Goal: Task Accomplishment & Management: Use online tool/utility

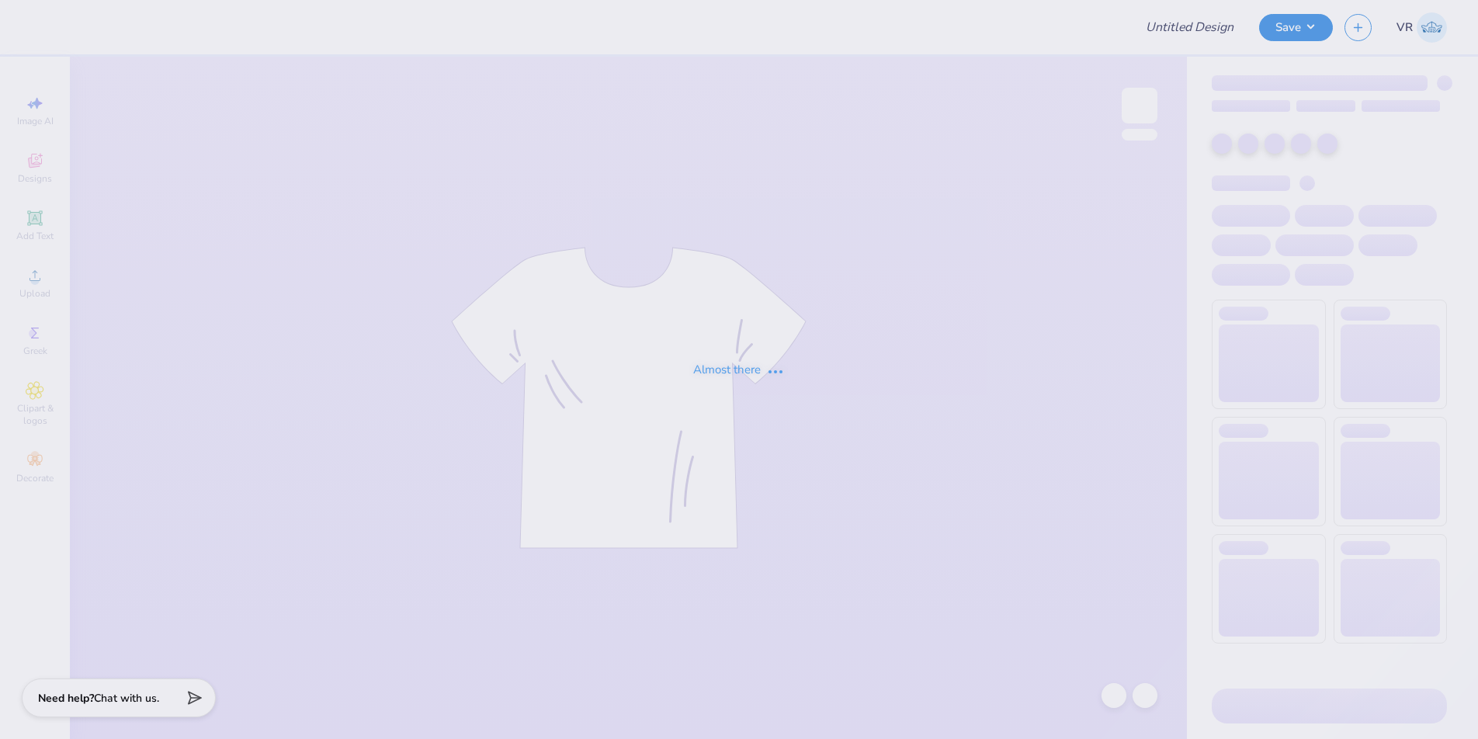
type input "Chi Omega Dads Weekend"
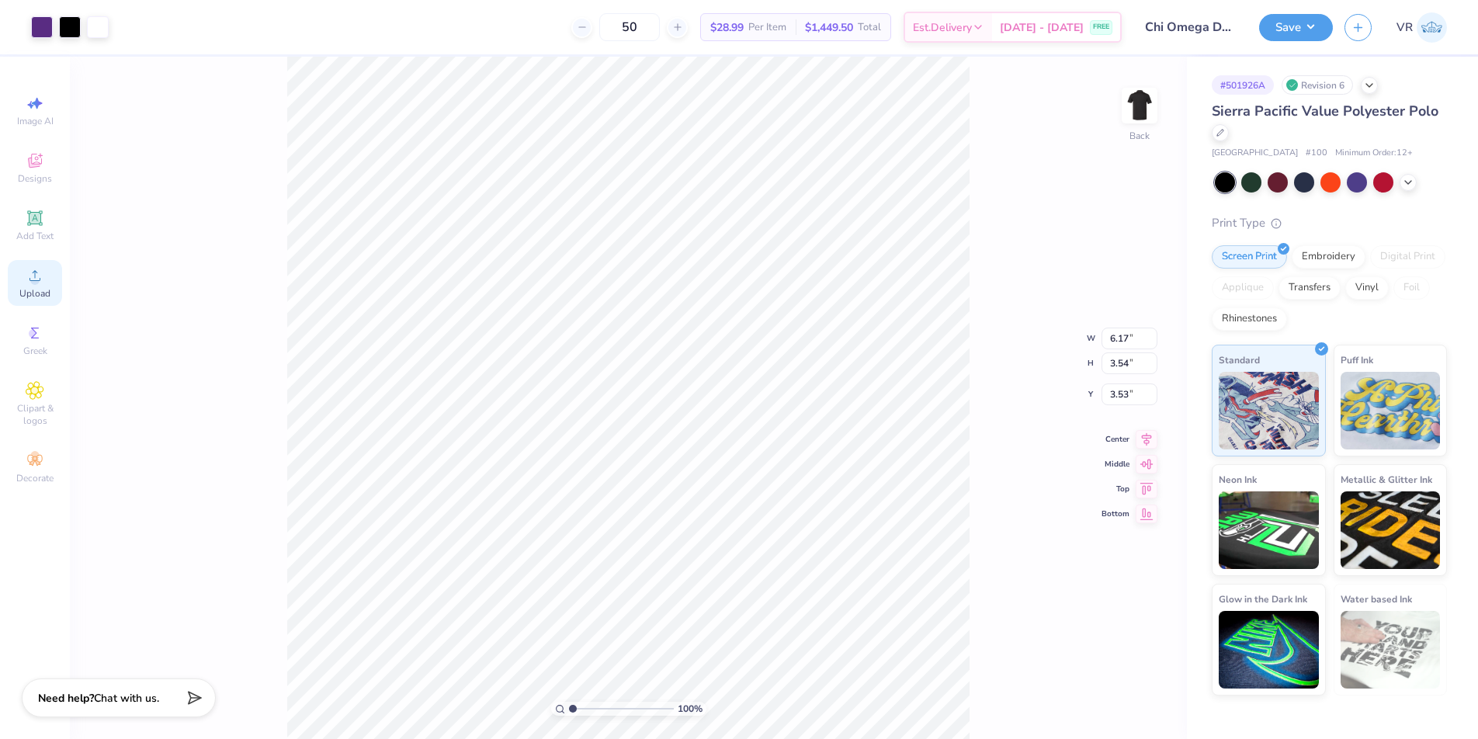
click at [26, 272] on icon at bounding box center [35, 275] width 19 height 19
click at [47, 266] on div "Upload" at bounding box center [35, 283] width 54 height 46
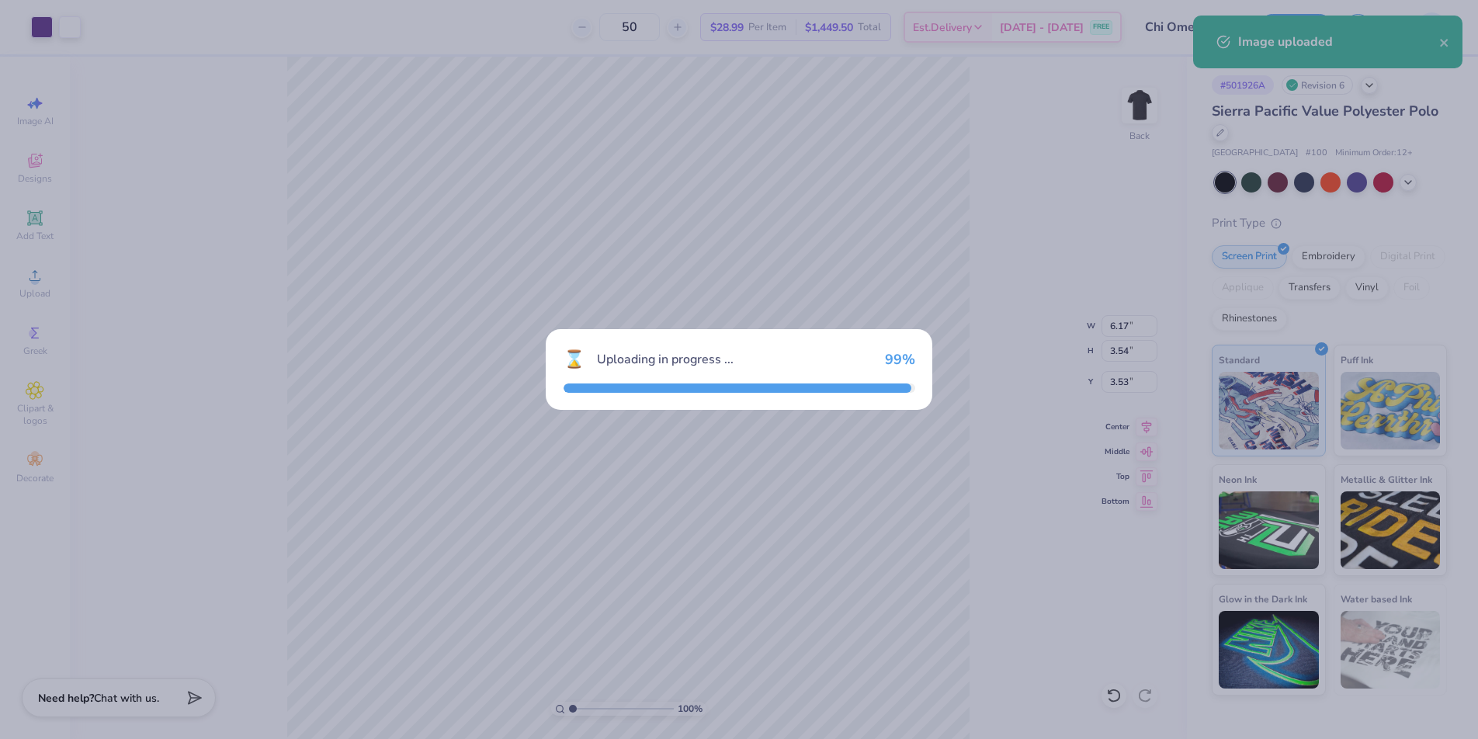
type input "6.29"
type input "3.06"
type input "11.97"
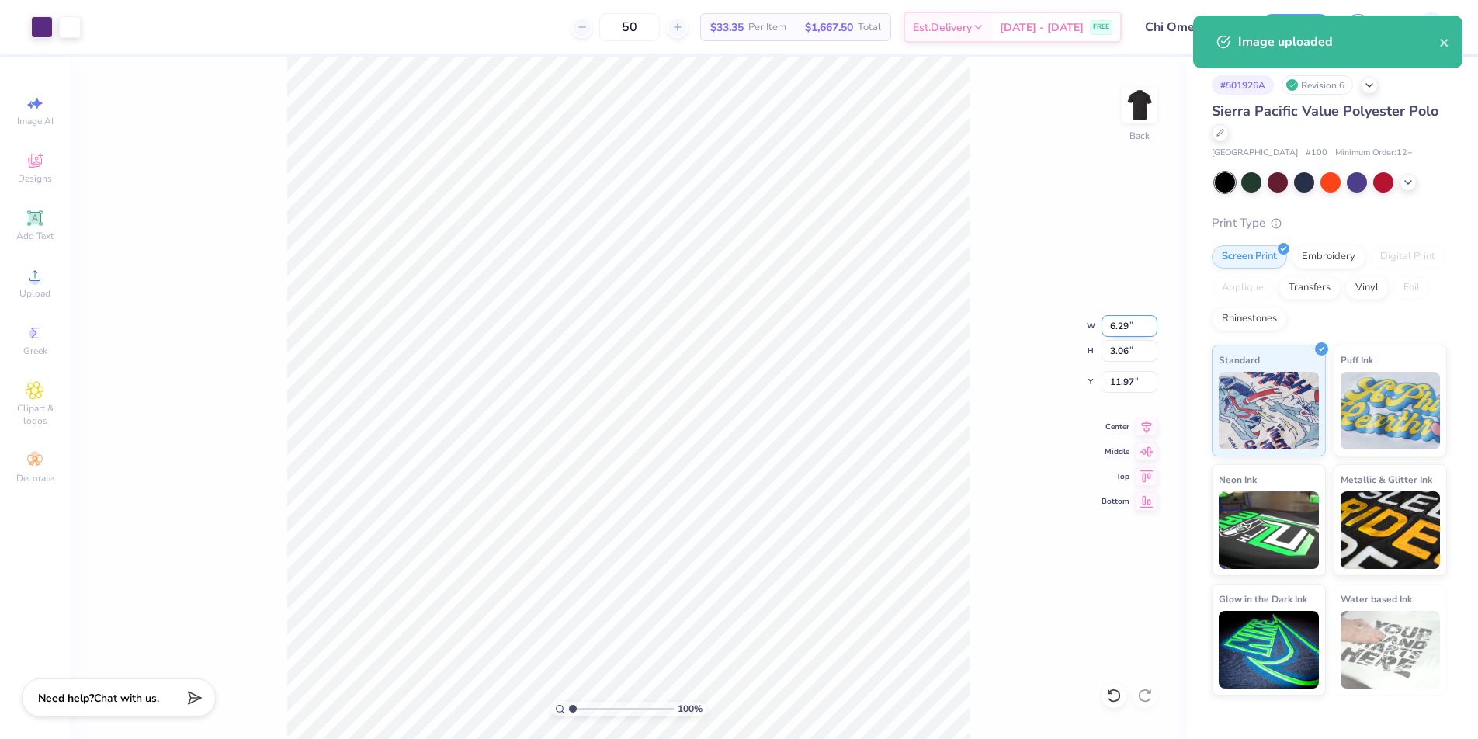
click at [1118, 327] on input "6.29" at bounding box center [1130, 326] width 56 height 22
type input "4.00"
type input "1.95"
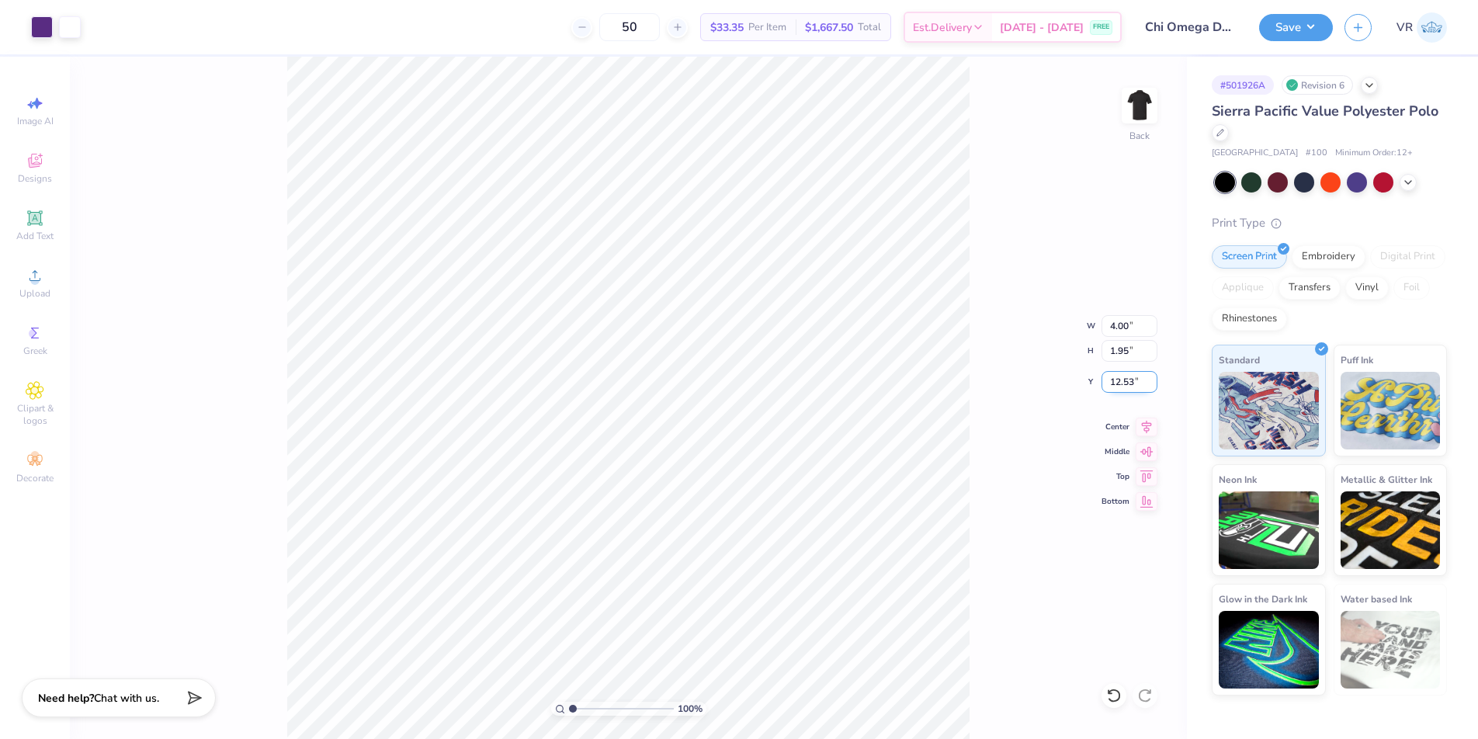
click at [1122, 381] on input "12.53" at bounding box center [1130, 382] width 56 height 22
type input "8.39"
type input "6.17"
type input "3.54"
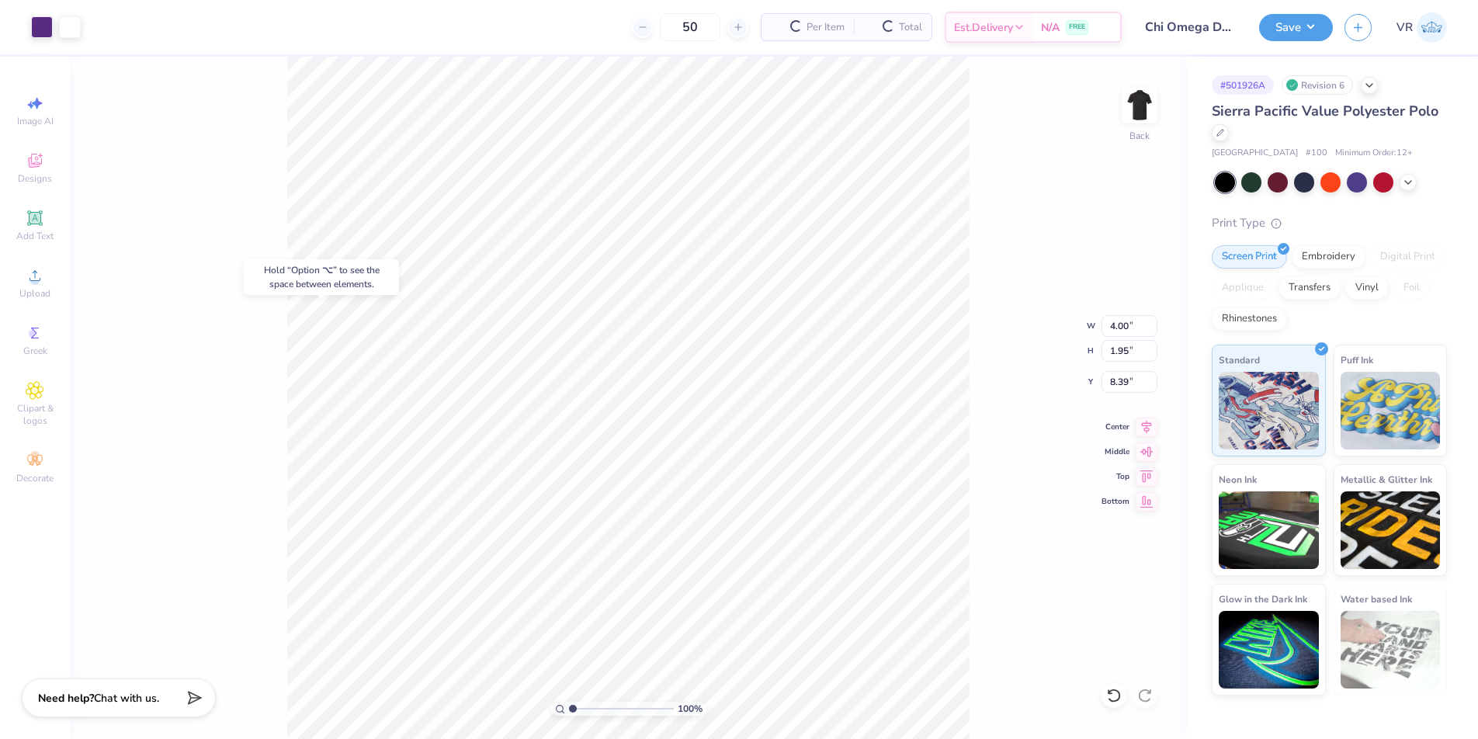
type input "3.53"
click at [1113, 387] on input "8.39" at bounding box center [1130, 382] width 56 height 22
type input "3.00"
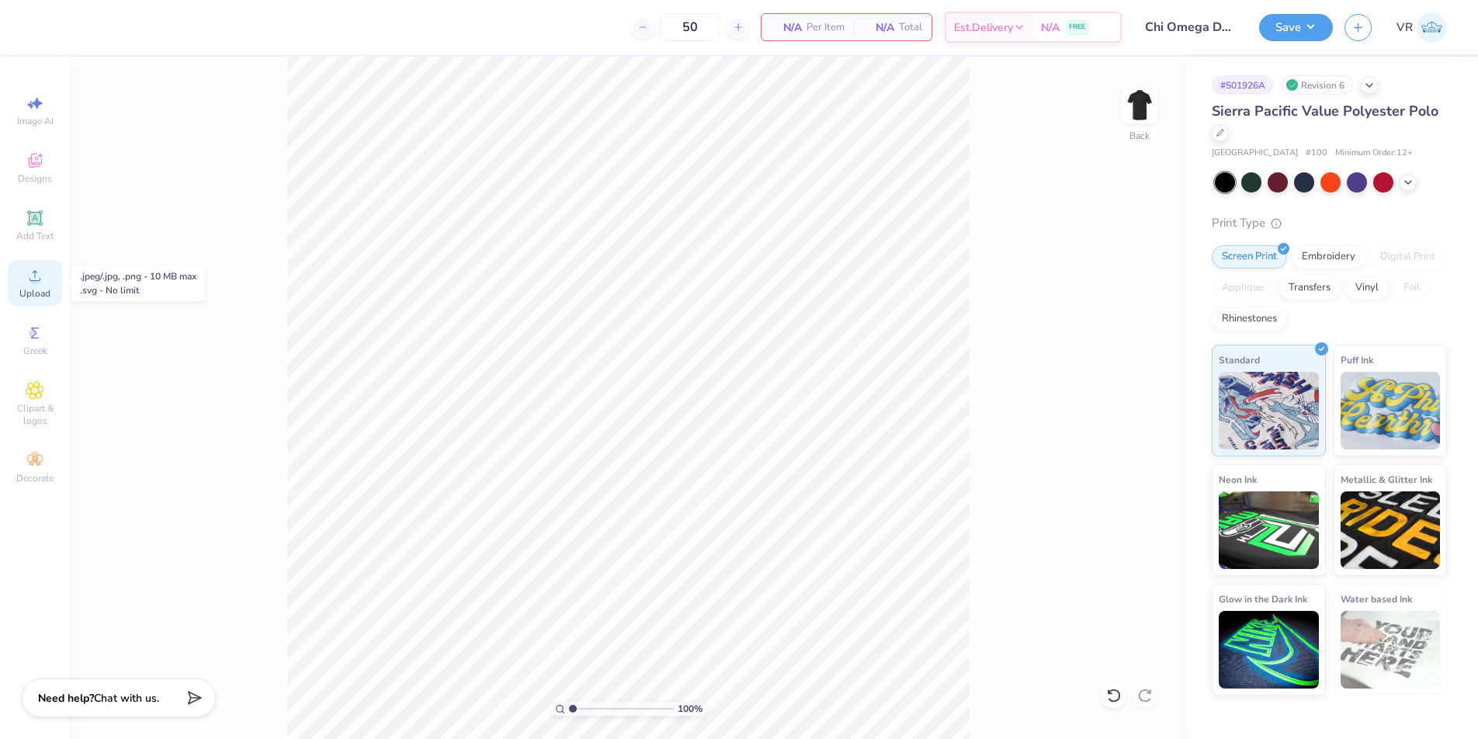
click at [37, 279] on circle at bounding box center [34, 280] width 9 height 9
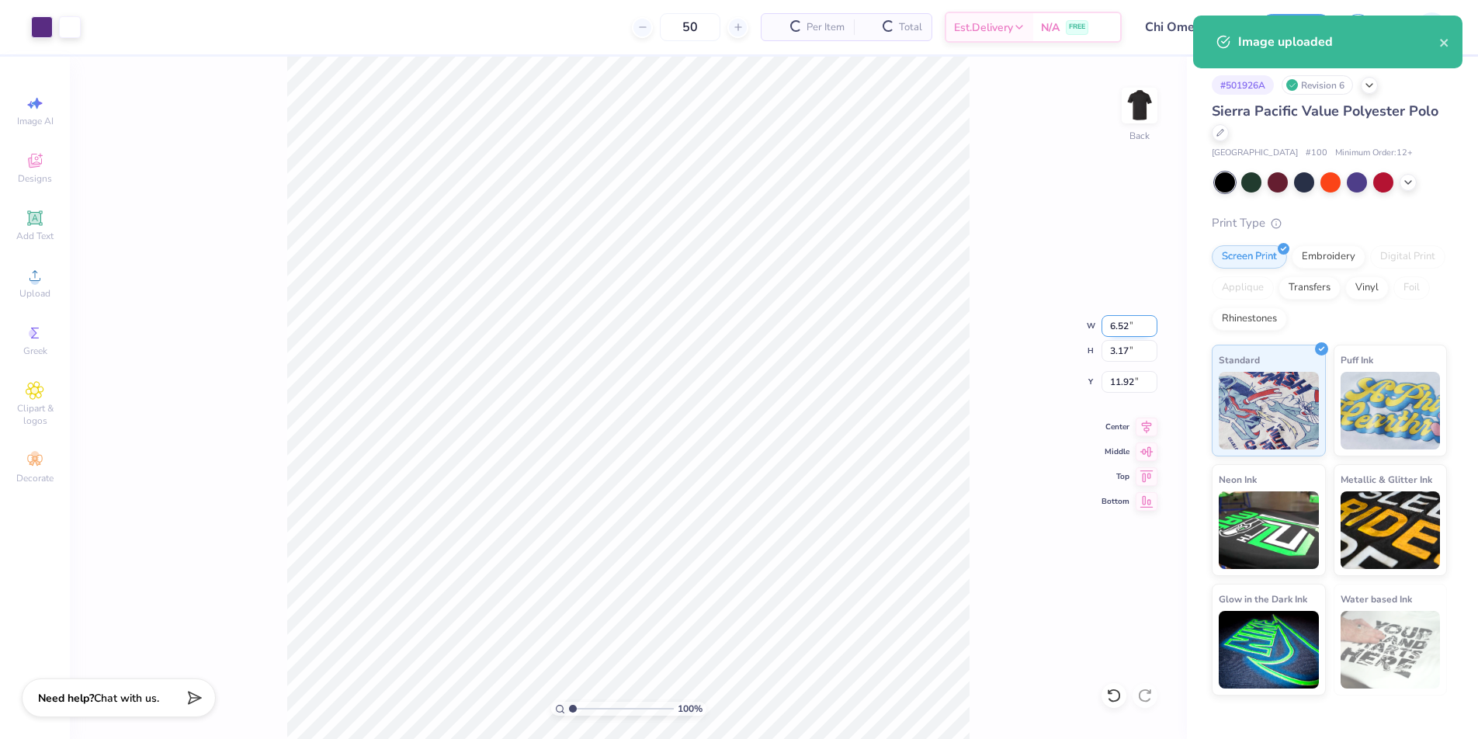
click at [1119, 330] on input "6.52" at bounding box center [1130, 326] width 56 height 22
type input "4.00"
type input "1.95"
click at [1118, 384] on input "12.53" at bounding box center [1130, 382] width 56 height 22
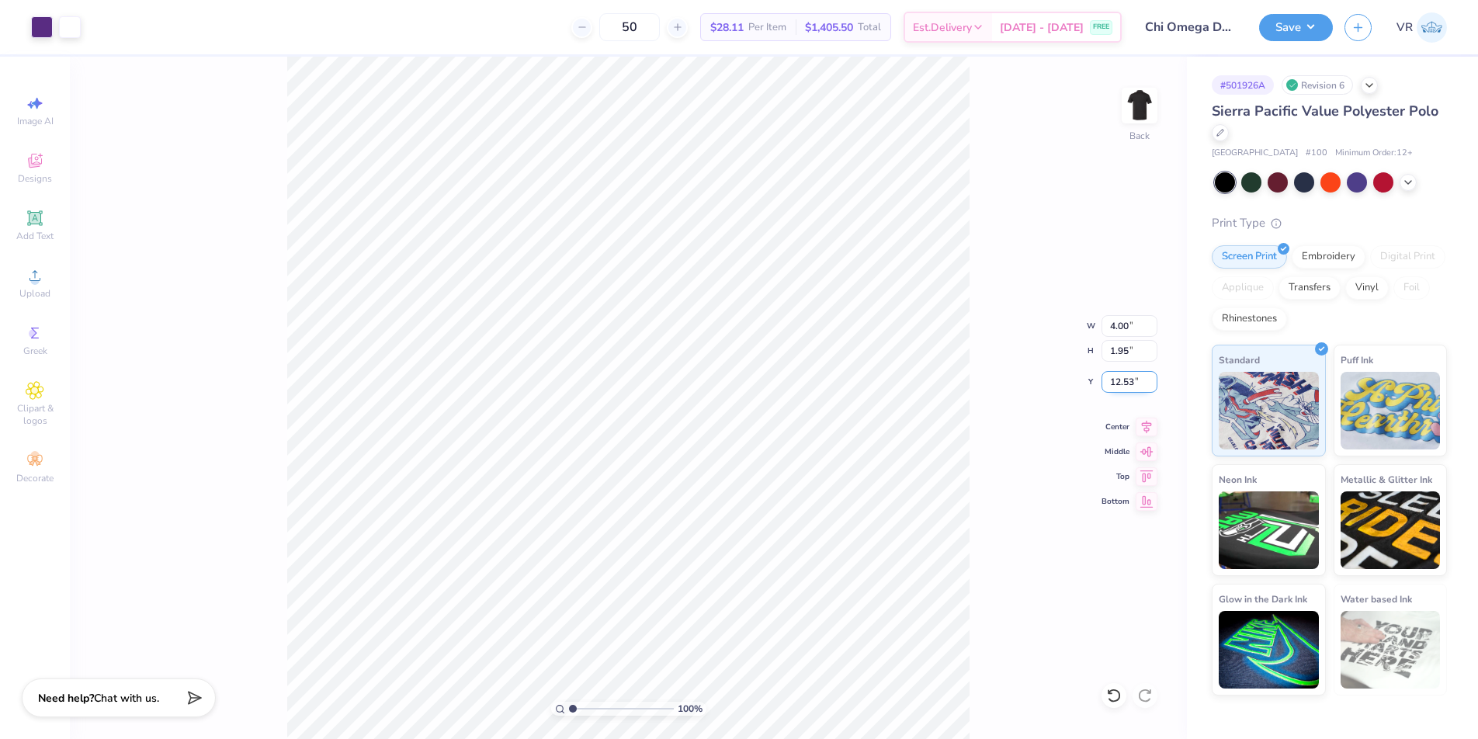
click at [1118, 384] on input "12.53" at bounding box center [1130, 382] width 56 height 22
type input "3.00"
click at [1310, 26] on button "Save" at bounding box center [1296, 25] width 74 height 27
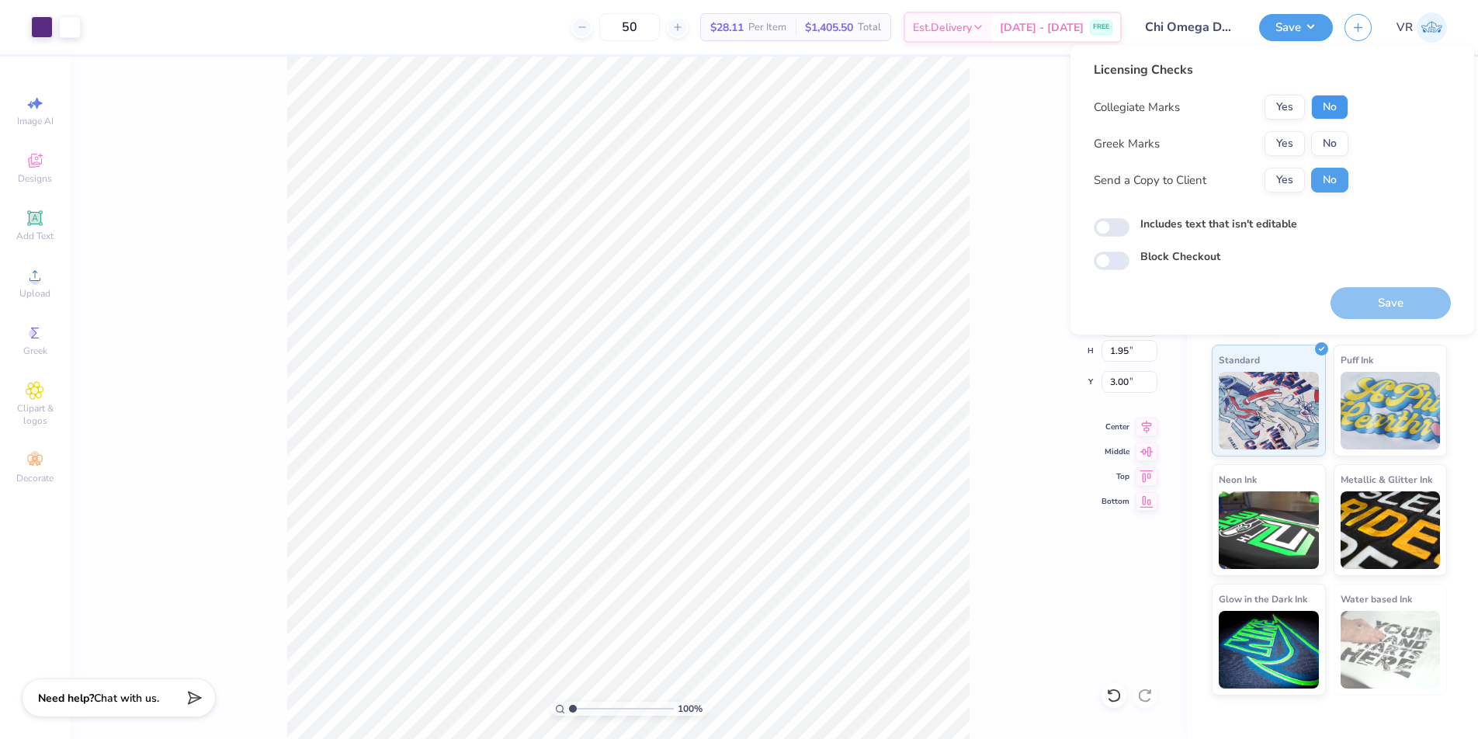
click at [1324, 106] on button "No" at bounding box center [1329, 107] width 37 height 25
click at [1294, 134] on button "Yes" at bounding box center [1285, 143] width 40 height 25
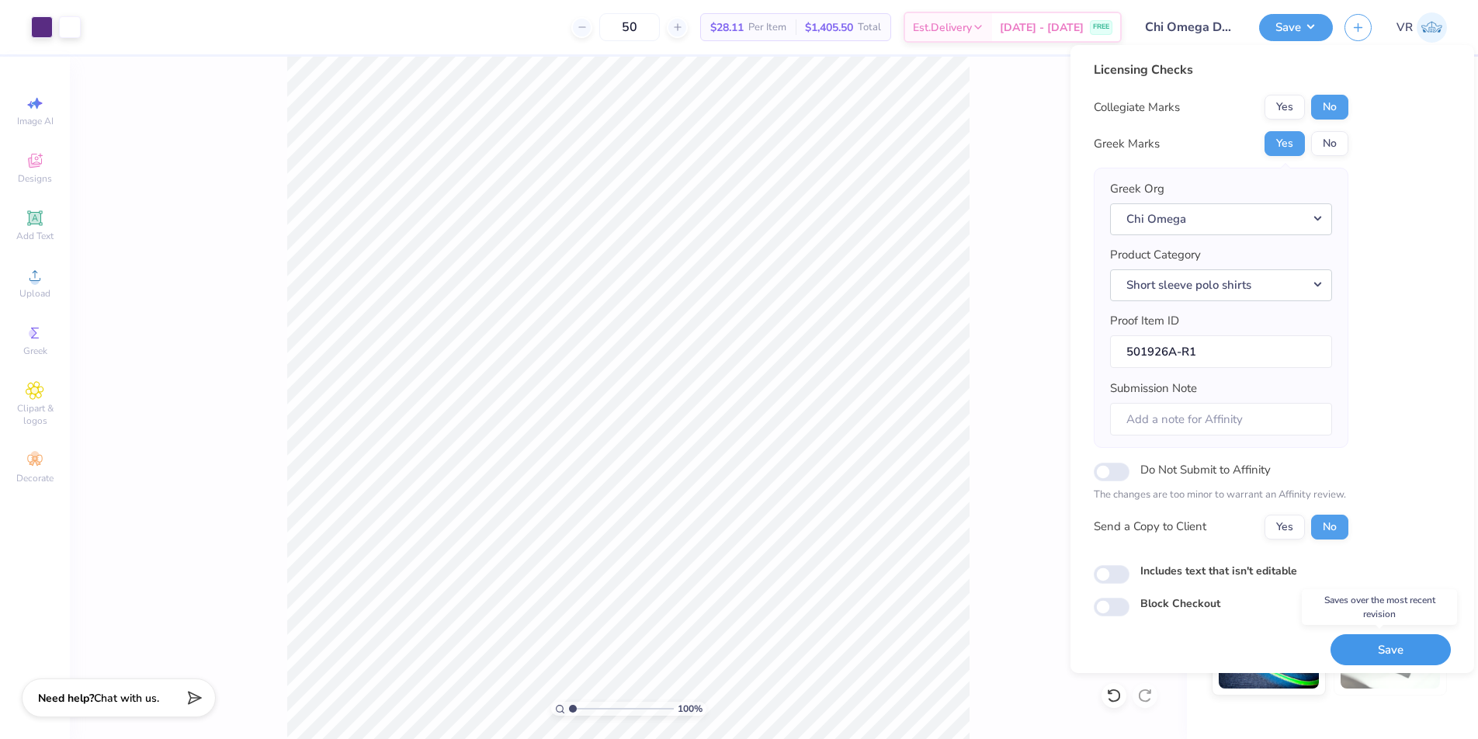
click at [1387, 655] on button "Save" at bounding box center [1391, 650] width 120 height 32
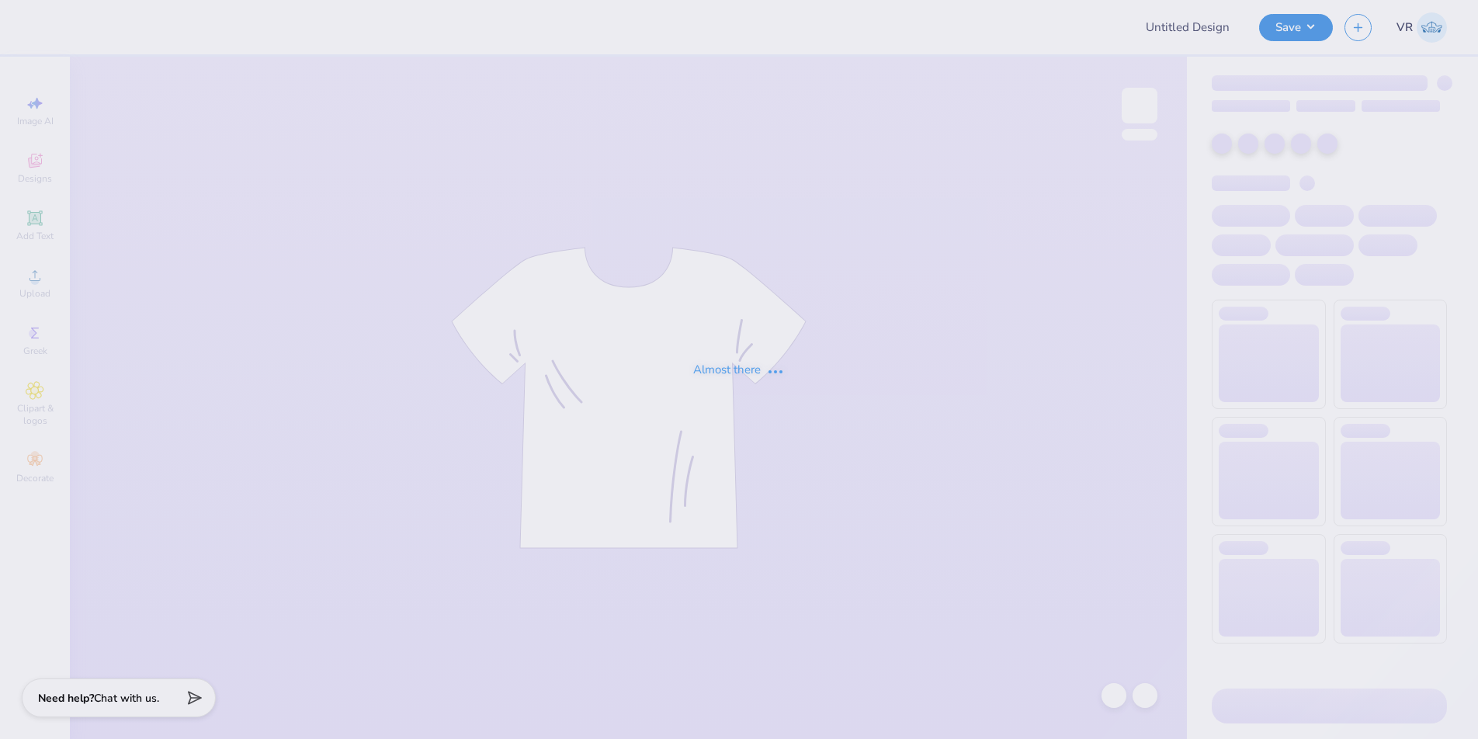
type input "SCULPT ST 2025"
type input "50"
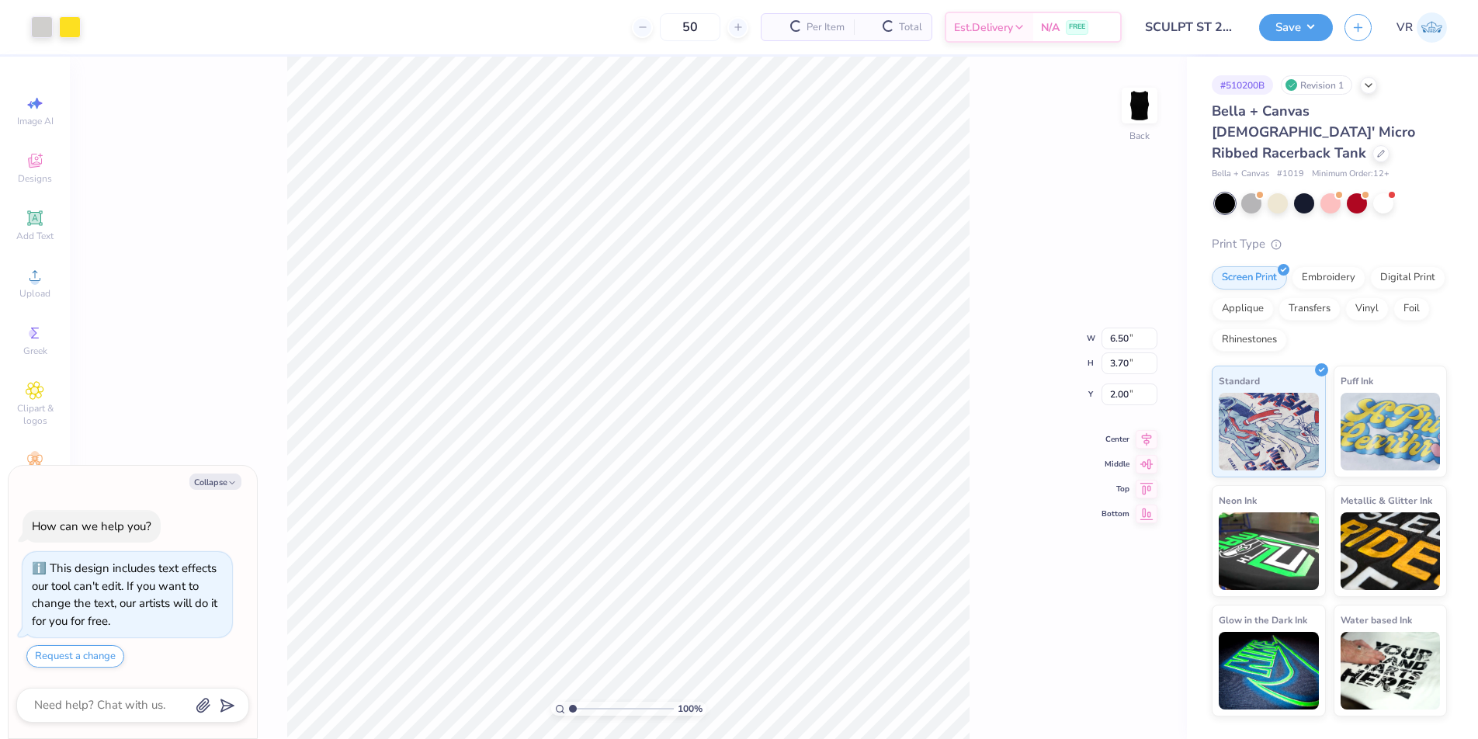
type textarea "x"
type input "4.30"
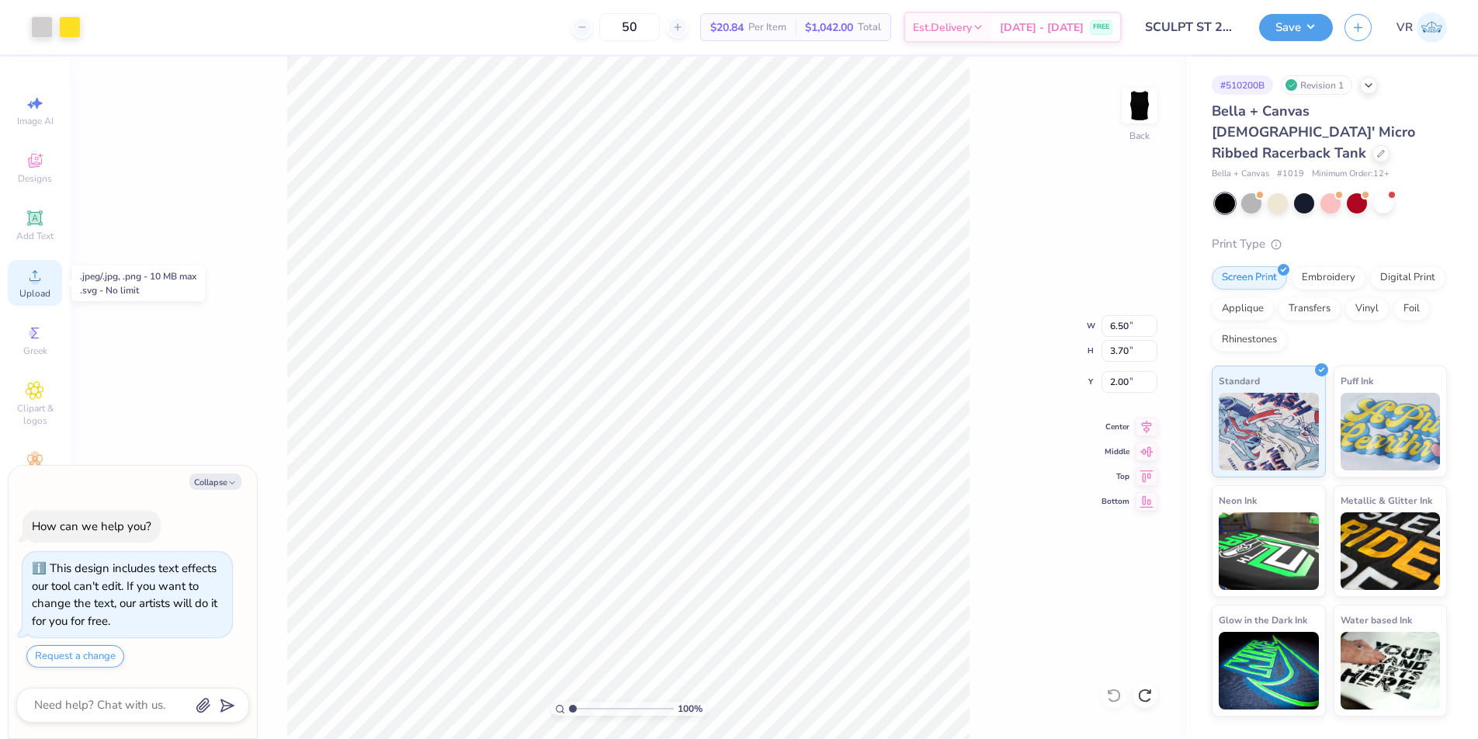
click at [34, 283] on circle at bounding box center [34, 280] width 9 height 9
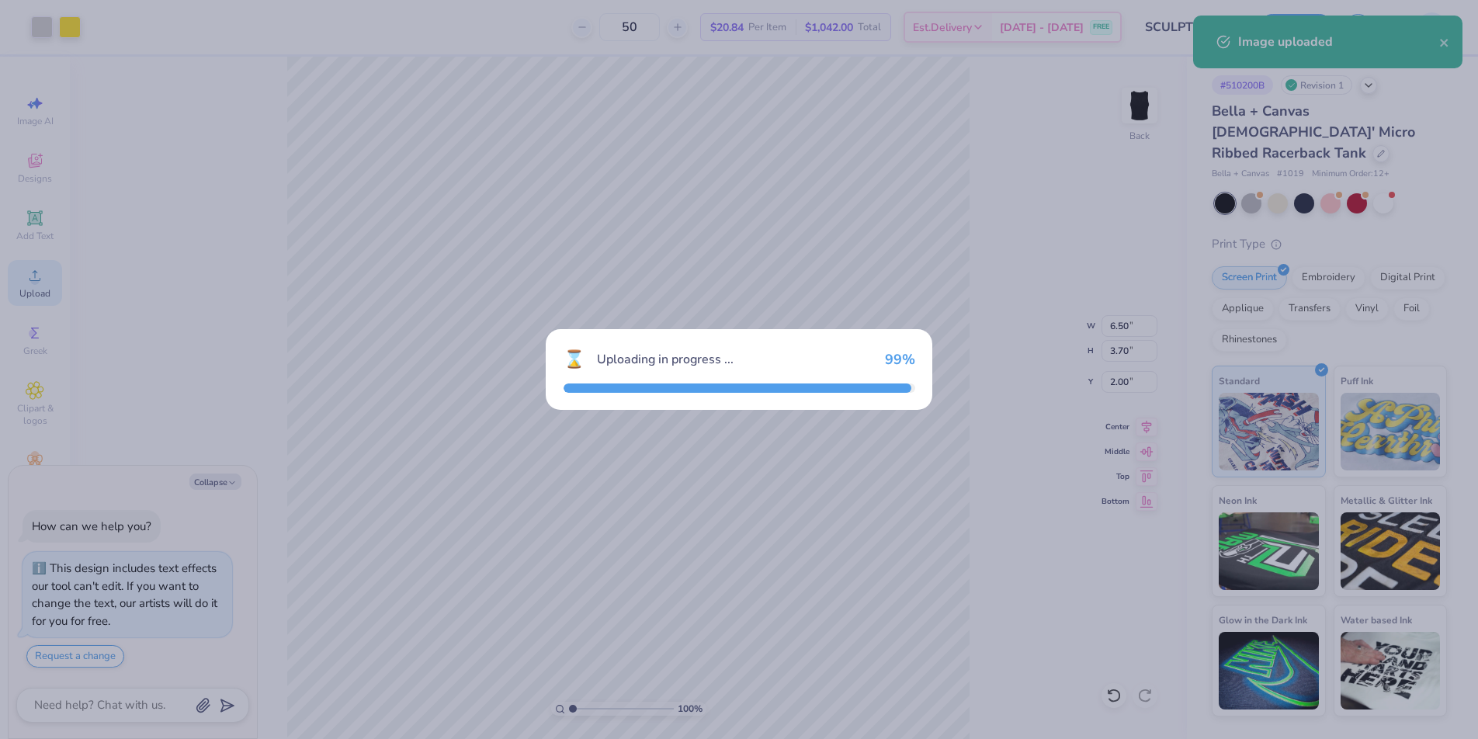
type textarea "x"
type input "8.97"
type input "2.60"
type input "6.70"
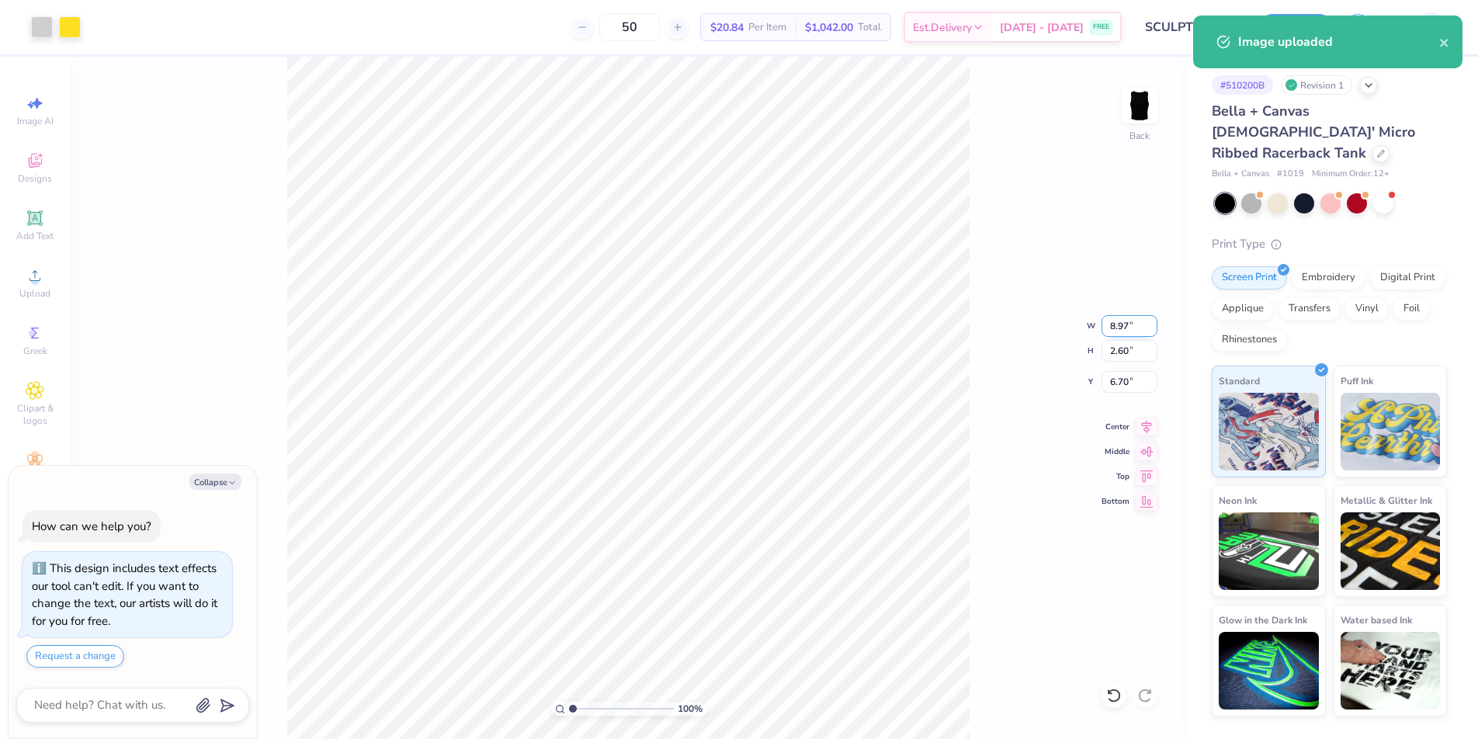
click at [1115, 325] on input "8.97" at bounding box center [1130, 326] width 56 height 22
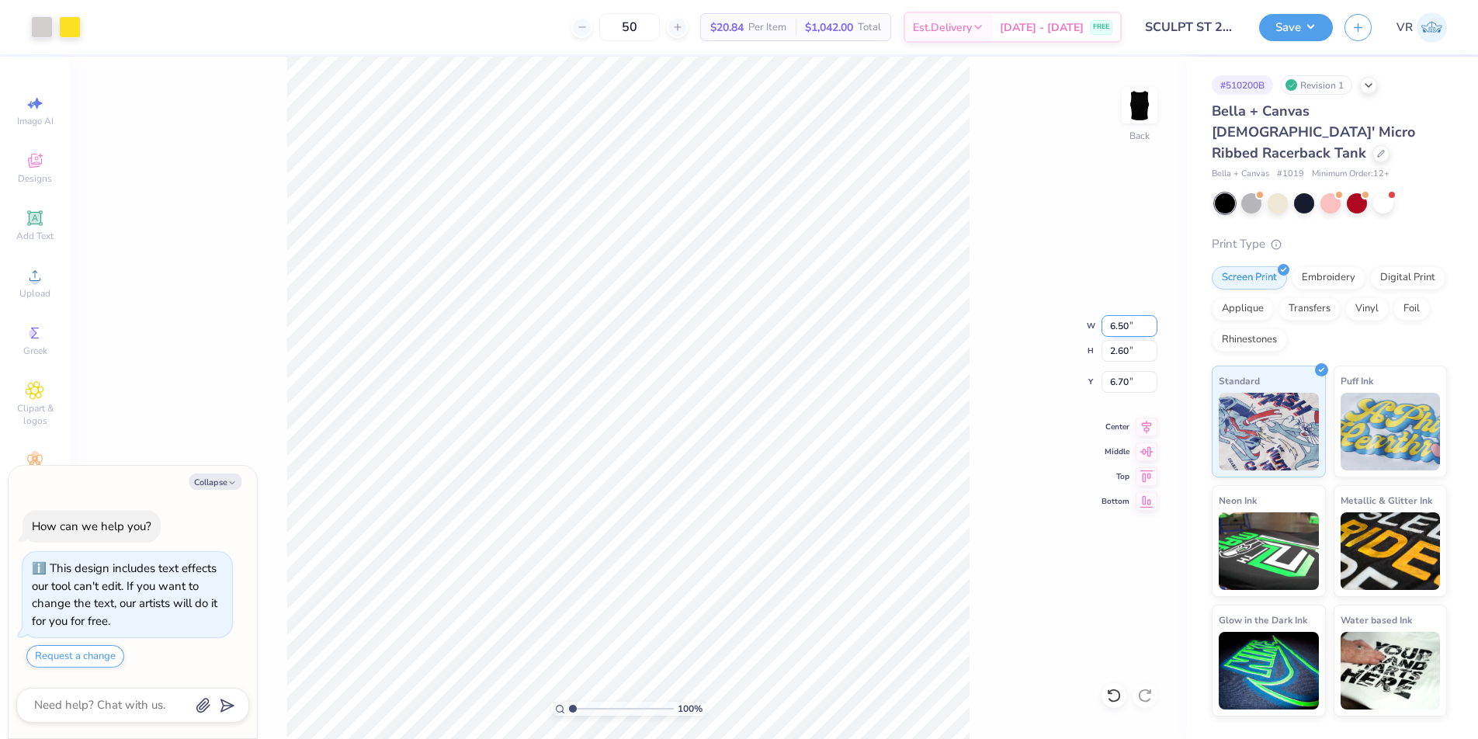
type input "6.50"
type textarea "x"
type input "1.88"
type input "7.06"
type textarea "x"
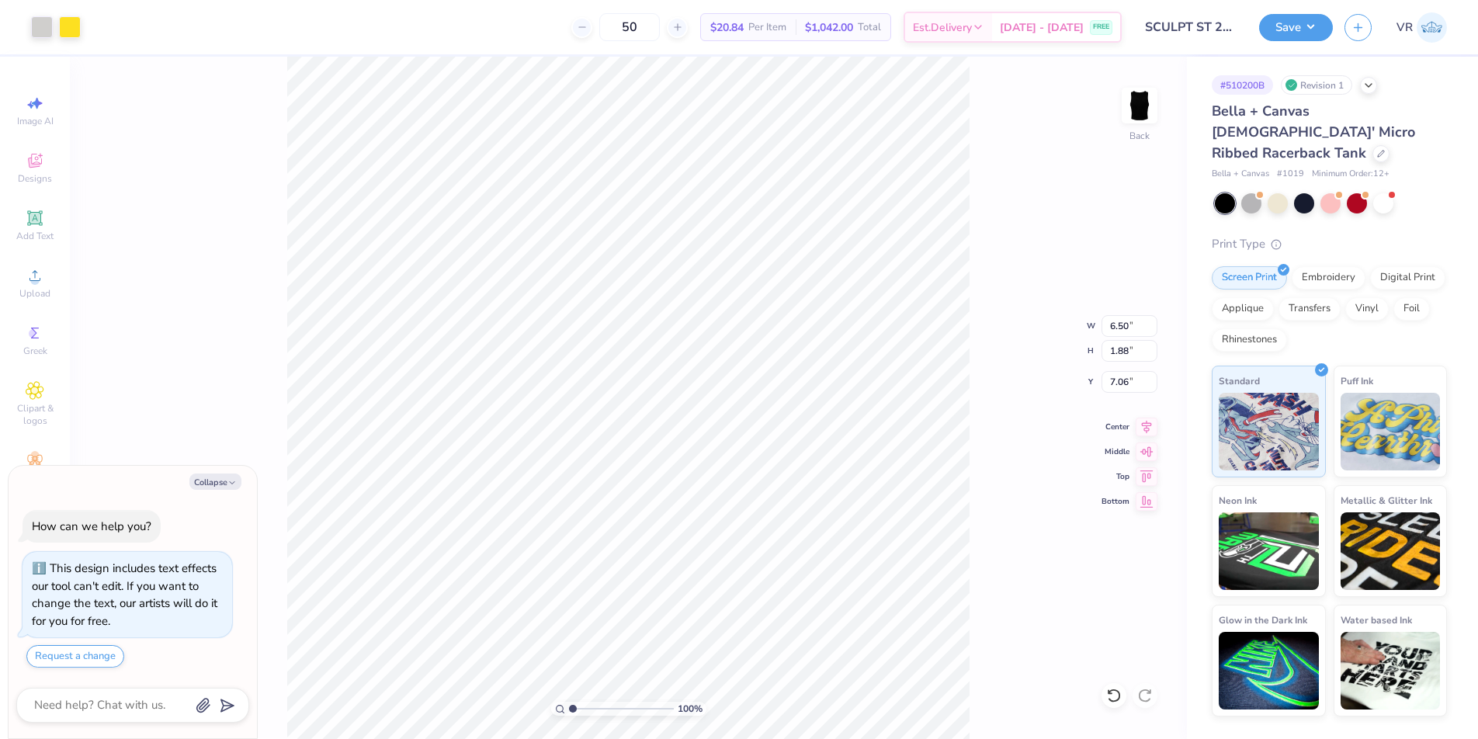
type input "3.70"
type input "2.00"
type textarea "x"
type input "1.88"
type input "7.06"
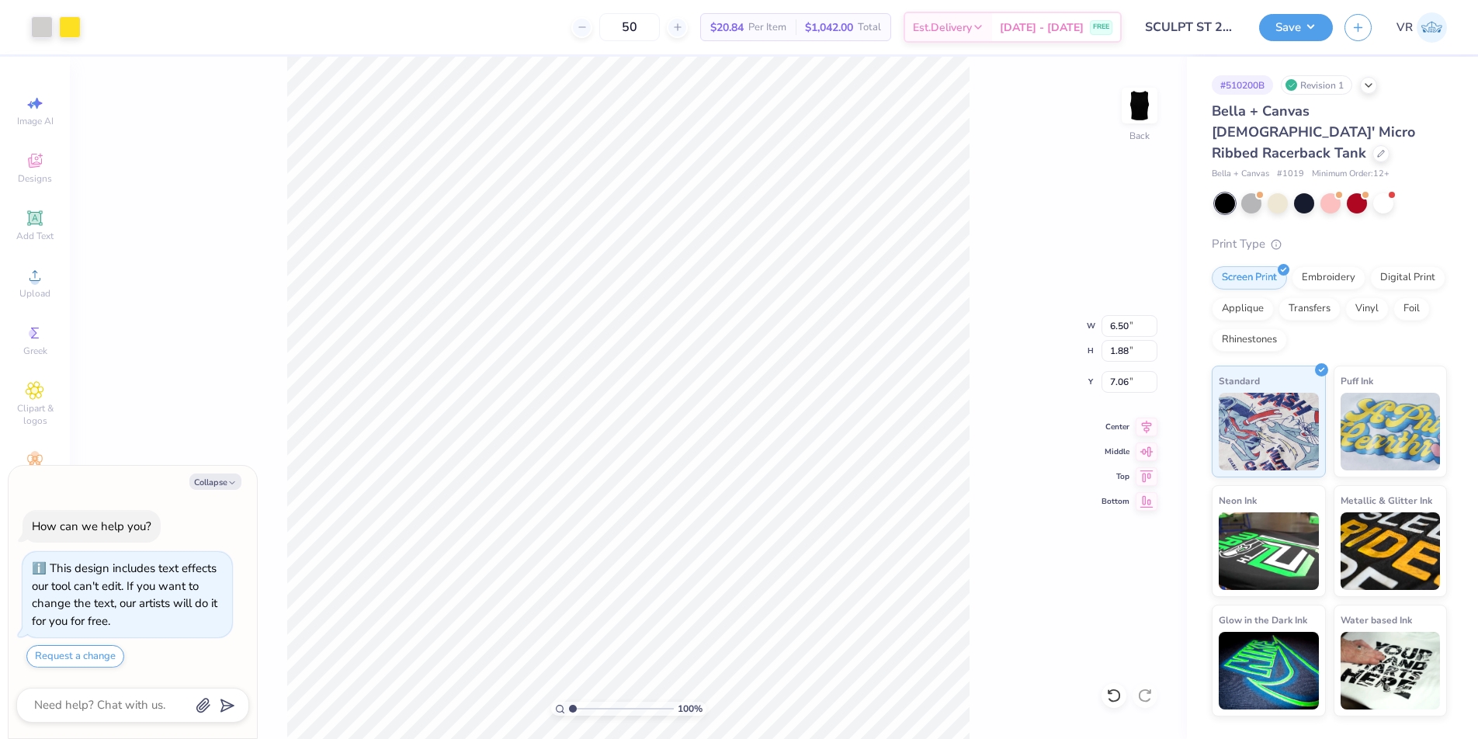
type textarea "x"
type input "2.91"
type input "2.18"
click at [585, 707] on input "range" at bounding box center [621, 709] width 105 height 14
type textarea "x"
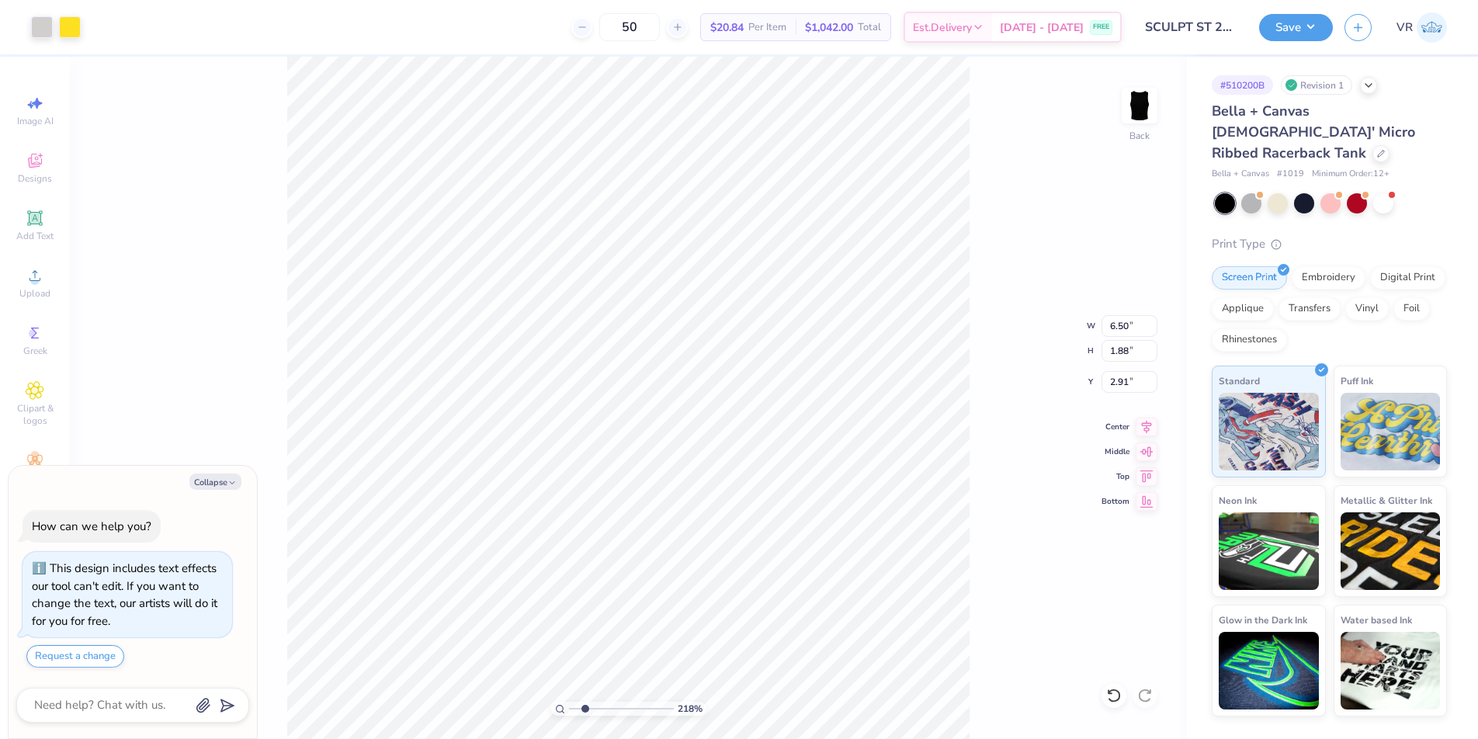
type input "3.07"
type textarea "x"
type input "2.91"
click at [1148, 422] on icon at bounding box center [1147, 424] width 22 height 19
type textarea "x"
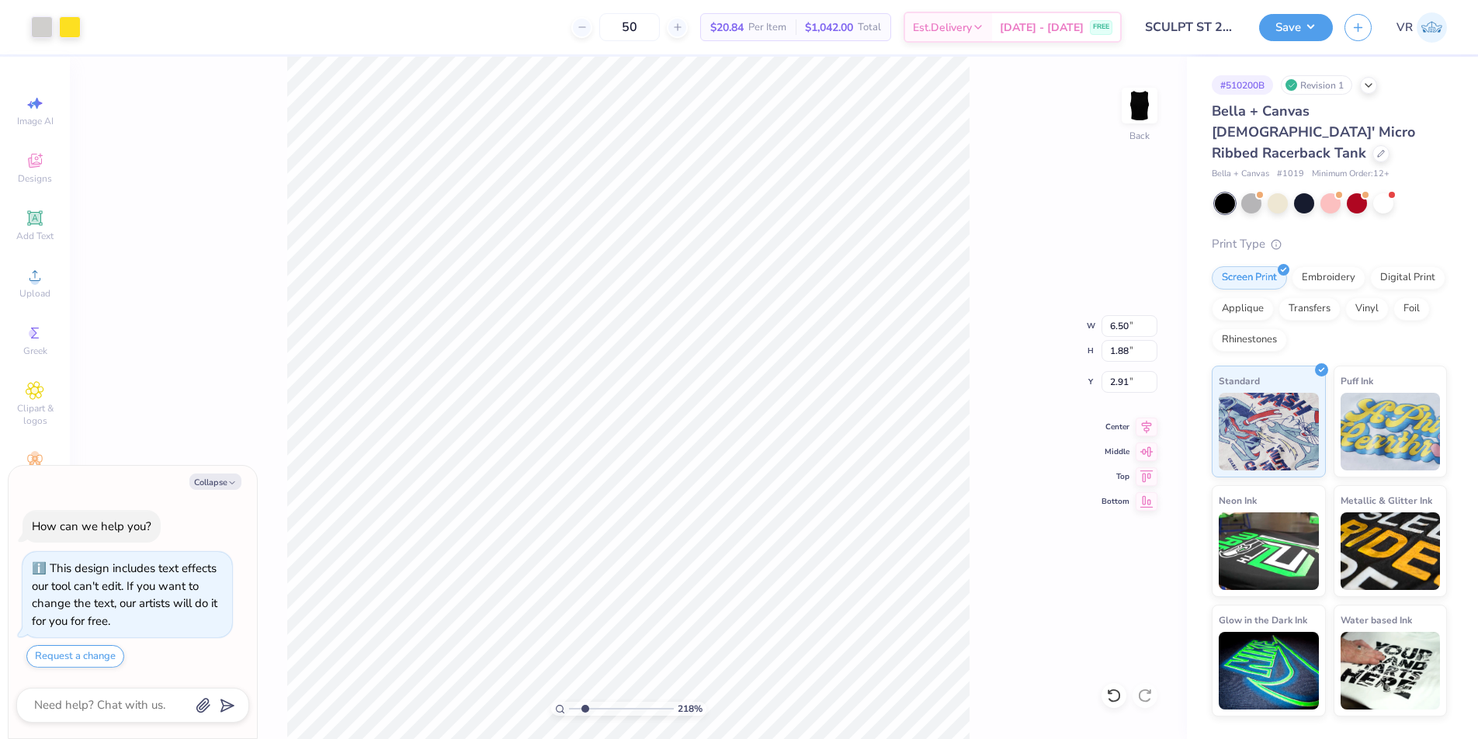
type input "6.65"
type input "3.70"
type input "2.00"
type textarea "x"
type input "7.09"
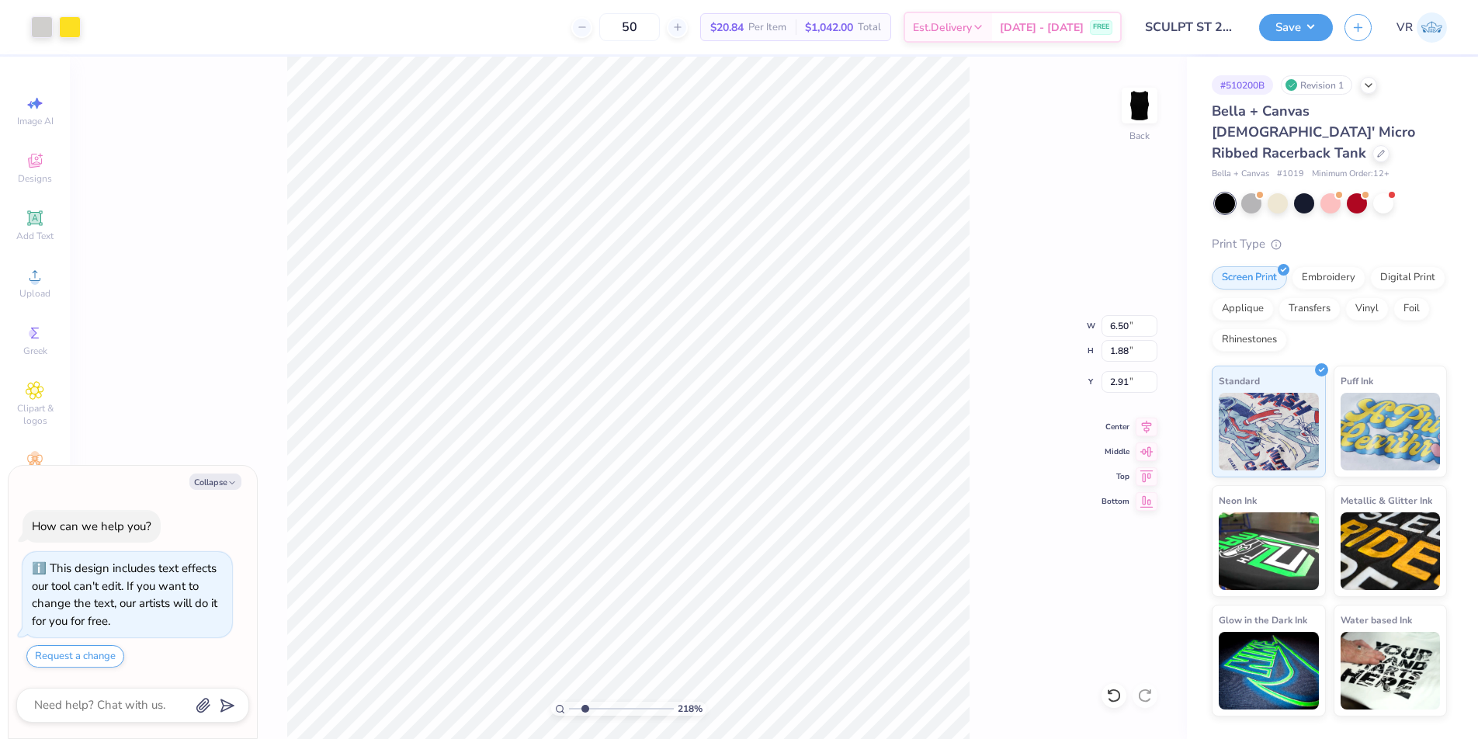
type input "2.06"
type textarea "x"
type input "7.58"
type input "2.20"
type input "2.77"
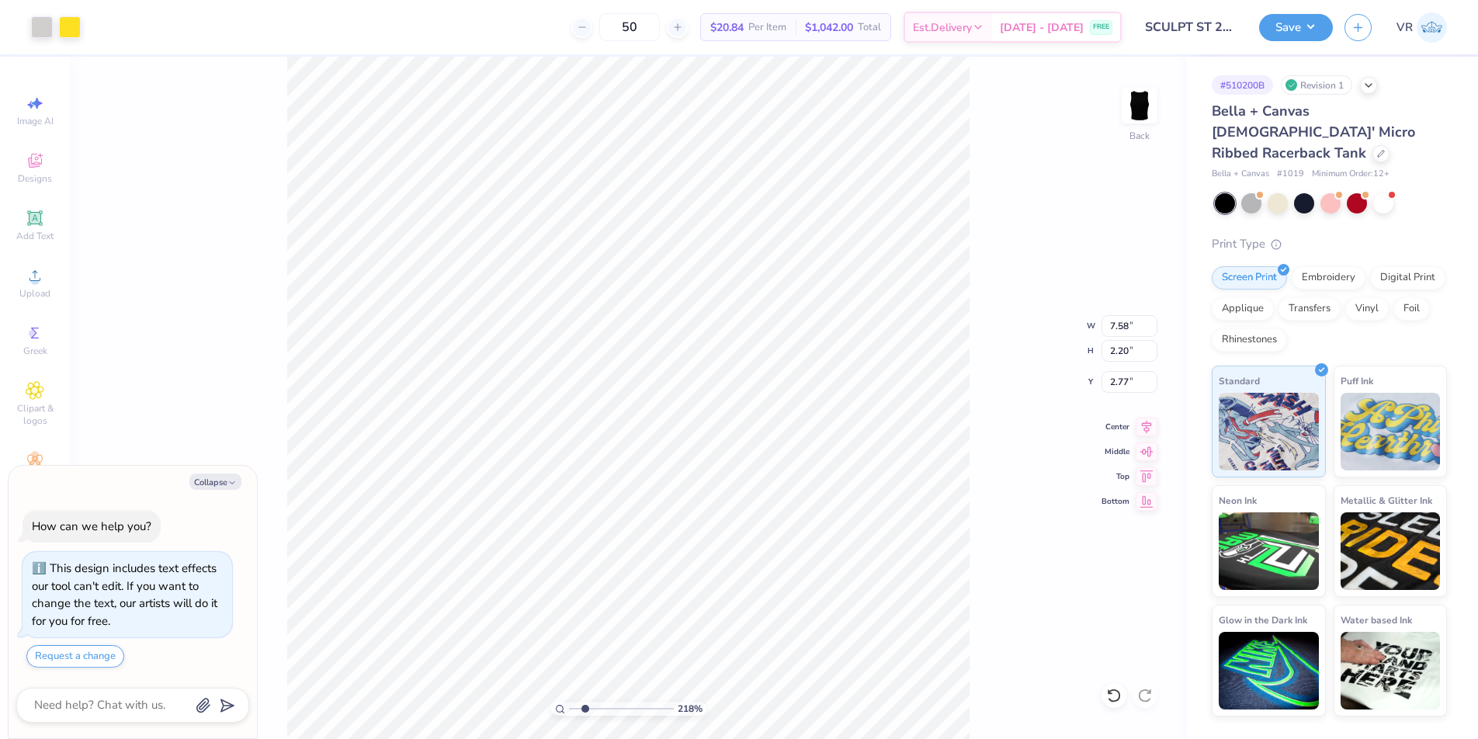
type textarea "x"
type input "7.77"
type input "2.25"
type textarea "x"
type input "7.85"
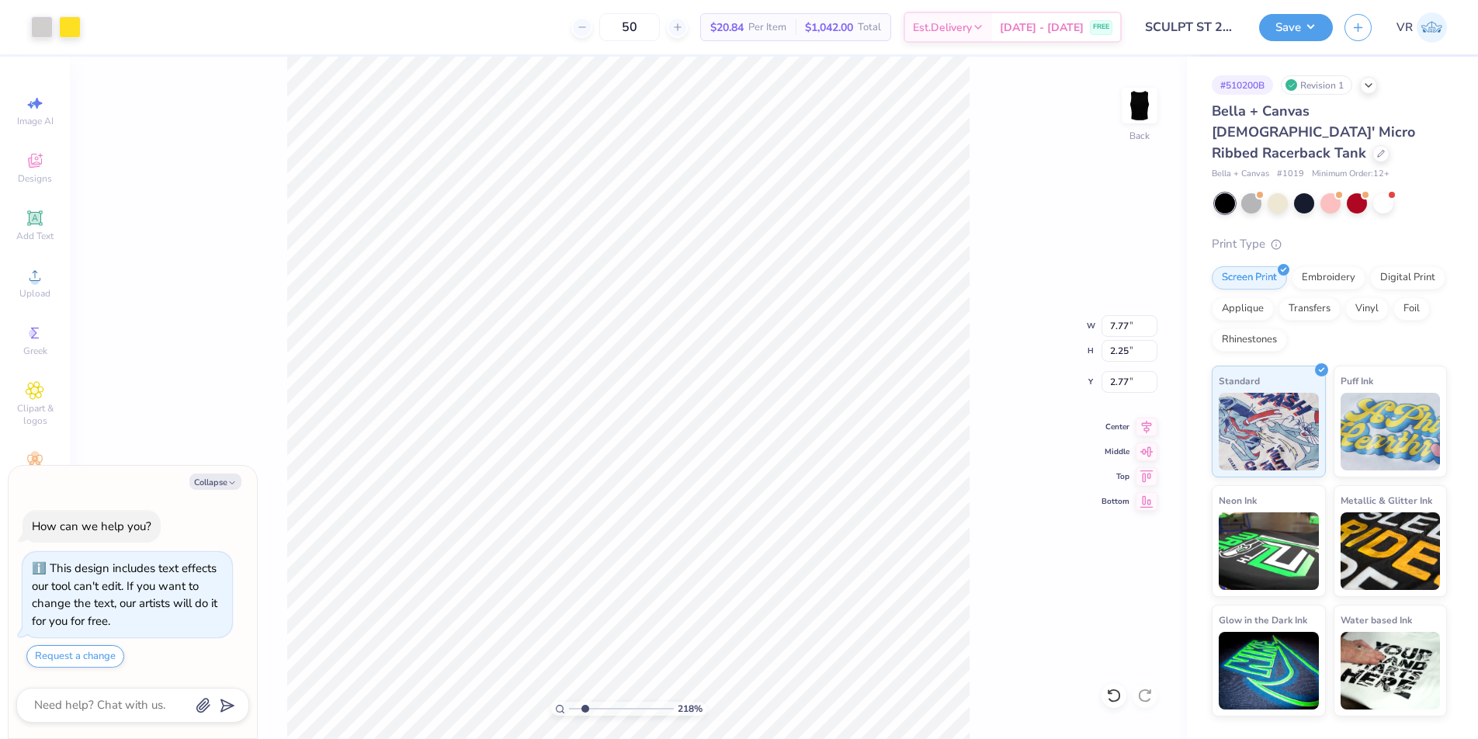
type input "2.27"
type input "2.75"
type textarea "x"
type input "7.90"
type input "2.29"
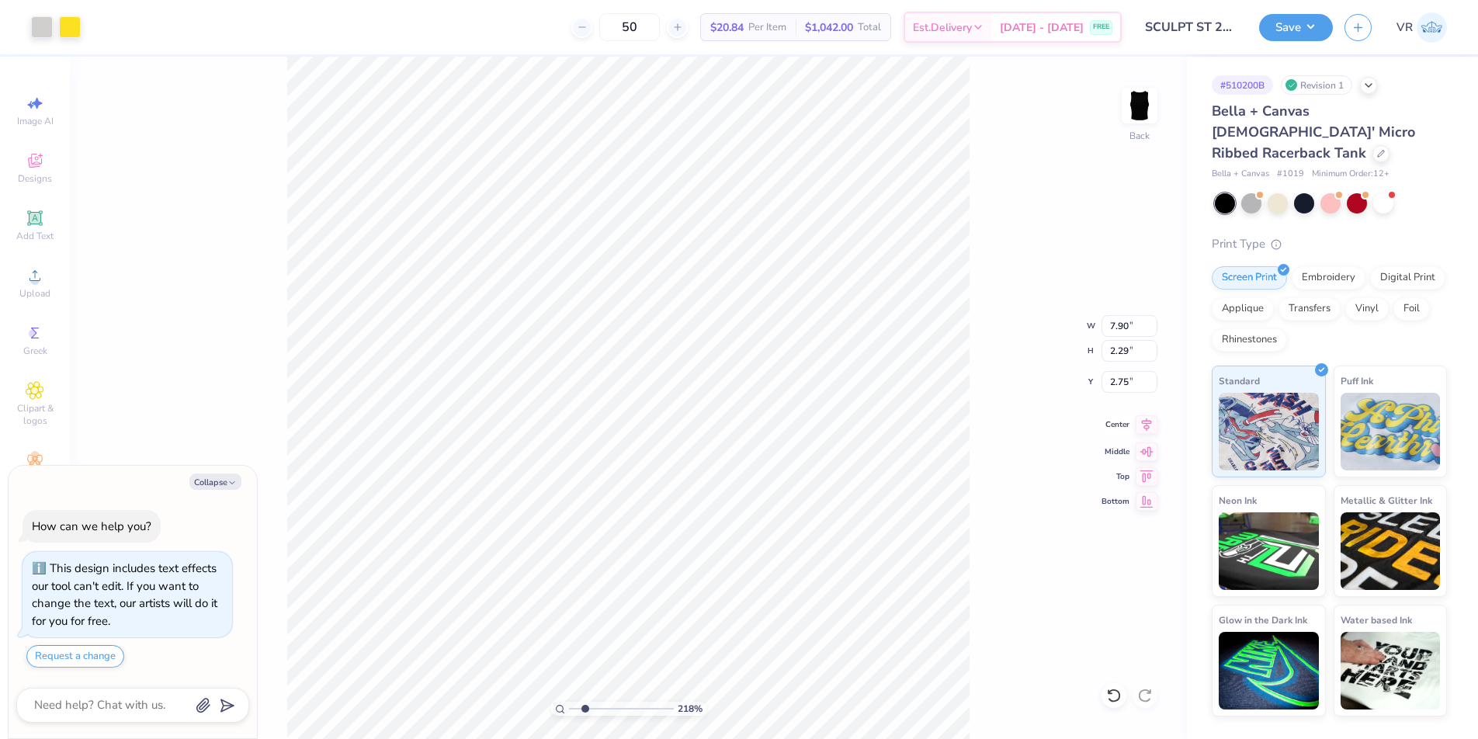
click at [1147, 432] on icon at bounding box center [1147, 424] width 22 height 19
type textarea "x"
type input "7.75"
type input "2.25"
type input "2.79"
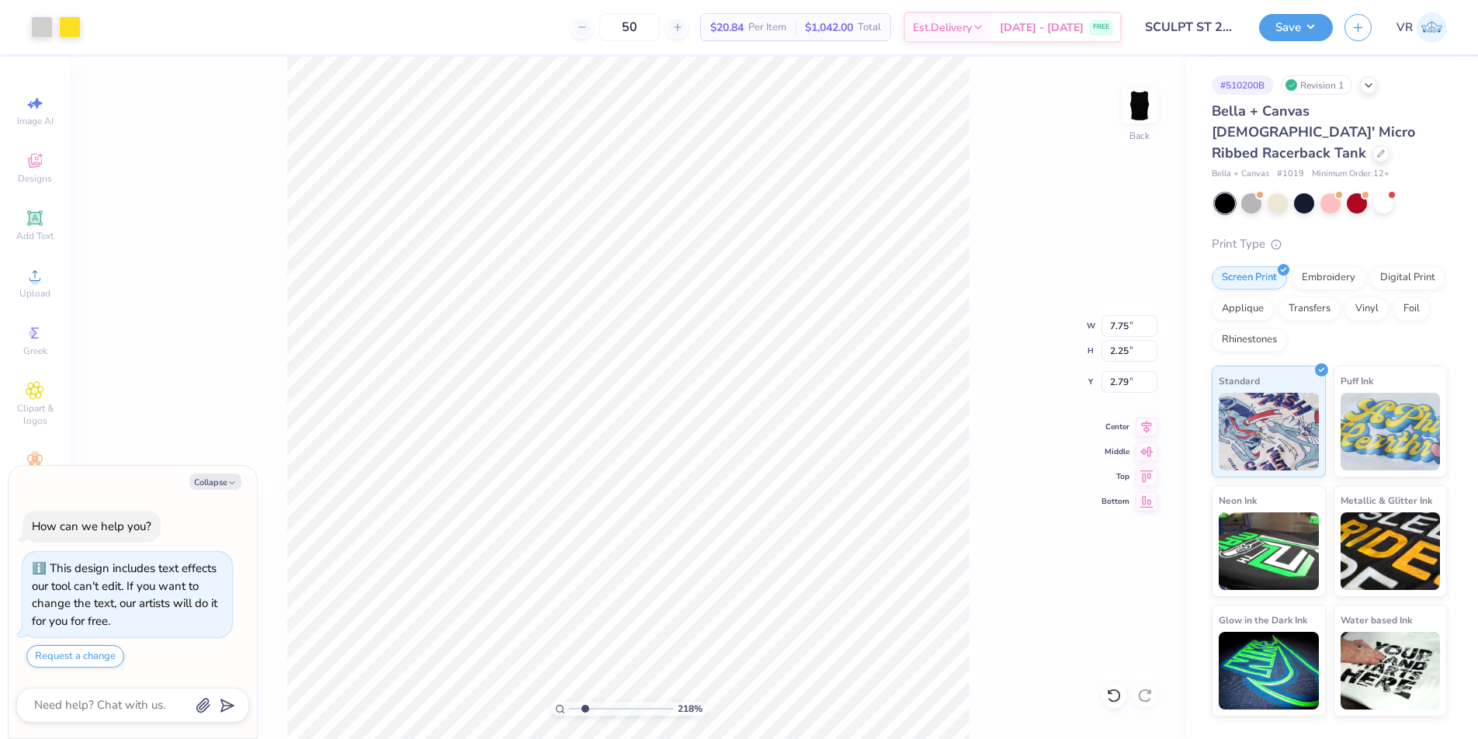
type textarea "x"
type input "7.82"
type input "2.27"
type textarea "x"
type input "2.83"
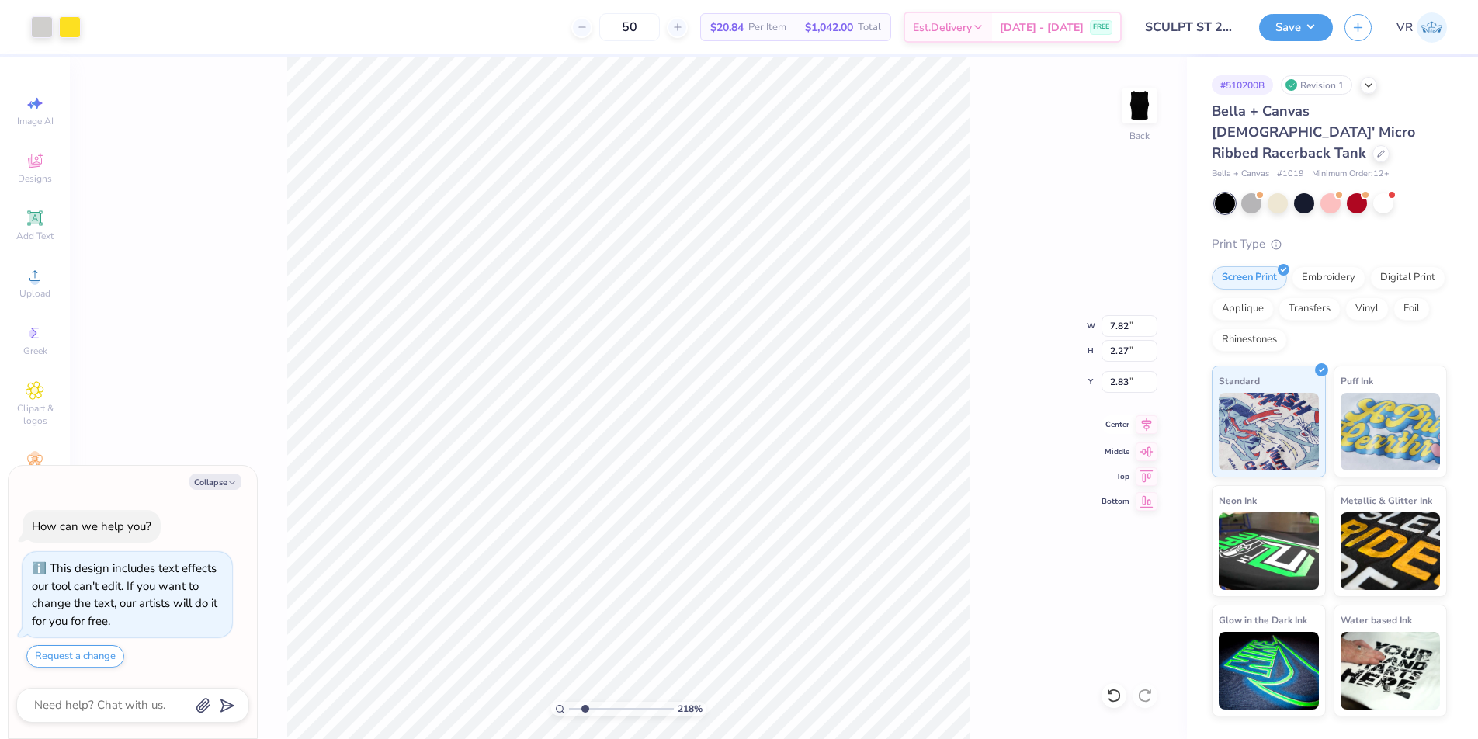
click at [1146, 425] on icon at bounding box center [1147, 424] width 10 height 13
type textarea "x"
type input "6.50"
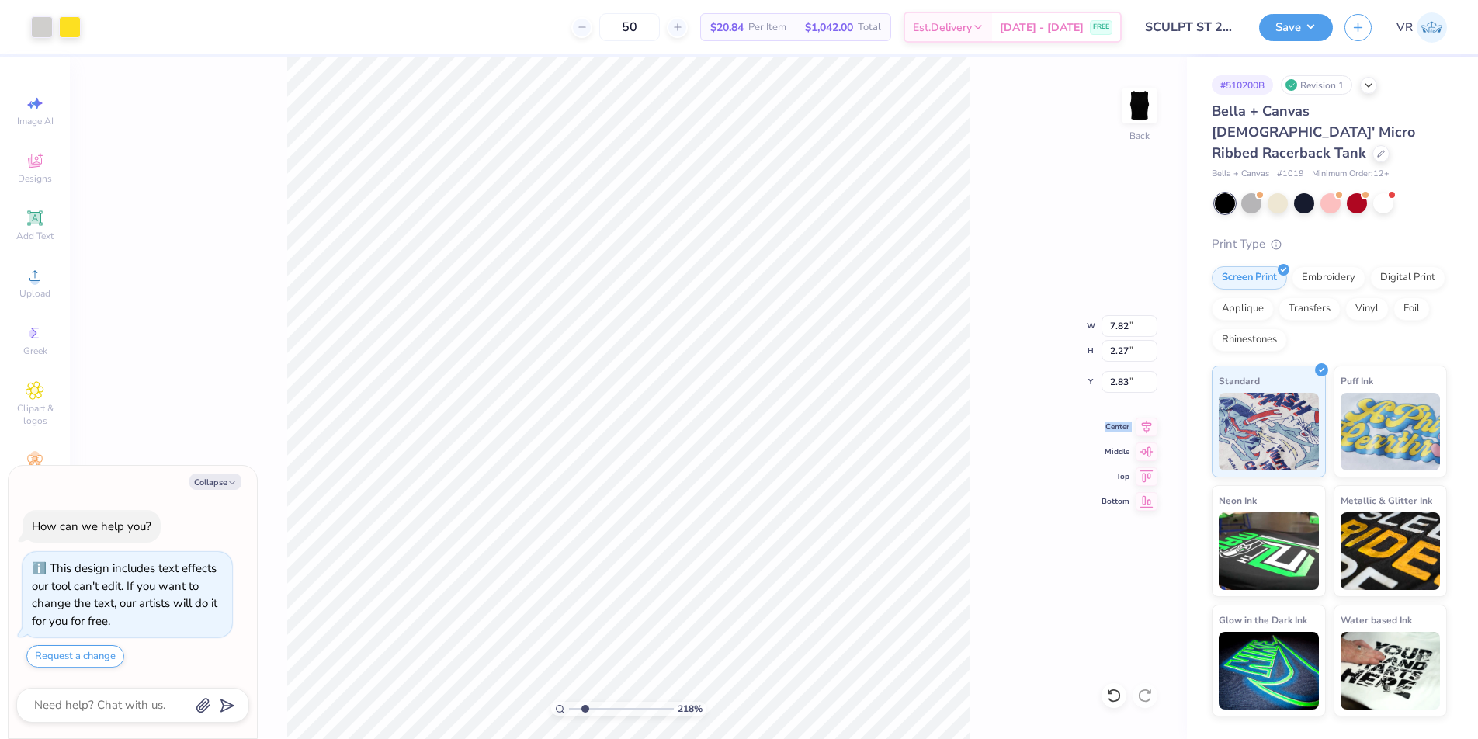
type input "3.70"
type input "2.00"
type textarea "x"
type input "4.09"
type input "0.19"
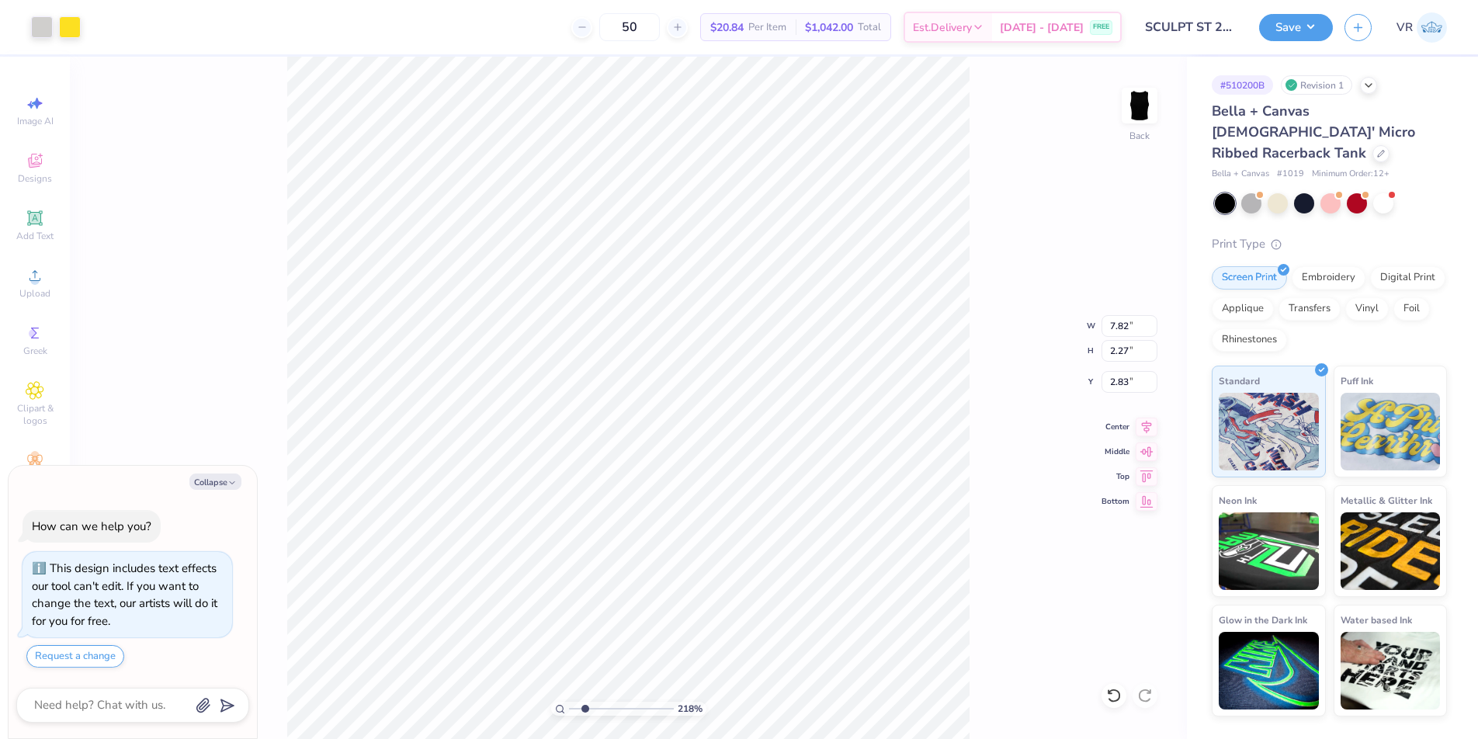
type input "5.94"
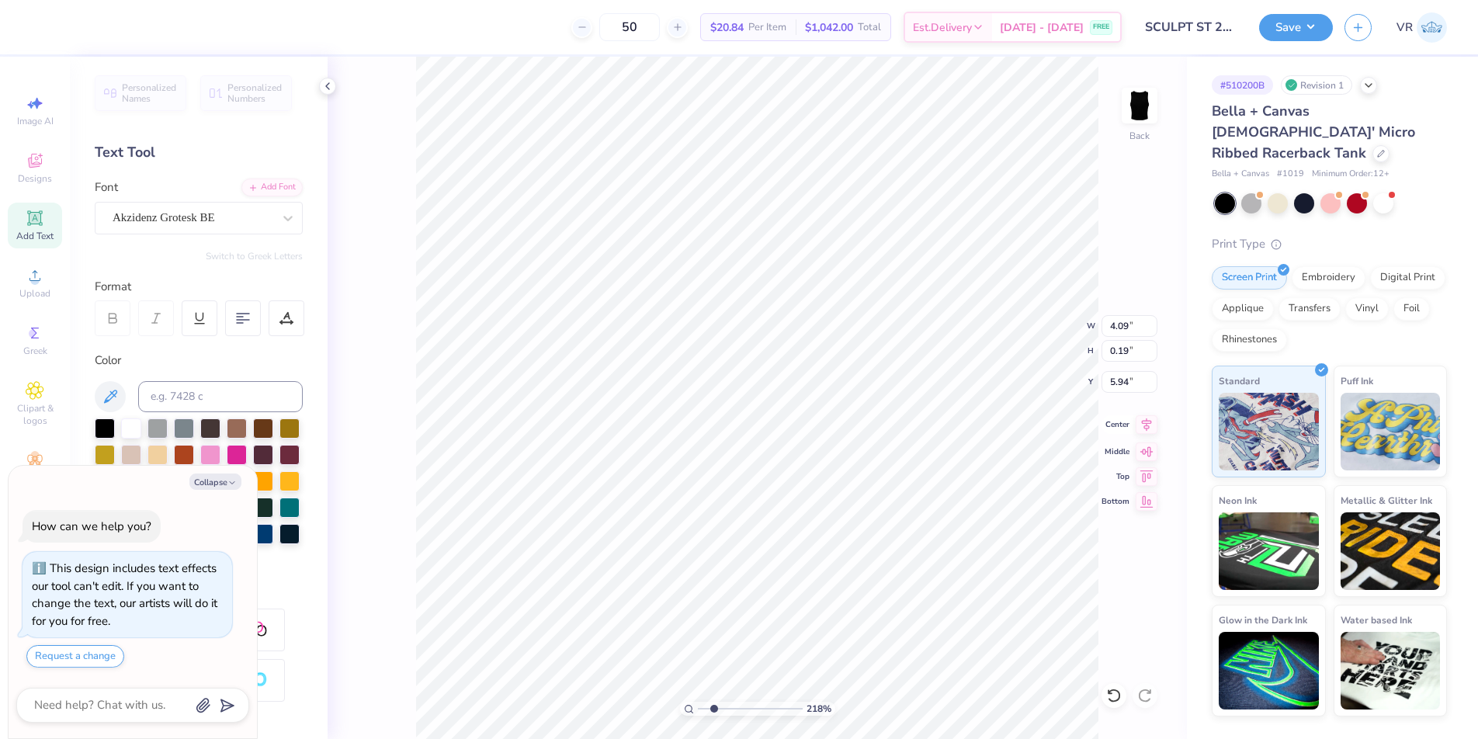
click at [1149, 425] on icon at bounding box center [1147, 424] width 22 height 19
click at [1148, 425] on icon at bounding box center [1147, 424] width 22 height 19
type textarea "x"
type input "7.82"
type input "2.27"
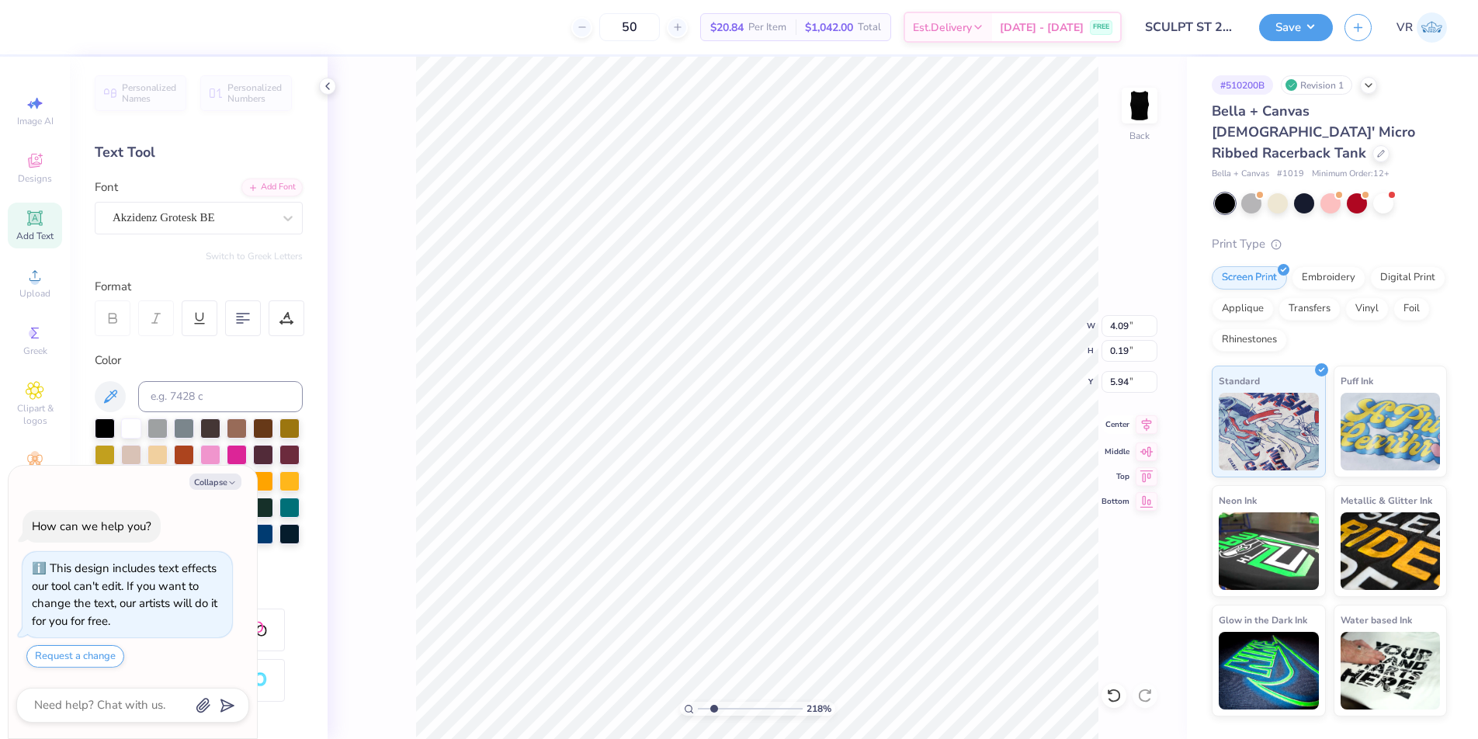
type input "2.83"
type textarea "x"
type input "3.30"
type textarea "x"
type input "5.44"
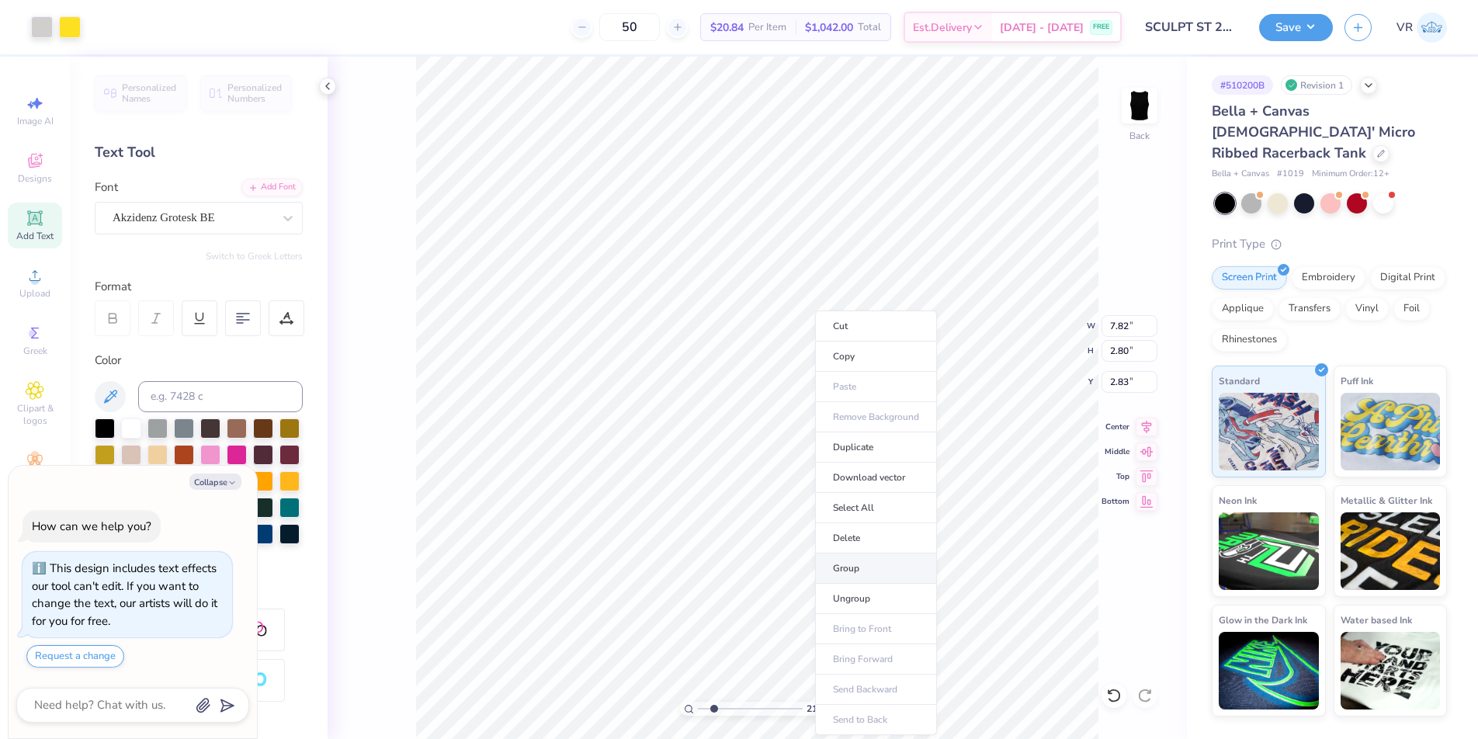
click at [859, 563] on li "Group" at bounding box center [876, 569] width 122 height 30
click at [1148, 418] on icon at bounding box center [1147, 424] width 22 height 19
type textarea "x"
click at [1148, 418] on icon at bounding box center [1147, 424] width 22 height 19
drag, startPoint x: 707, startPoint y: 711, endPoint x: 679, endPoint y: 707, distance: 28.3
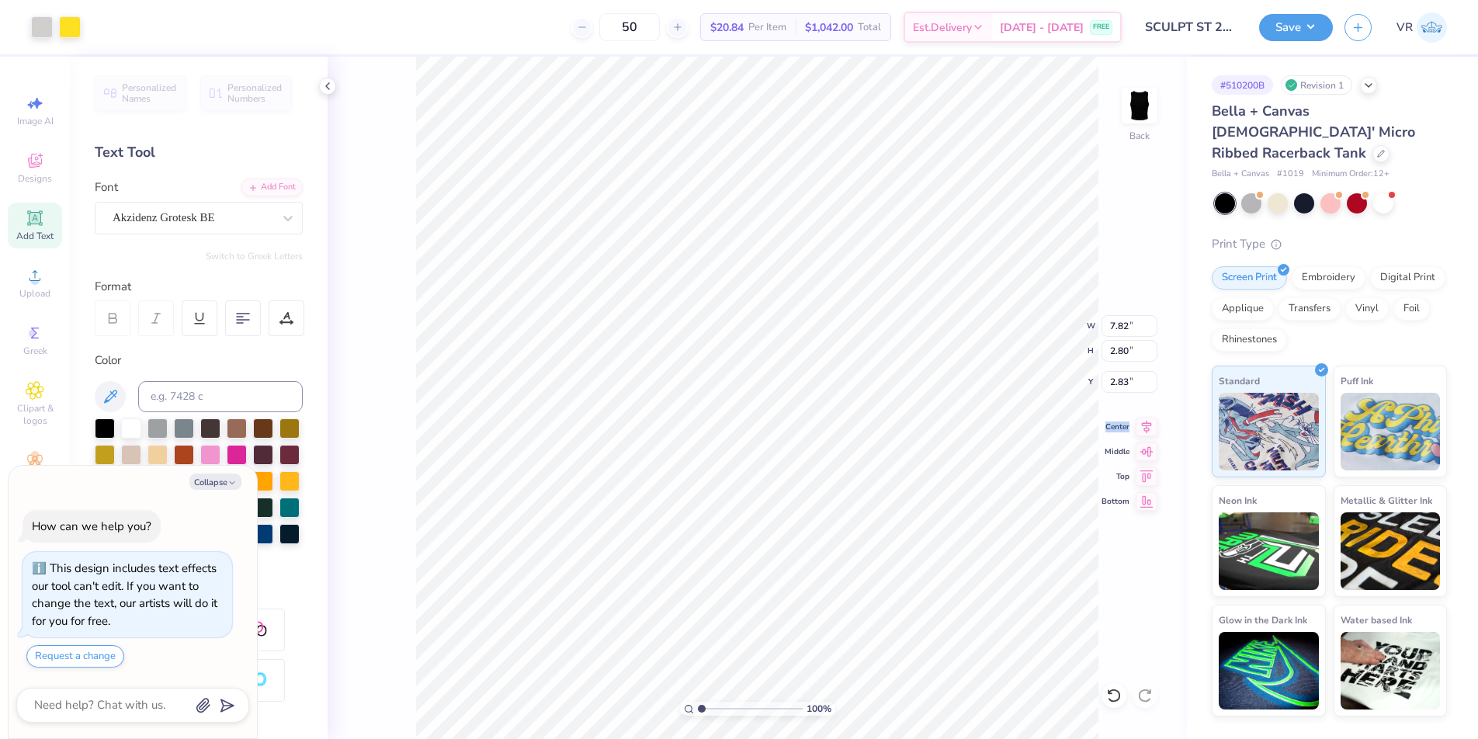
type input "1"
click at [698, 710] on input "range" at bounding box center [750, 709] width 105 height 14
type textarea "x"
click at [1127, 379] on input "2.83" at bounding box center [1130, 382] width 56 height 22
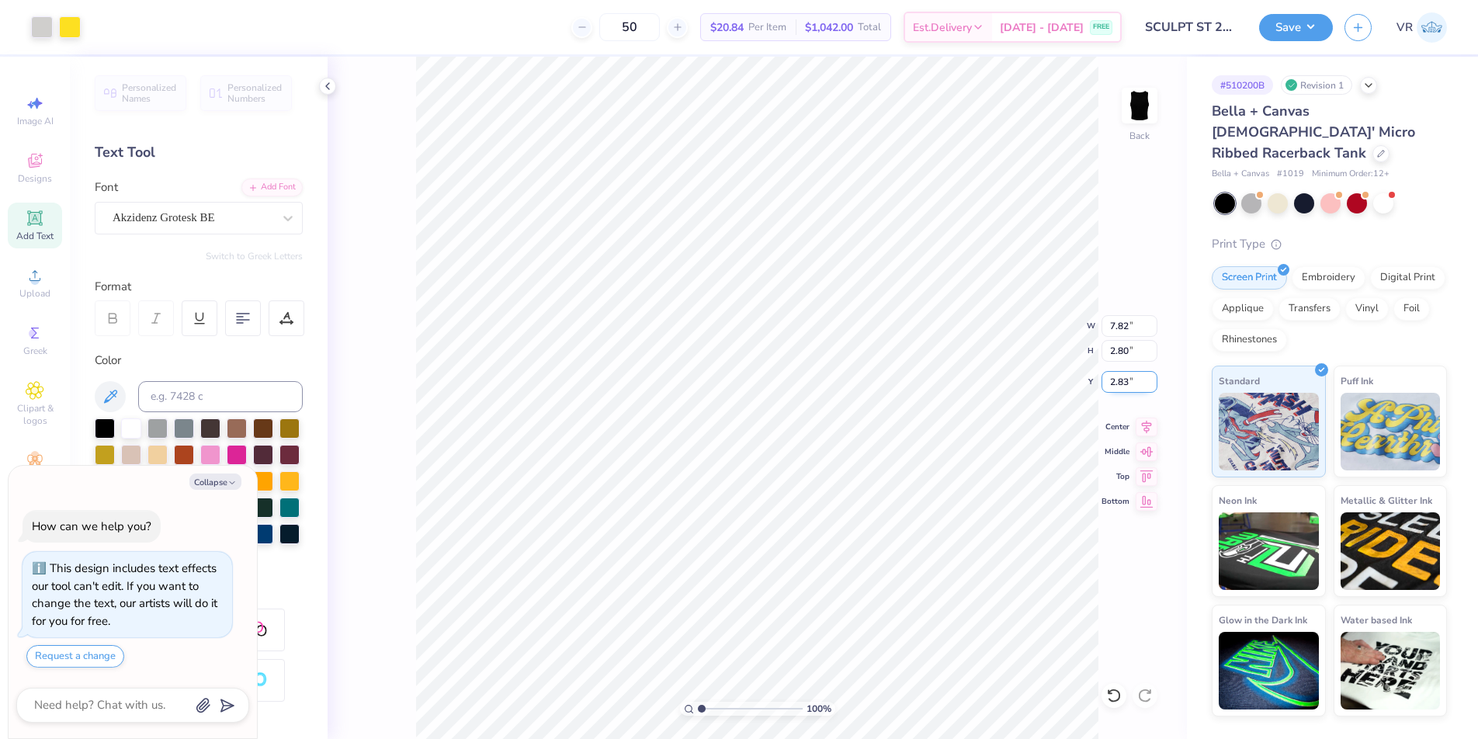
click at [1120, 380] on input "2.83" at bounding box center [1130, 382] width 56 height 22
type input "3"
type textarea "x"
type input "3.00"
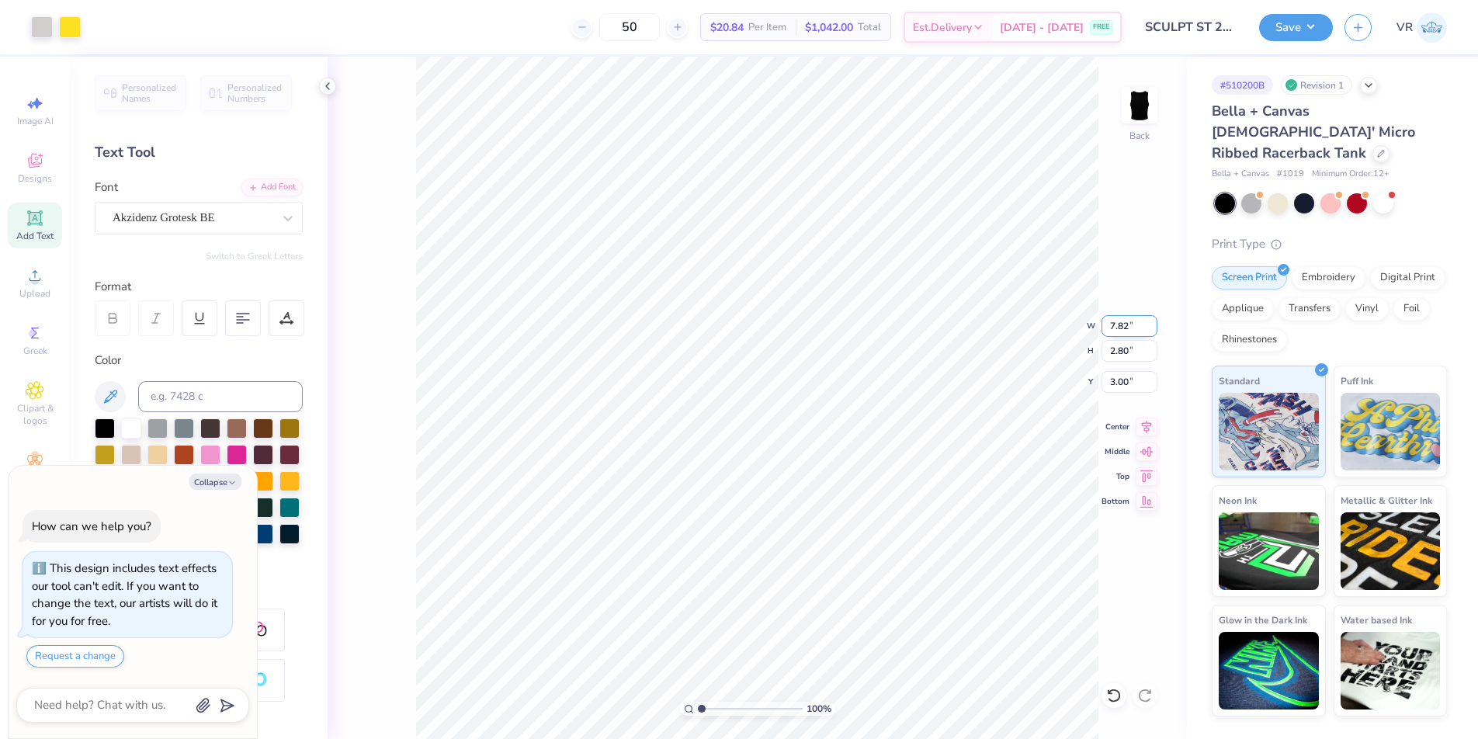
click at [1114, 326] on input "7.82" at bounding box center [1130, 326] width 56 height 22
type input "7"
type textarea "x"
type input "7.00"
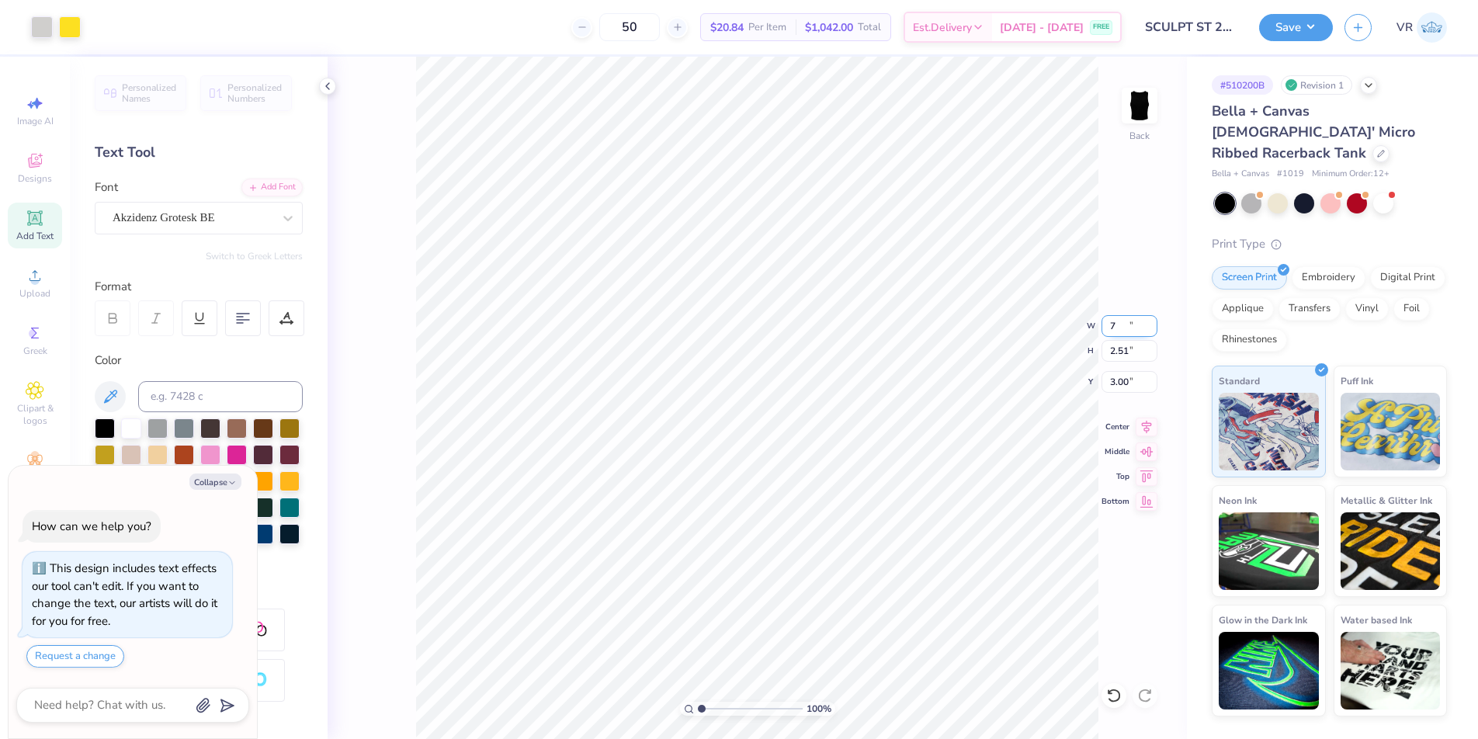
type input "2.51"
click at [1114, 382] on input "3.15" at bounding box center [1130, 382] width 56 height 22
type input "3"
type textarea "x"
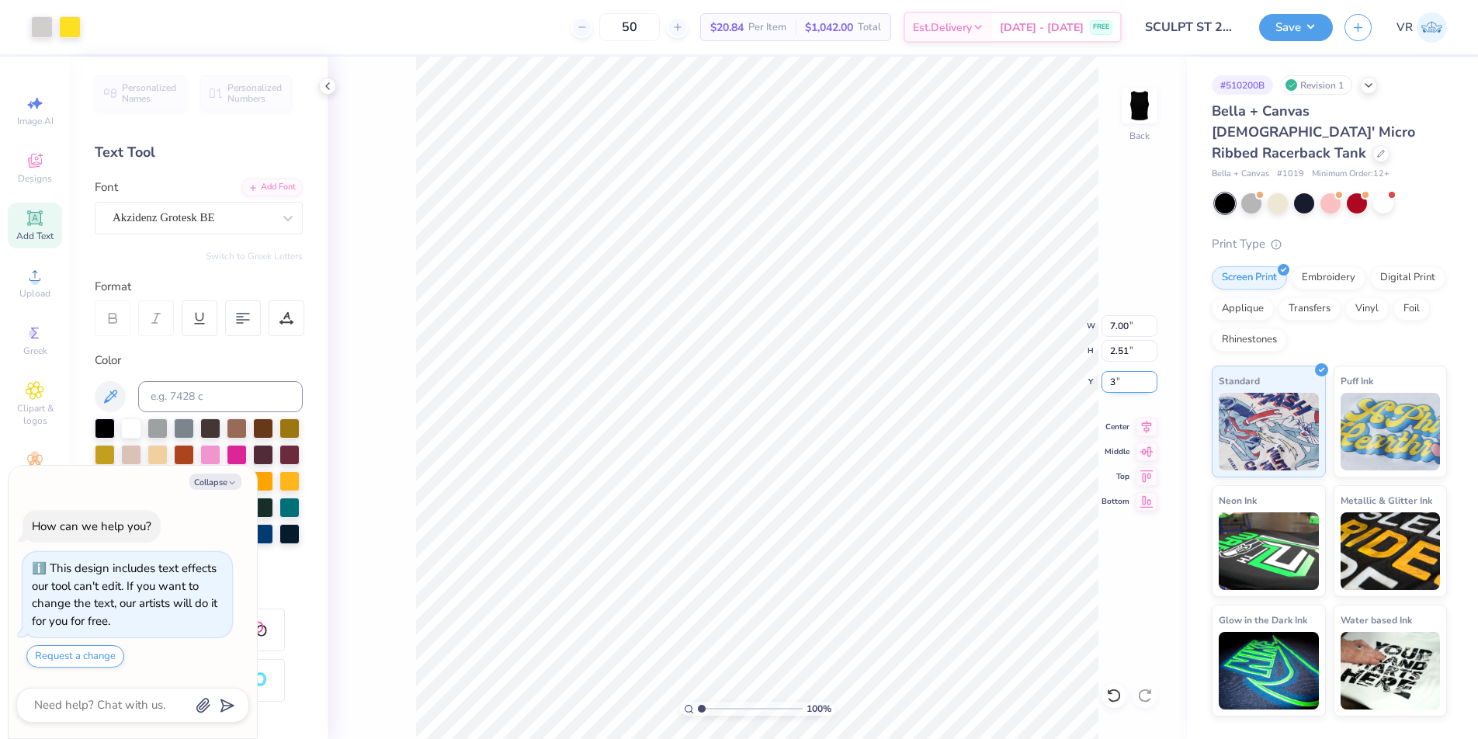
type input "3.00"
click at [325, 91] on icon at bounding box center [327, 86] width 12 height 12
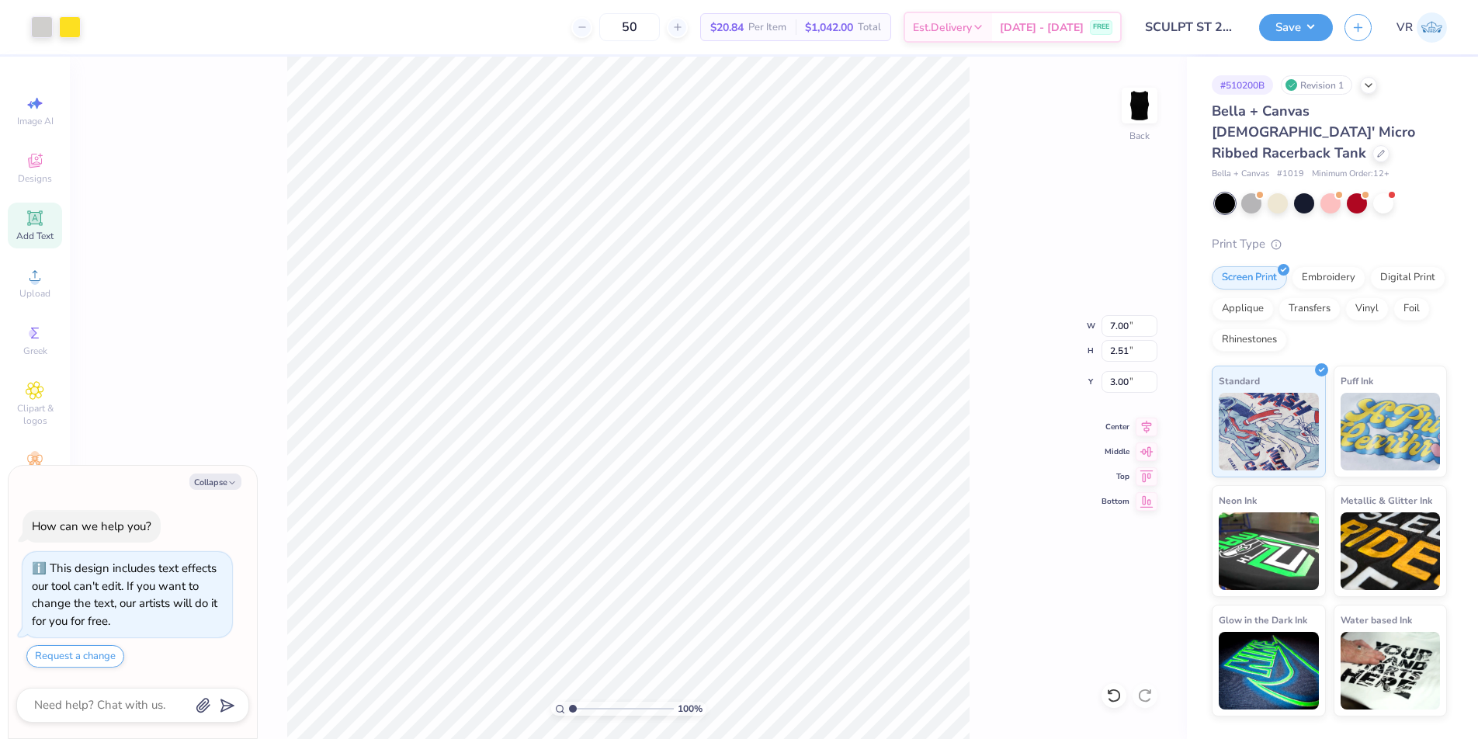
type textarea "x"
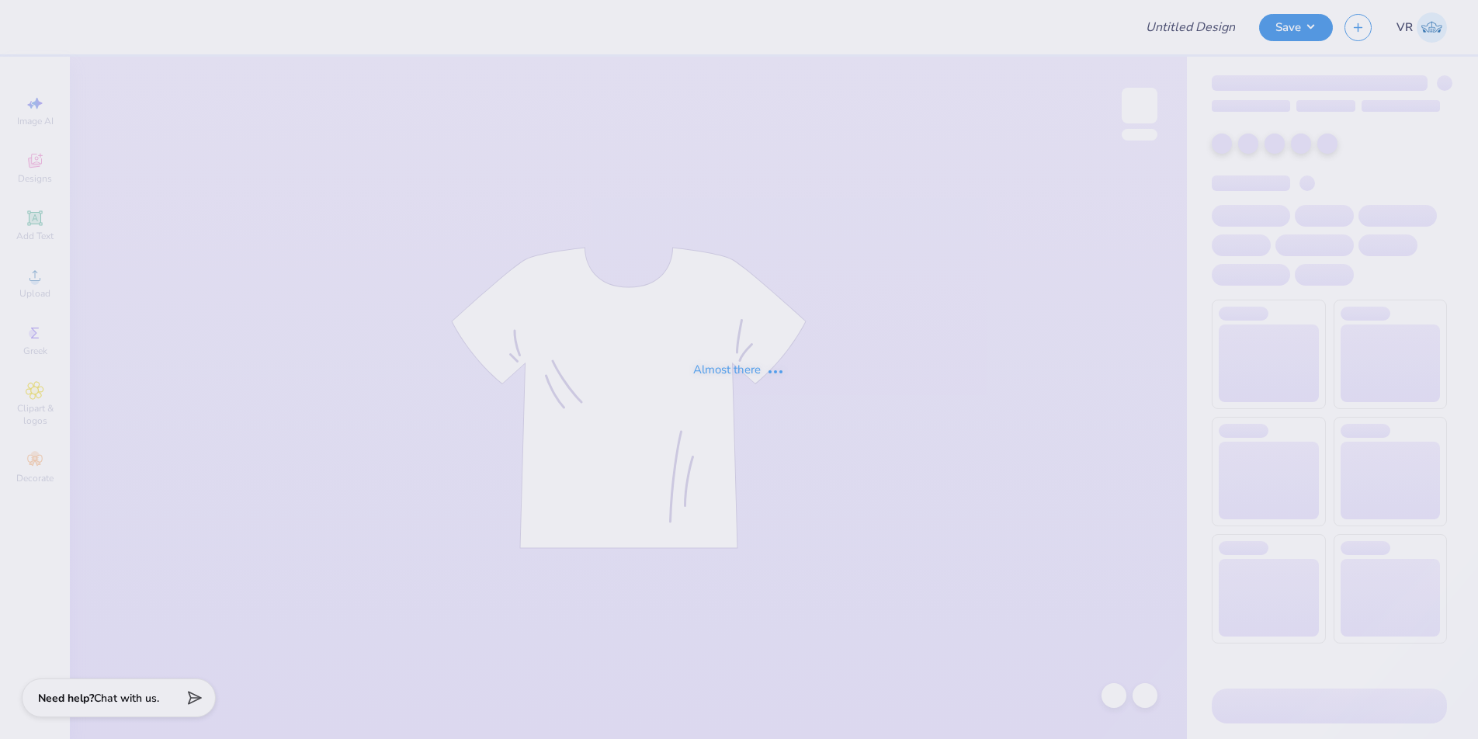
type input "Relay For Life Events Shirts"
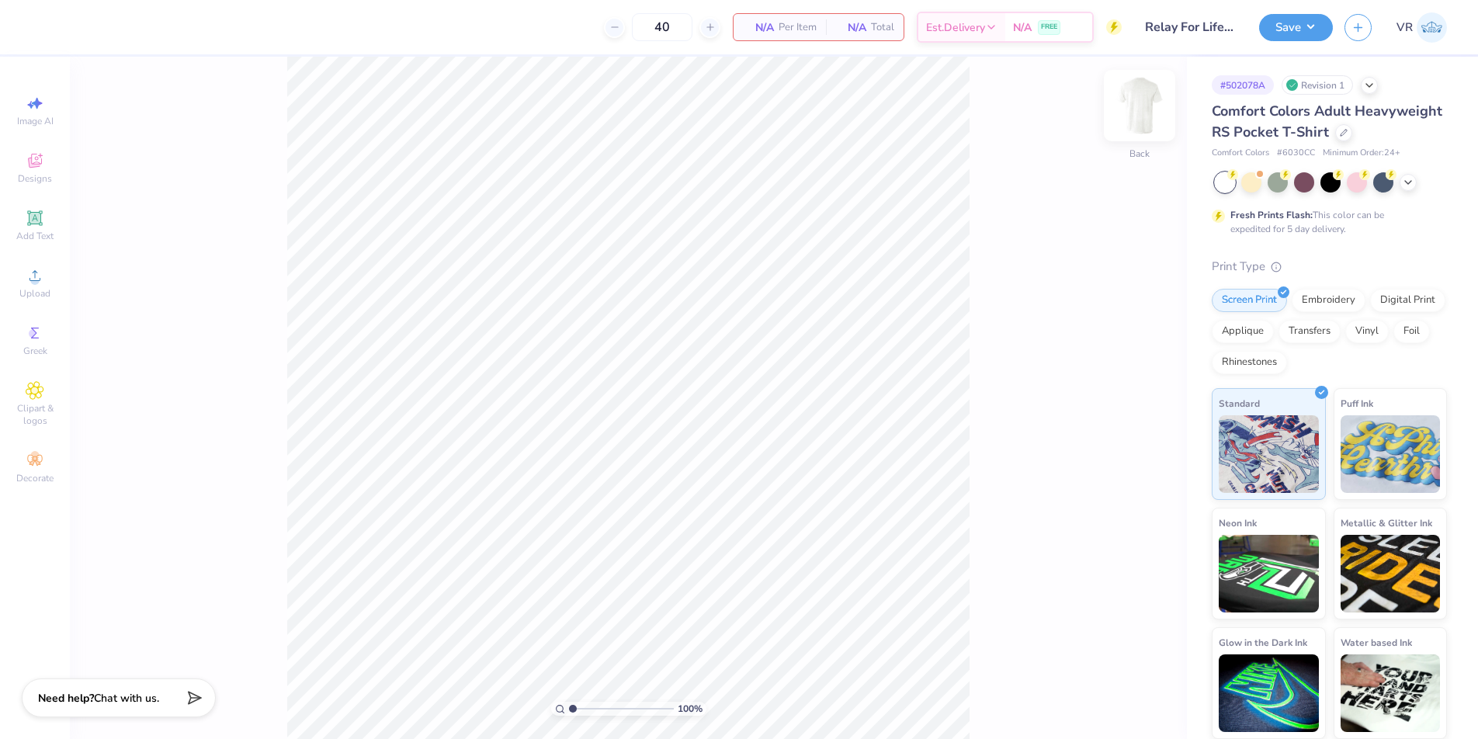
click at [1132, 111] on img at bounding box center [1140, 106] width 62 height 62
click at [26, 280] on icon at bounding box center [35, 275] width 19 height 19
click at [1129, 110] on img at bounding box center [1140, 106] width 62 height 62
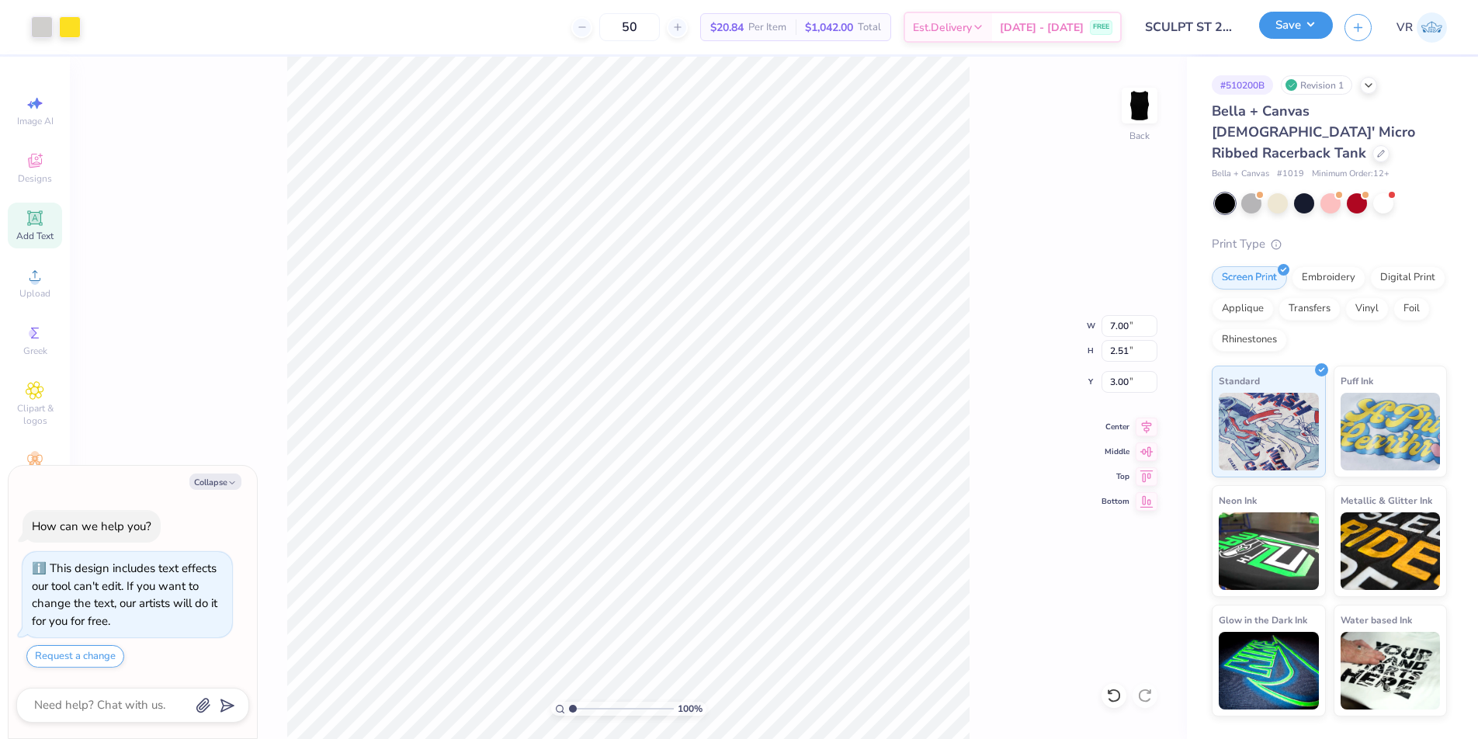
click at [1309, 30] on button "Save" at bounding box center [1296, 25] width 74 height 27
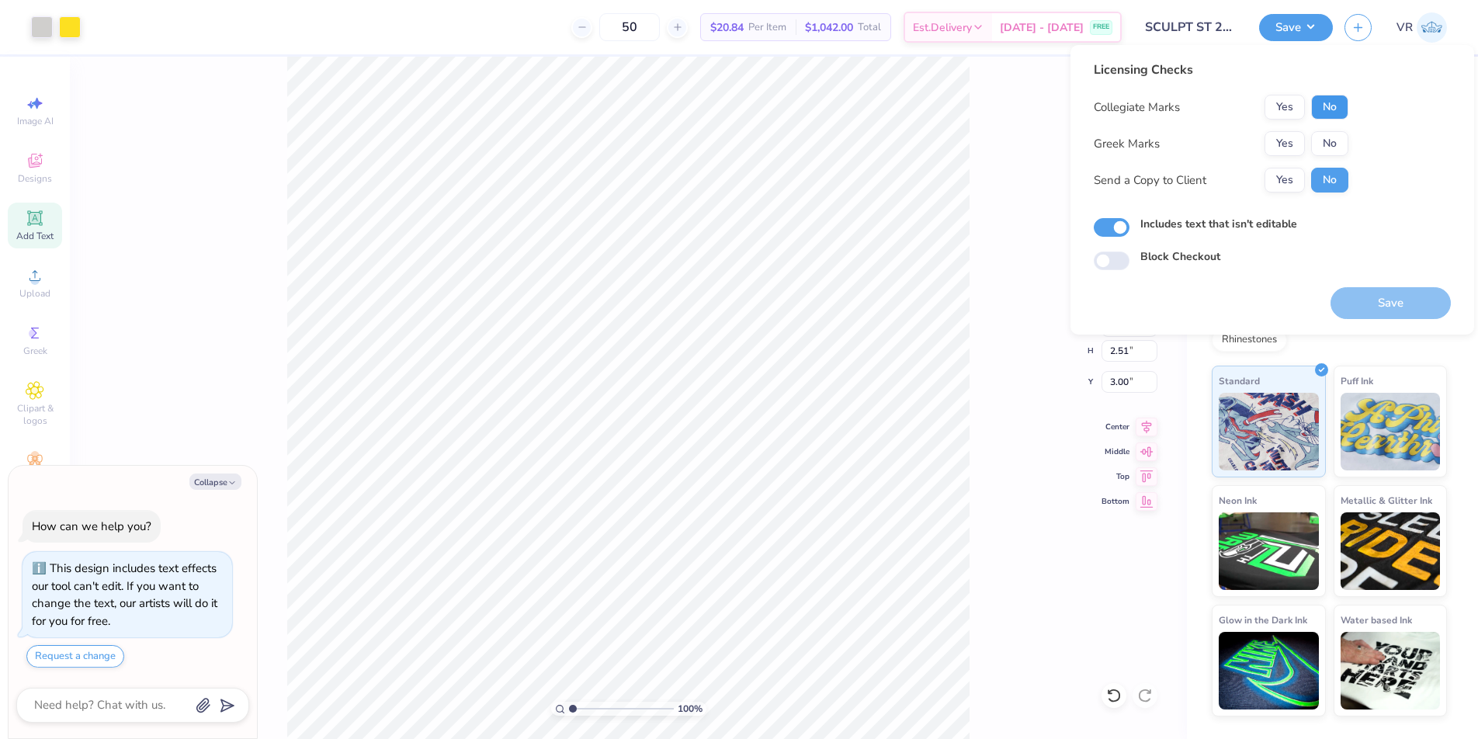
click at [1320, 110] on button "No" at bounding box center [1329, 107] width 37 height 25
click at [1332, 145] on button "No" at bounding box center [1329, 143] width 37 height 25
click at [1429, 302] on button "Save" at bounding box center [1391, 303] width 120 height 32
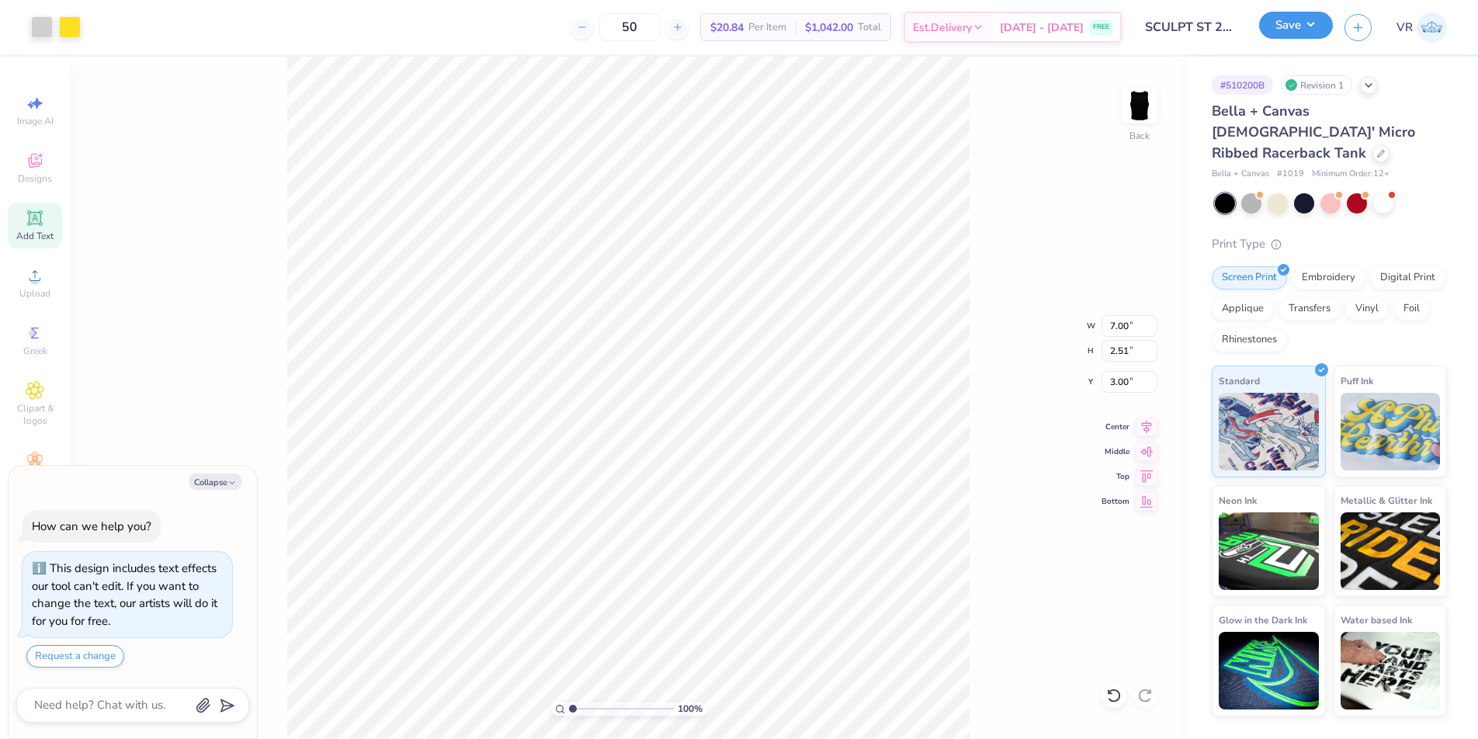
click at [1300, 34] on button "Save" at bounding box center [1296, 25] width 74 height 27
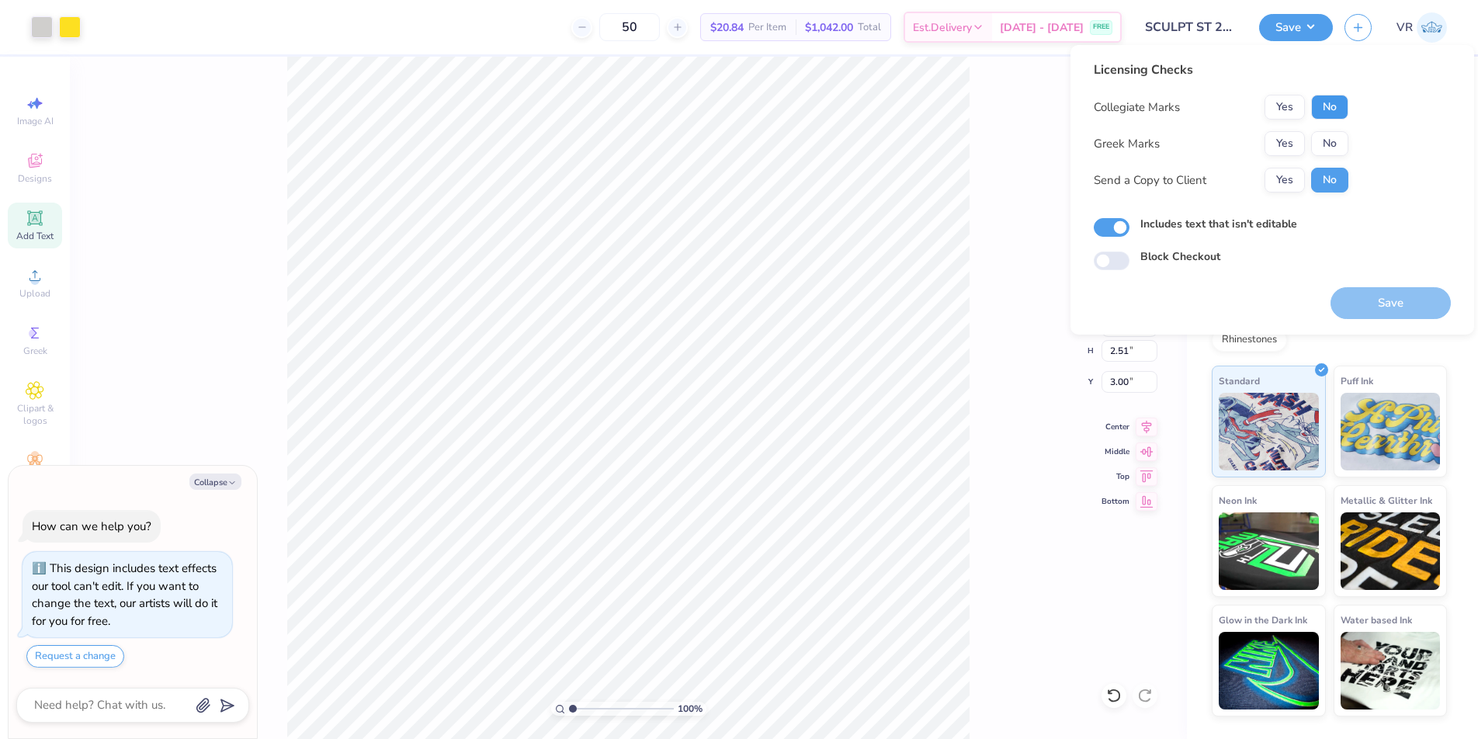
click at [1330, 113] on button "No" at bounding box center [1329, 107] width 37 height 25
click at [1338, 137] on button "No" at bounding box center [1329, 143] width 37 height 25
click at [1369, 297] on button "Save" at bounding box center [1391, 303] width 120 height 32
type textarea "x"
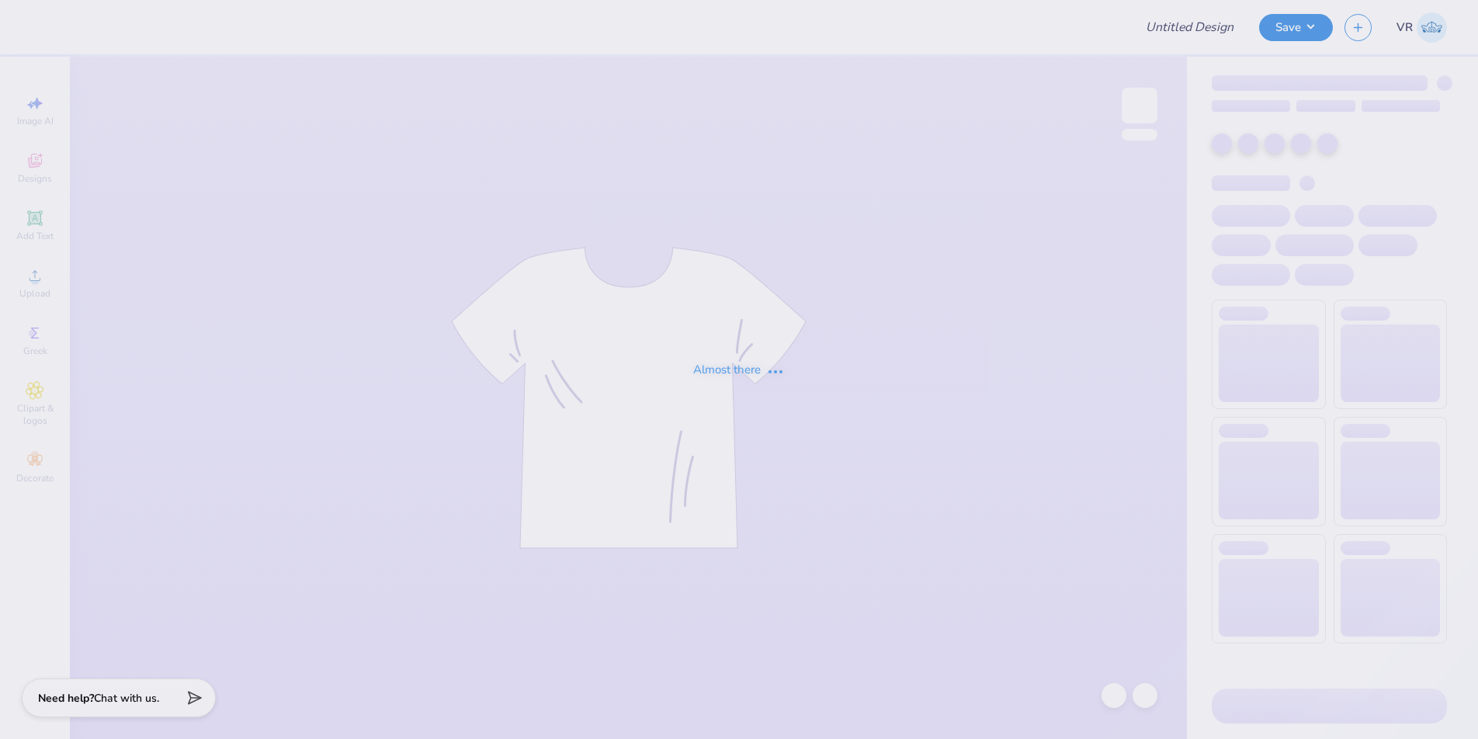
type input "Relay For Life Events Shirts"
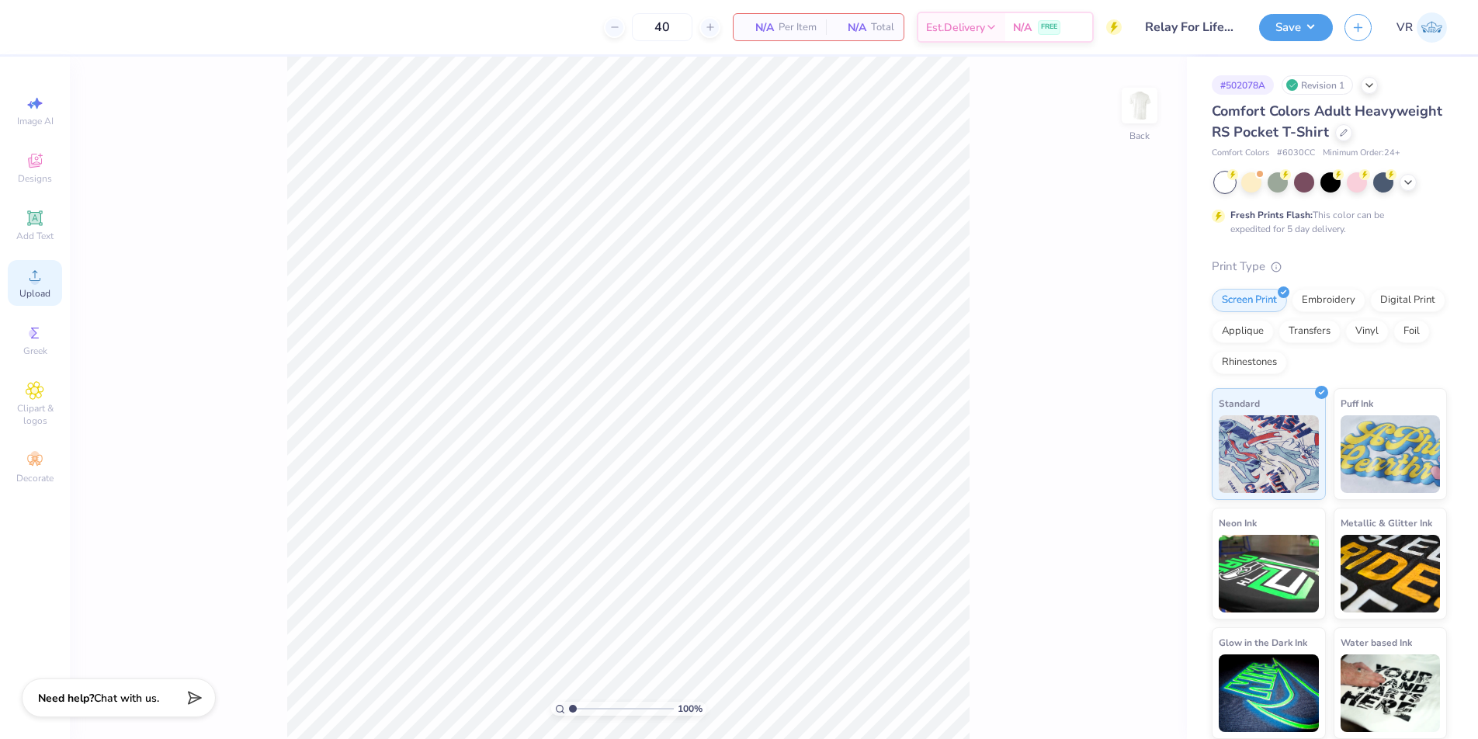
click at [30, 279] on icon at bounding box center [35, 275] width 11 height 11
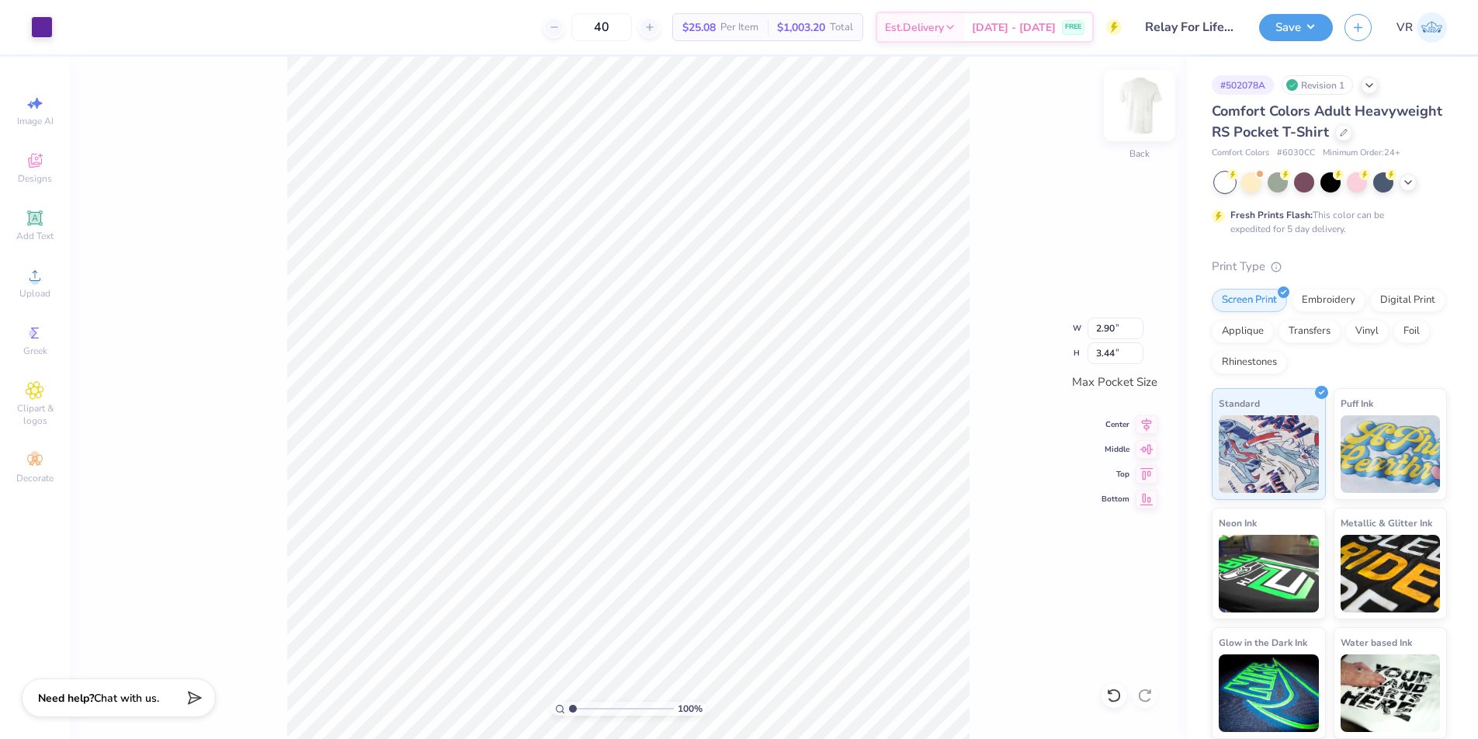
click at [1133, 115] on img at bounding box center [1140, 106] width 62 height 62
click at [42, 283] on icon at bounding box center [35, 275] width 19 height 19
click at [1111, 326] on input "14.32" at bounding box center [1130, 326] width 56 height 22
type input "12.50"
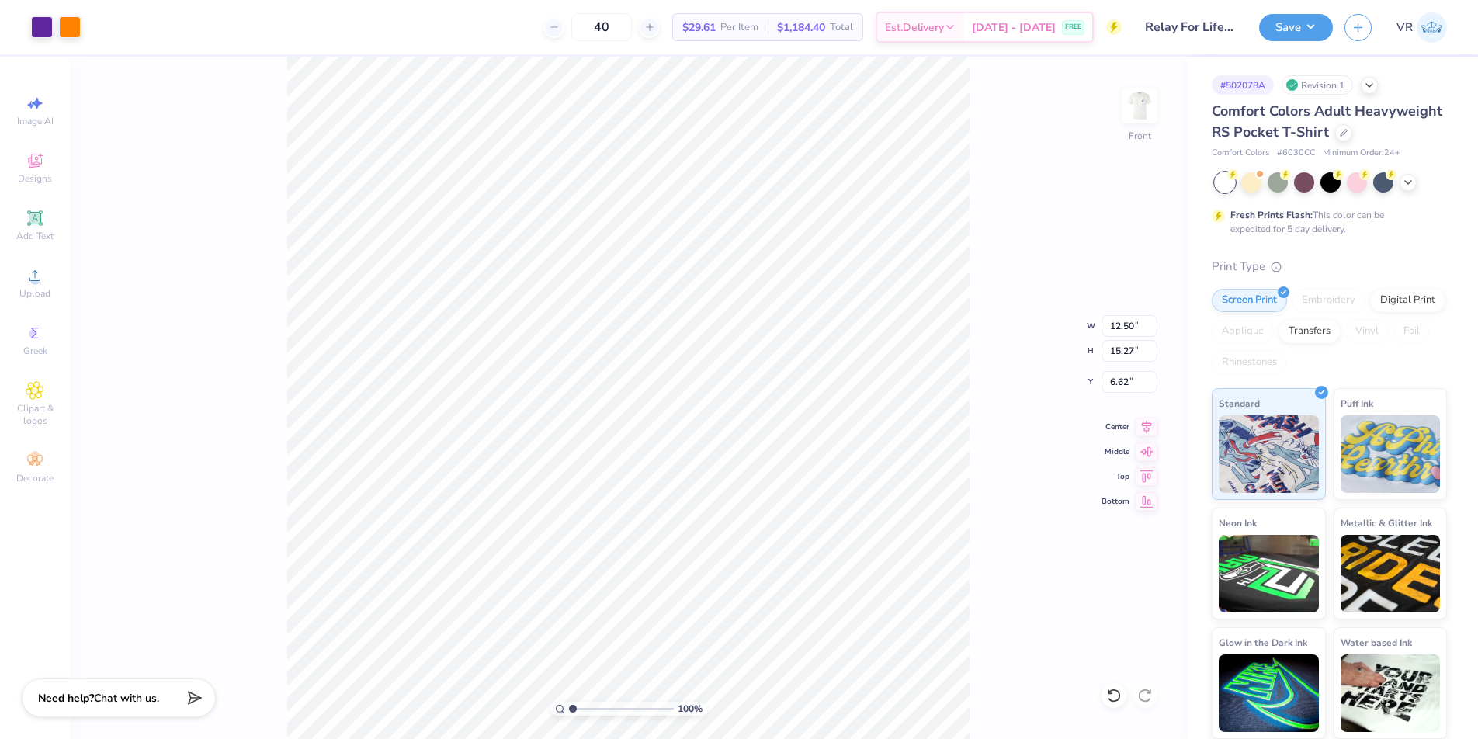
click at [1023, 384] on div "100 % Front W 12.50 12.50 " H 15.27 15.27 " Y 6.62 6.62 " Center Middle Top Bot…" at bounding box center [628, 398] width 1117 height 682
type input "13.32"
type input "7.59"
click at [1122, 382] on input "7.59" at bounding box center [1130, 382] width 56 height 22
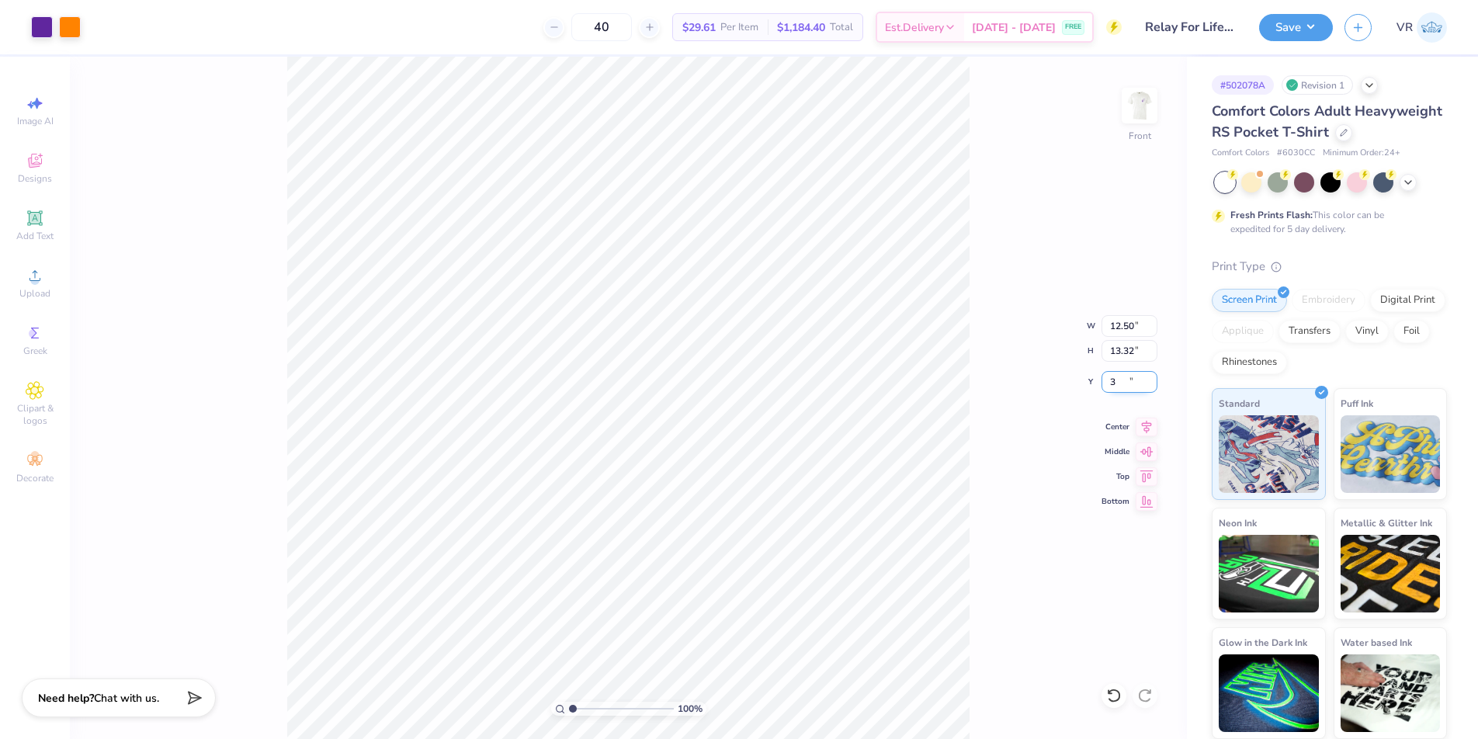
type input "3.00"
click at [1112, 328] on input "12.50" at bounding box center [1130, 326] width 56 height 22
click at [1112, 327] on input "12.50" at bounding box center [1130, 326] width 56 height 22
type input "12.00"
type input "12.79"
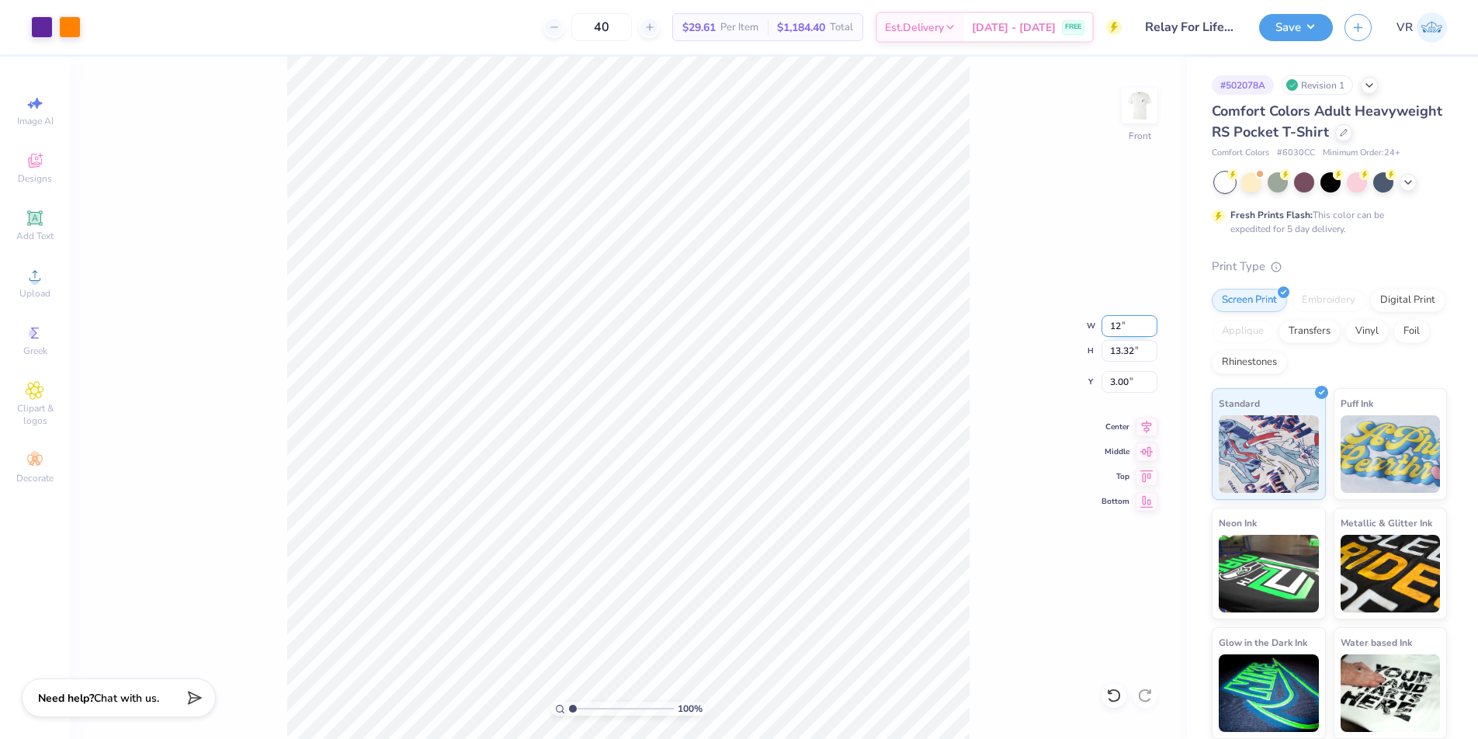
type input "3.27"
click at [1122, 327] on input "12.00" at bounding box center [1130, 326] width 56 height 22
type input "11.00"
type input "11.73"
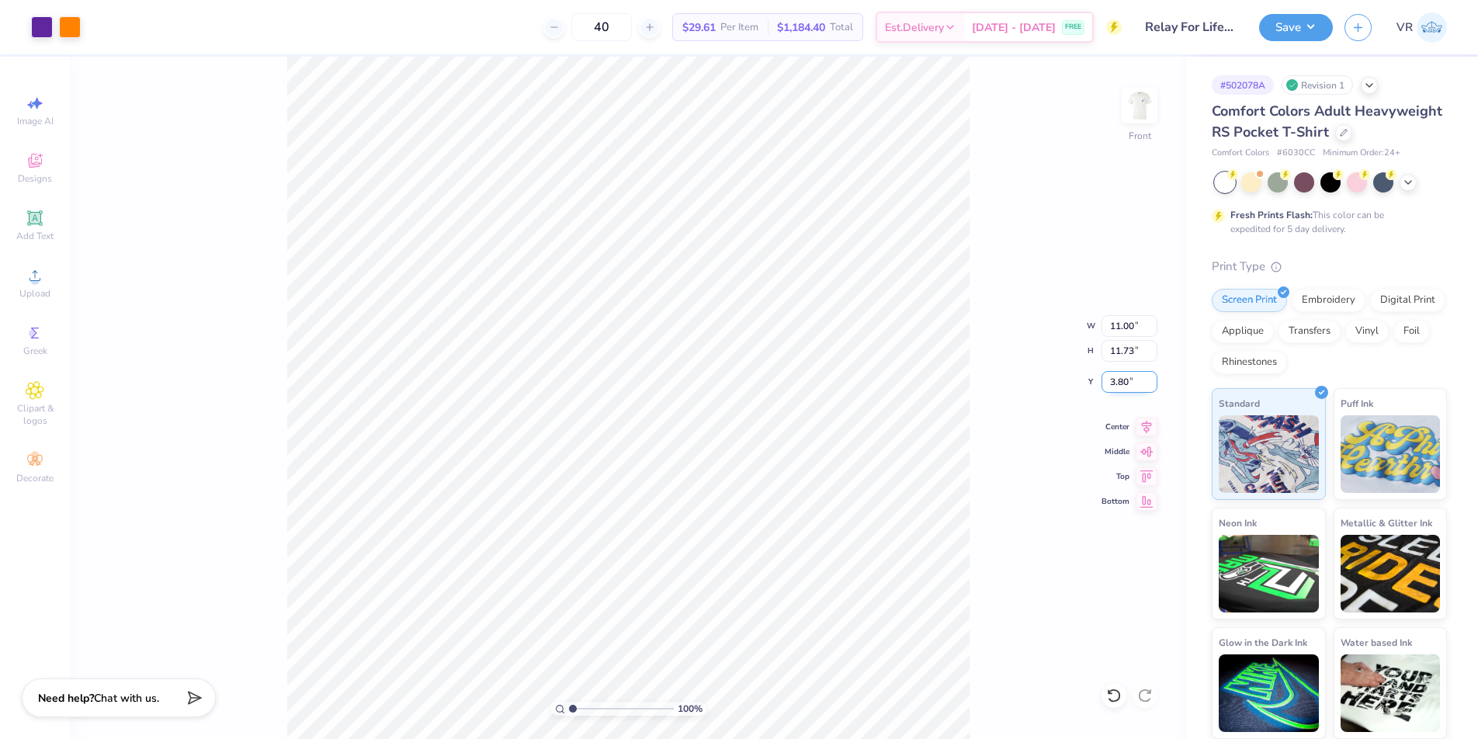
click at [1121, 387] on input "3.80" at bounding box center [1130, 382] width 56 height 22
type input "3.00"
click at [1143, 103] on img at bounding box center [1140, 106] width 62 height 62
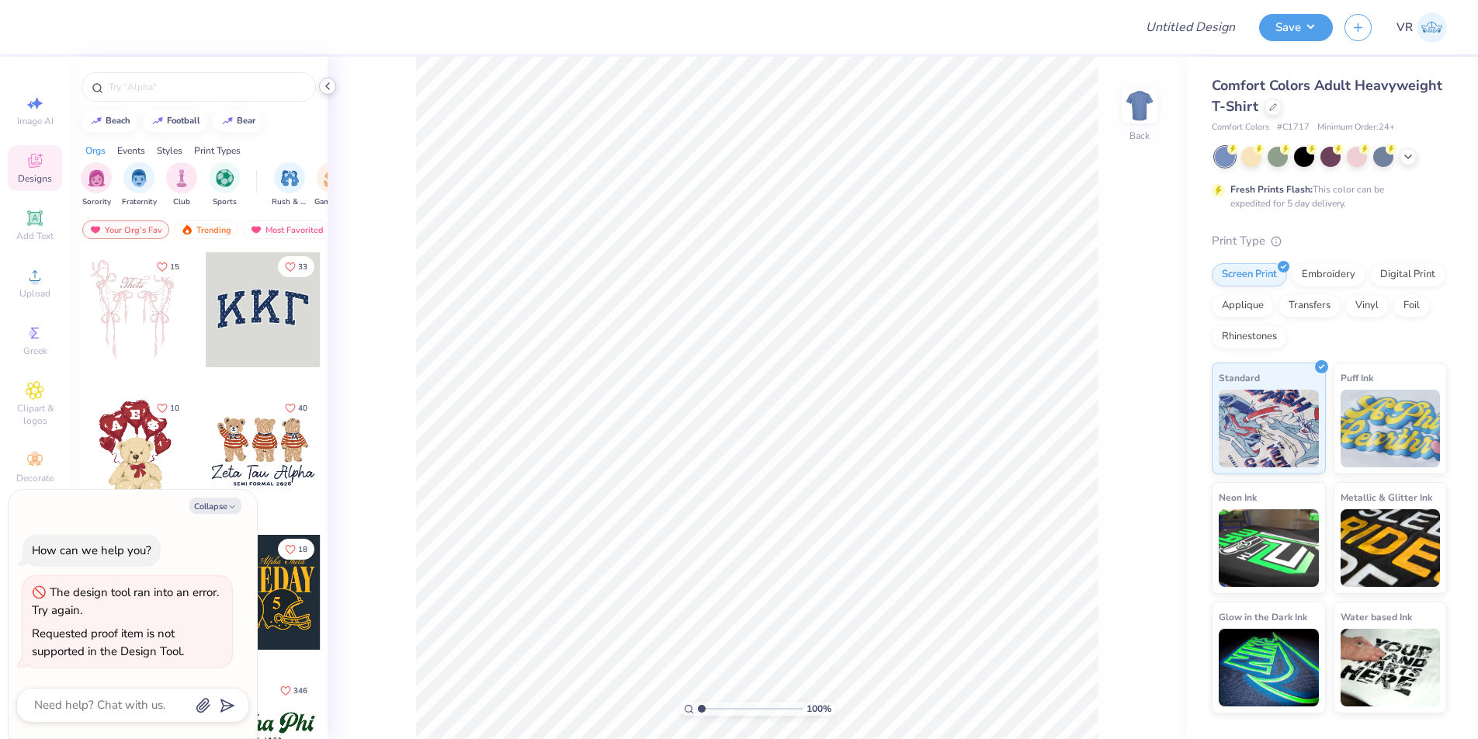
click at [328, 85] on icon at bounding box center [327, 86] width 12 height 12
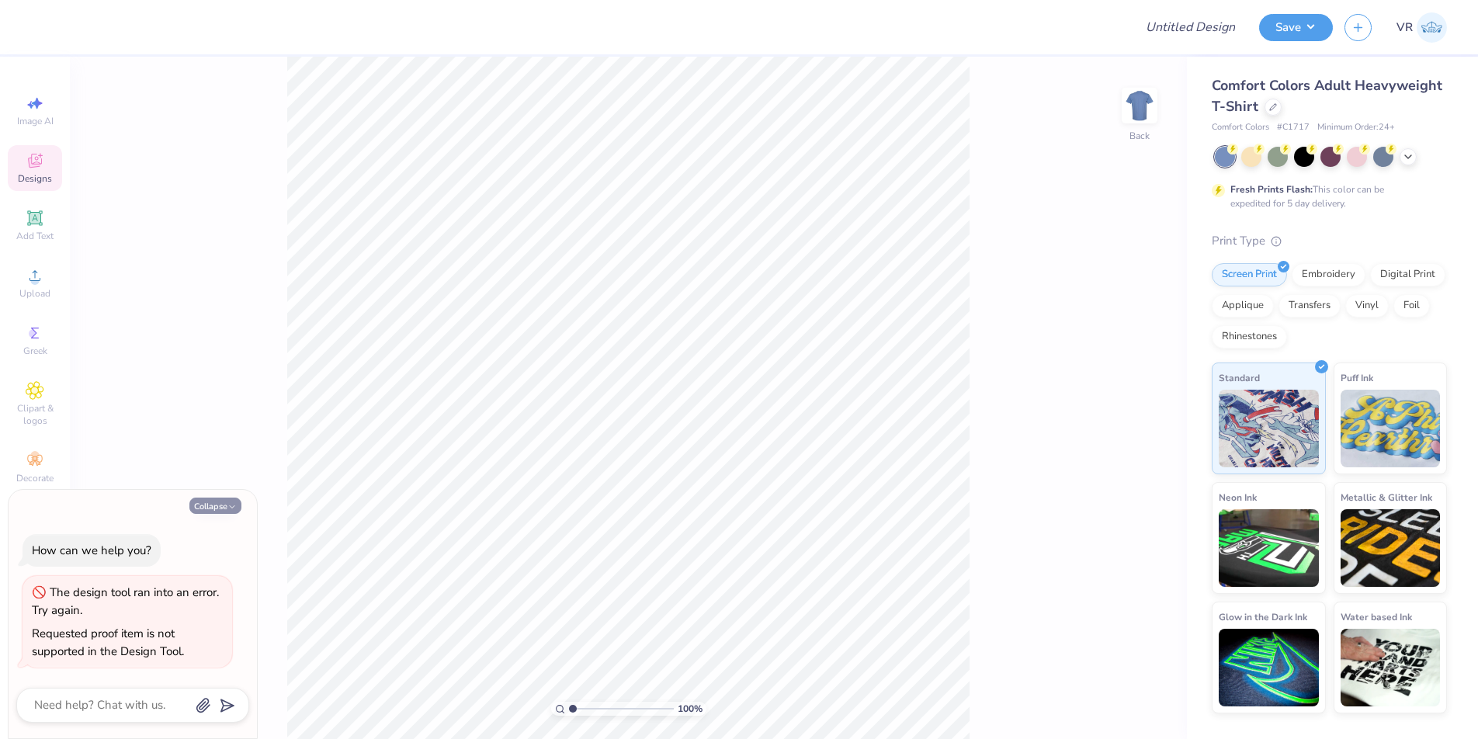
click at [229, 513] on button "Collapse" at bounding box center [215, 506] width 52 height 16
type textarea "x"
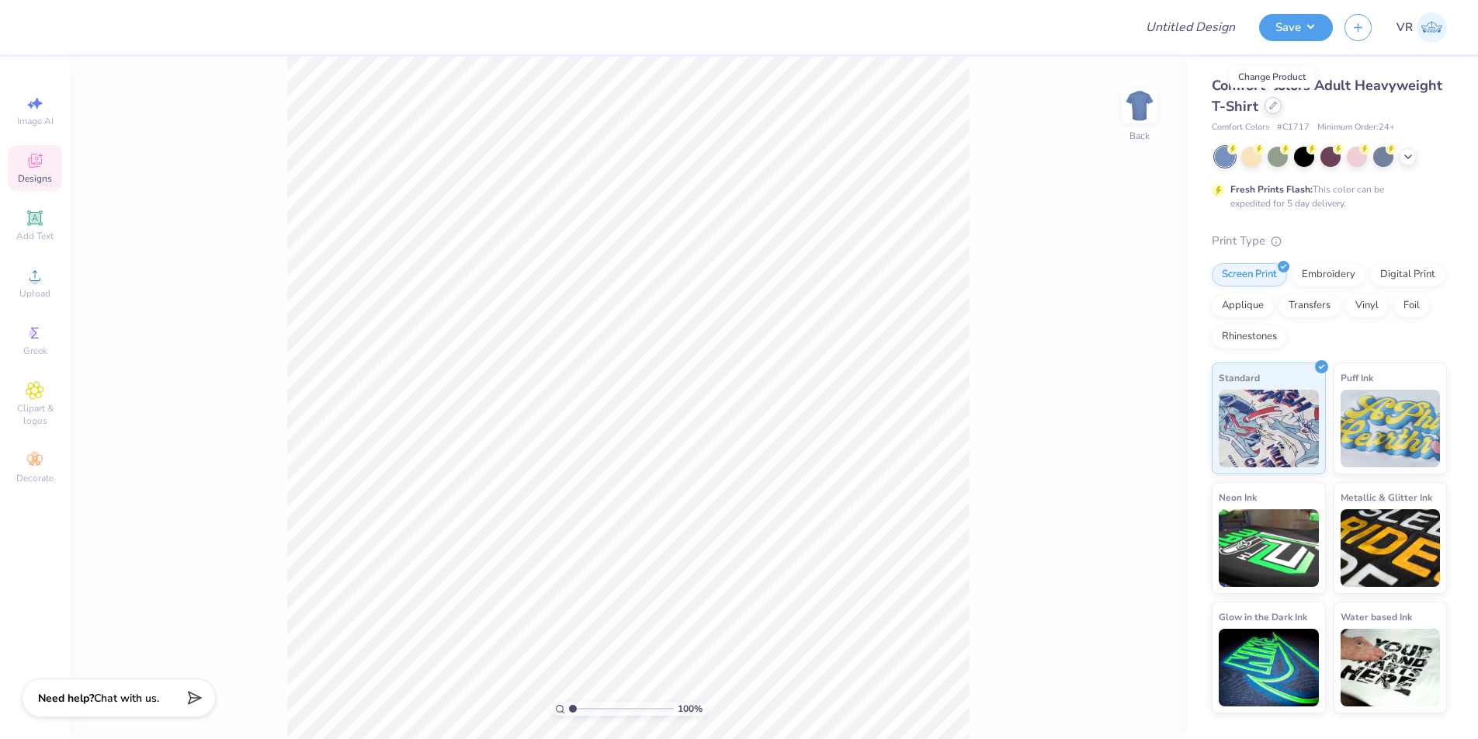
click at [1272, 106] on icon at bounding box center [1273, 105] width 6 height 6
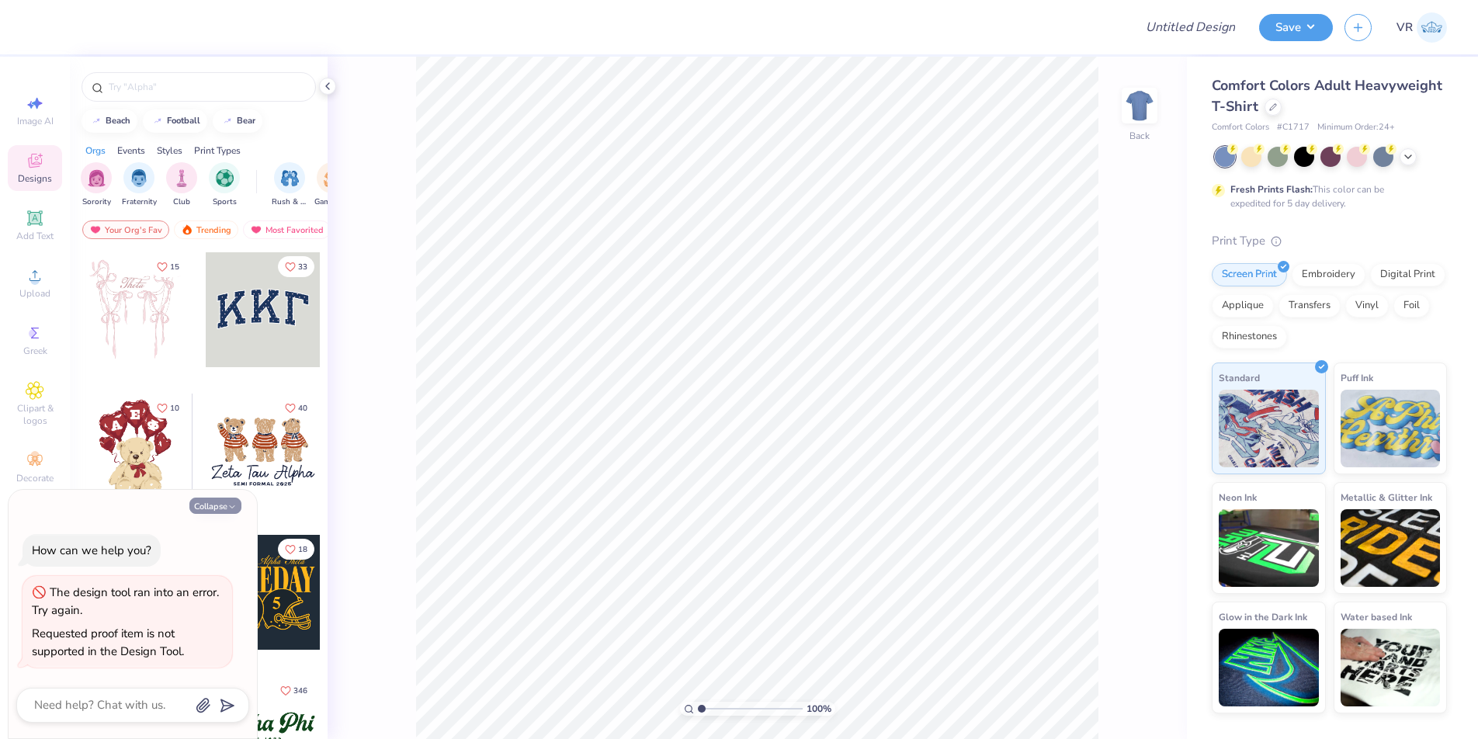
click at [225, 505] on button "Collapse" at bounding box center [215, 506] width 52 height 16
type textarea "x"
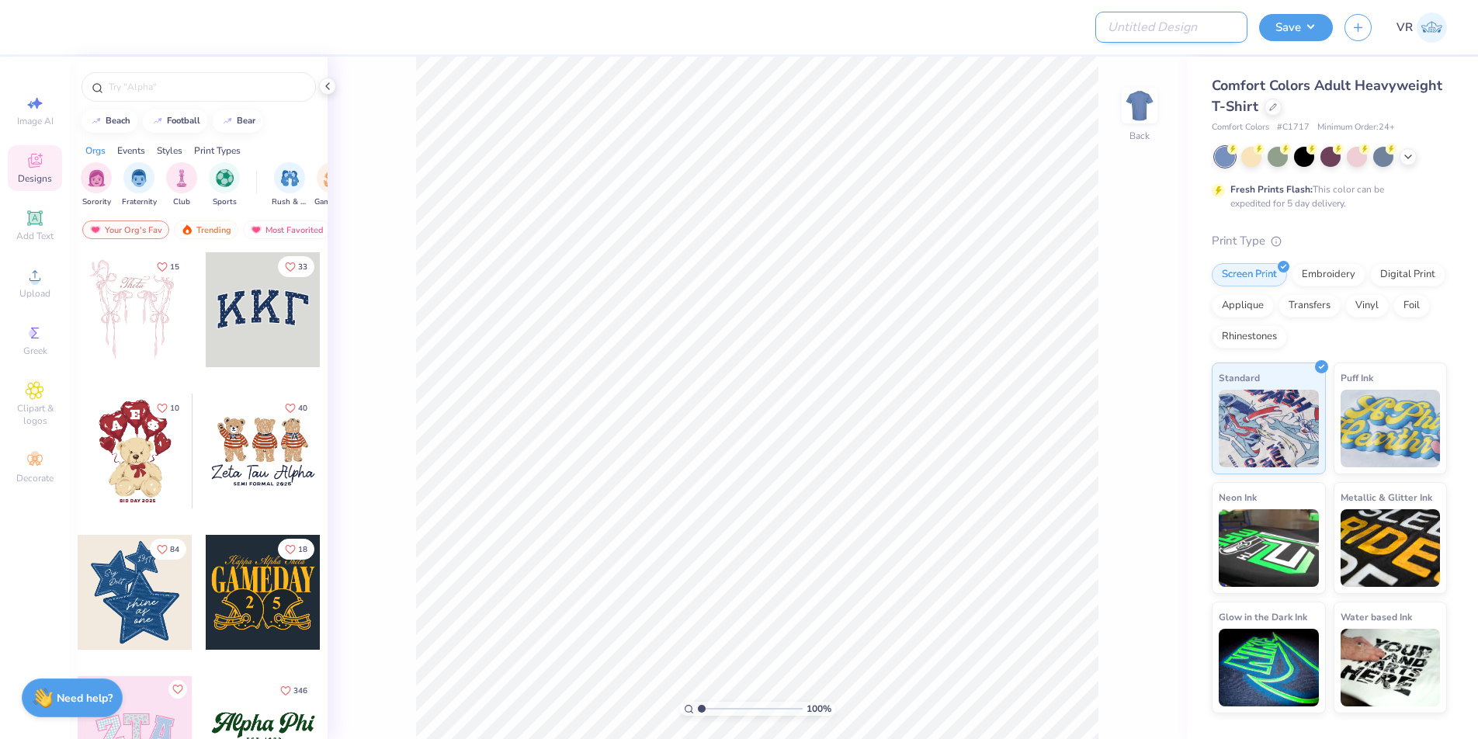
click at [1193, 40] on input "Design Title" at bounding box center [1171, 27] width 152 height 31
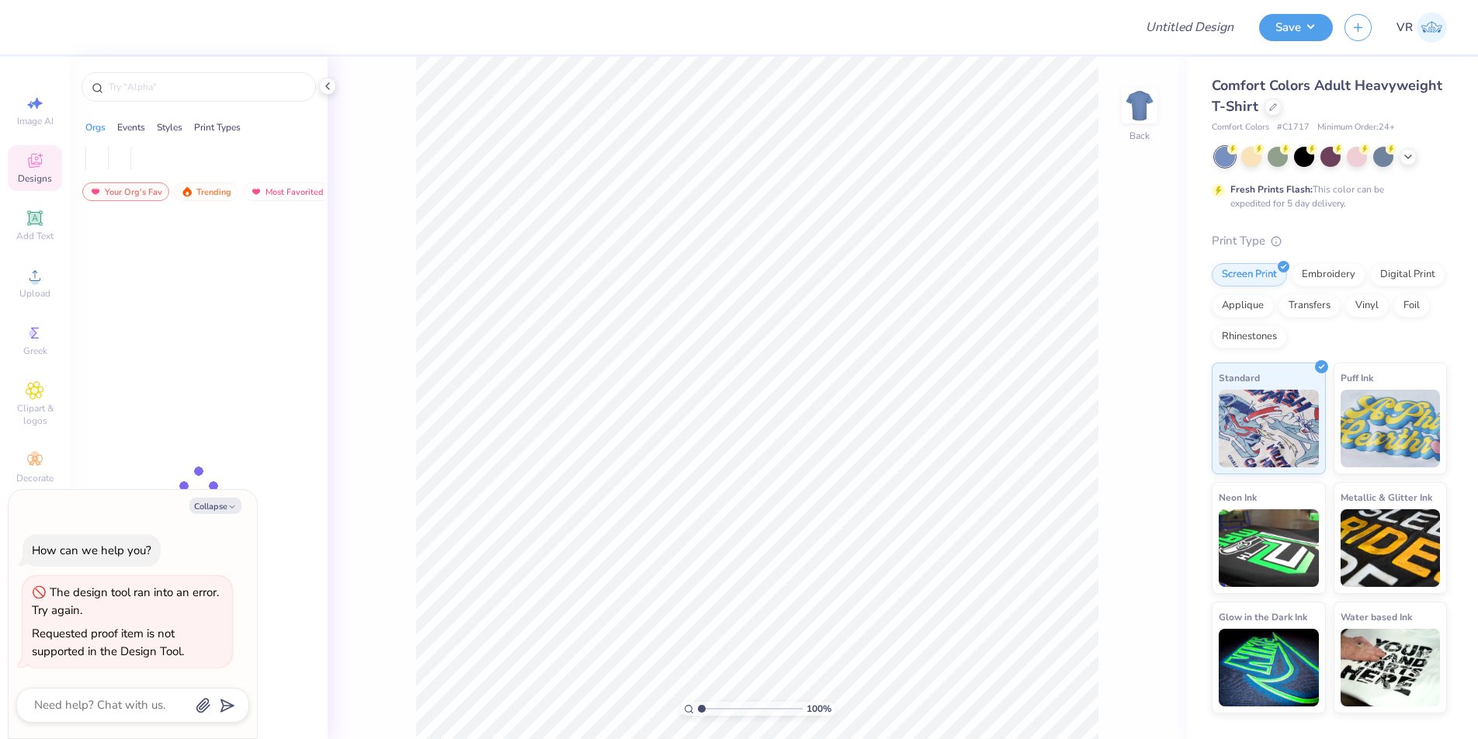
type textarea "x"
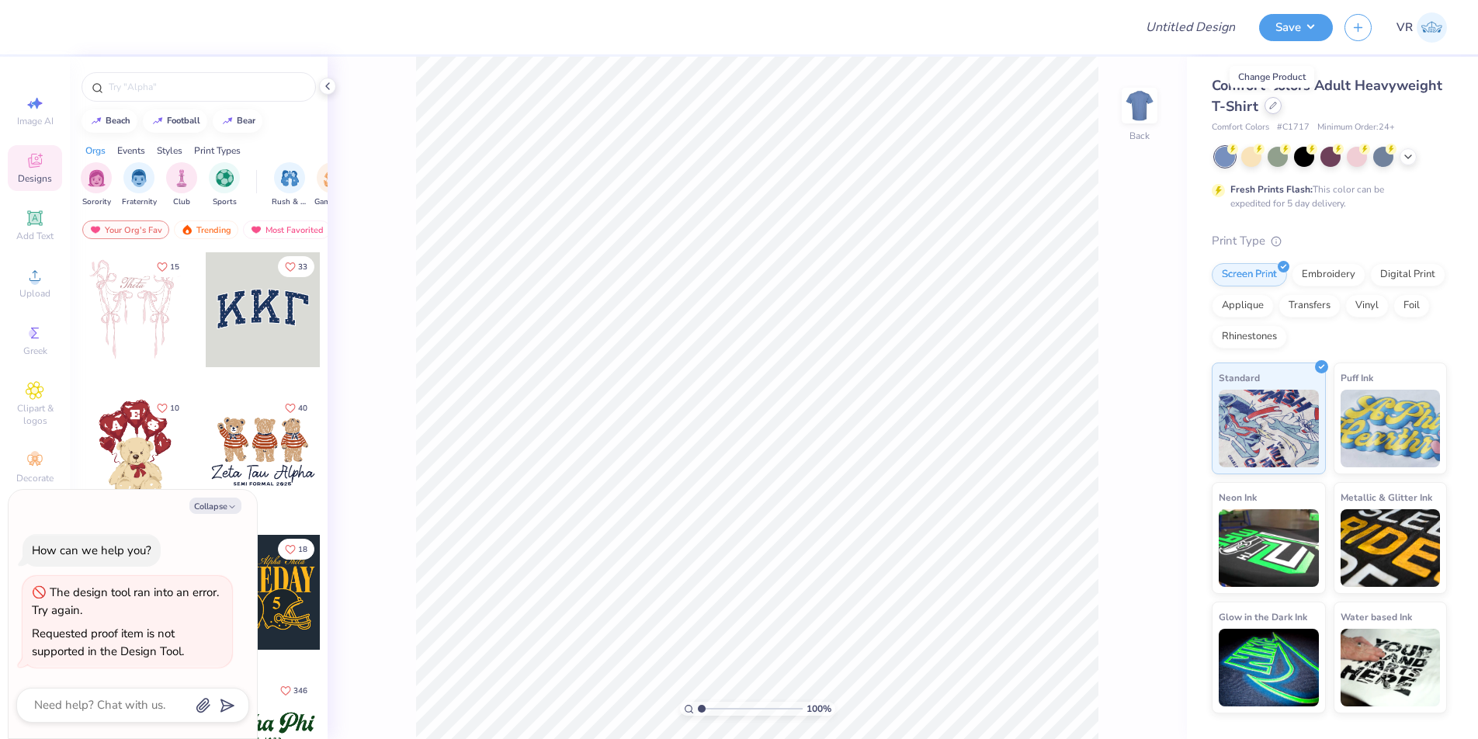
click at [1273, 105] on icon at bounding box center [1273, 105] width 6 height 6
type textarea "x"
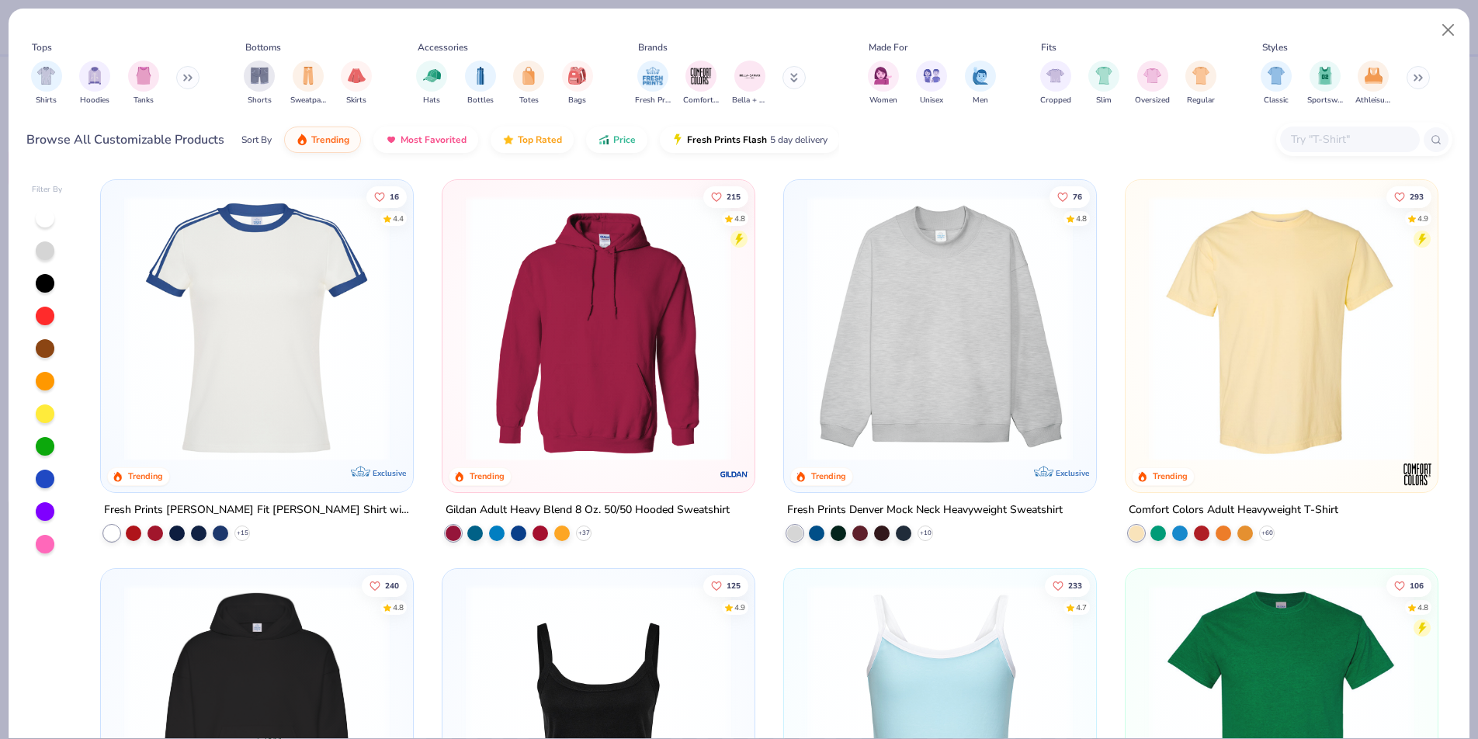
click at [1349, 141] on input "text" at bounding box center [1350, 139] width 120 height 18
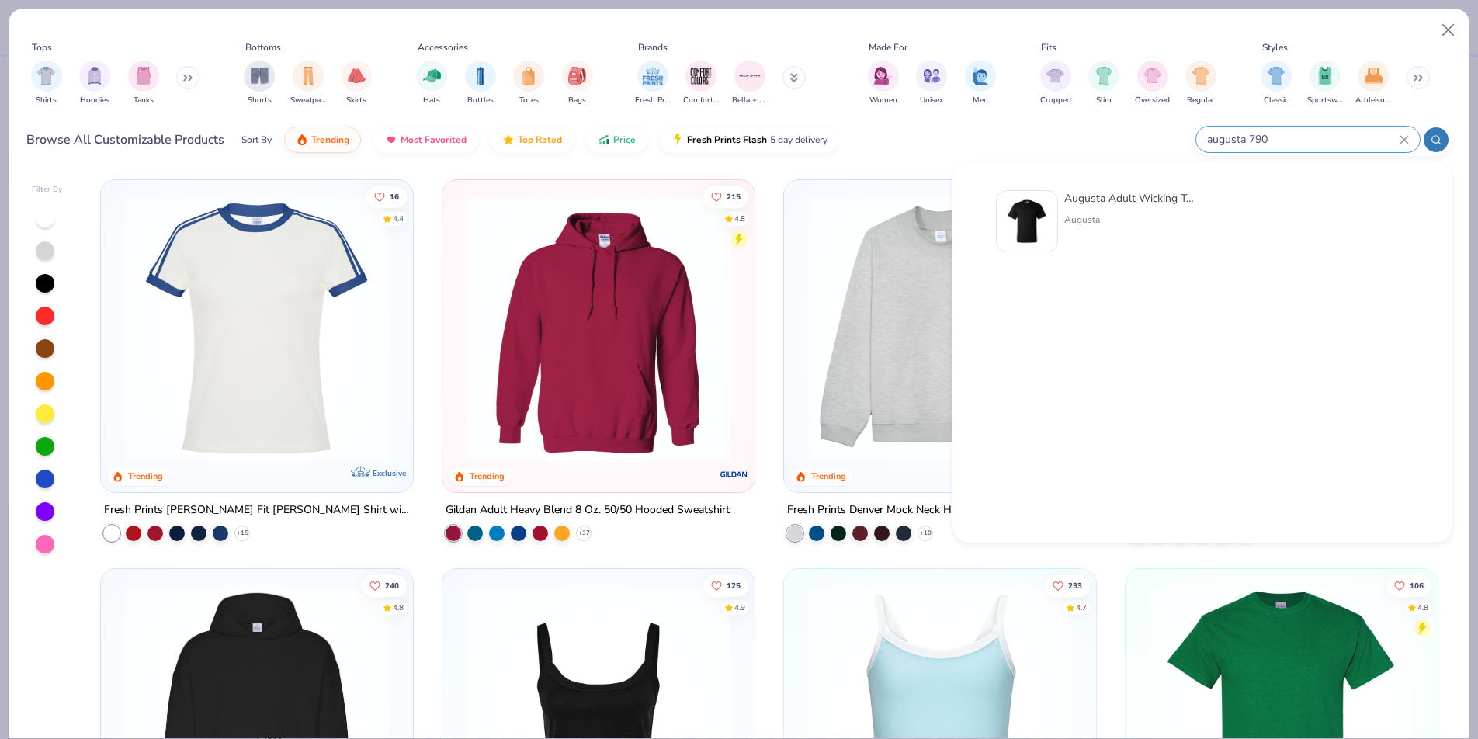
type input "augusta 790"
click at [1141, 204] on div "Augusta Adult Wicking T-Shirt" at bounding box center [1129, 198] width 130 height 16
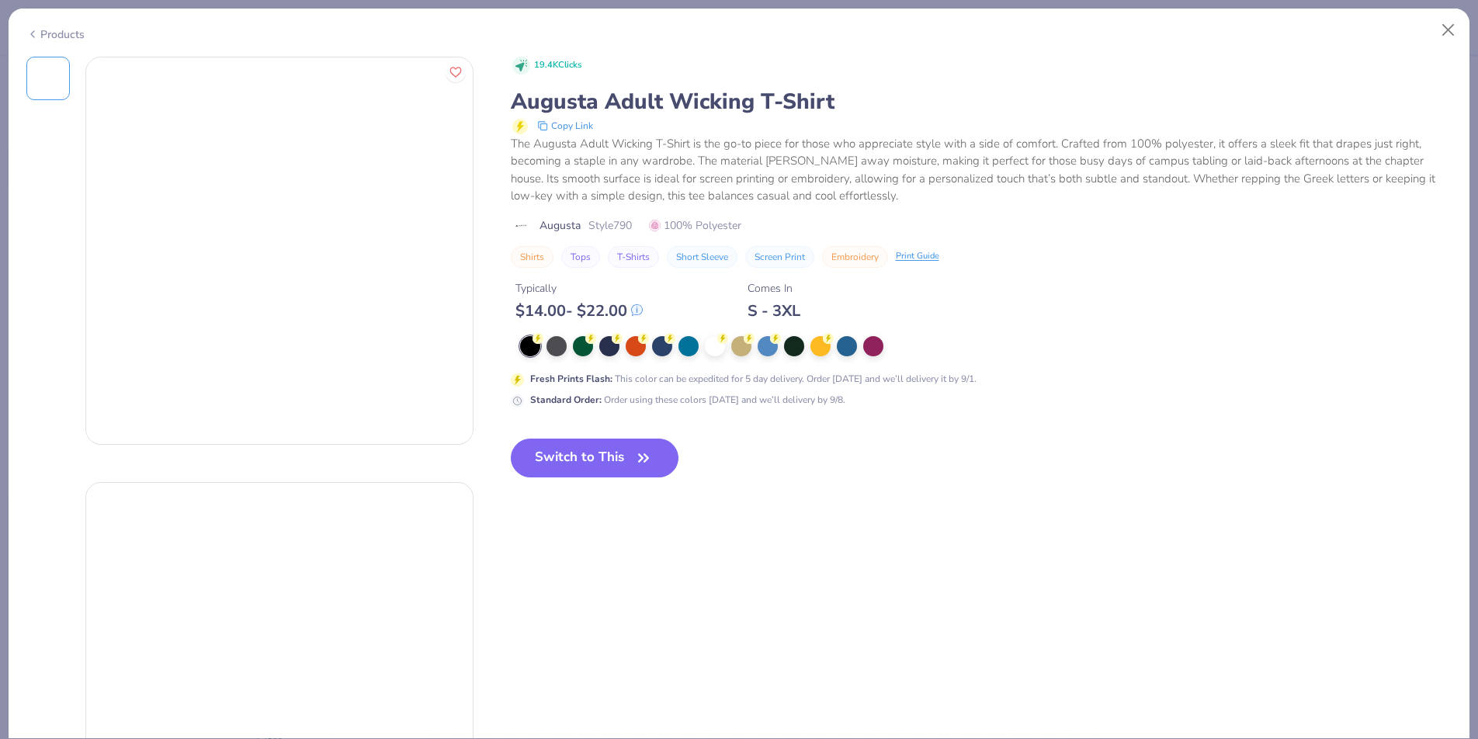
click at [612, 264] on div "19.4K Clicks Augusta Adult Wicking T-Shirt Copy Link The Augusta Adult Wicking …" at bounding box center [982, 280] width 942 height 446
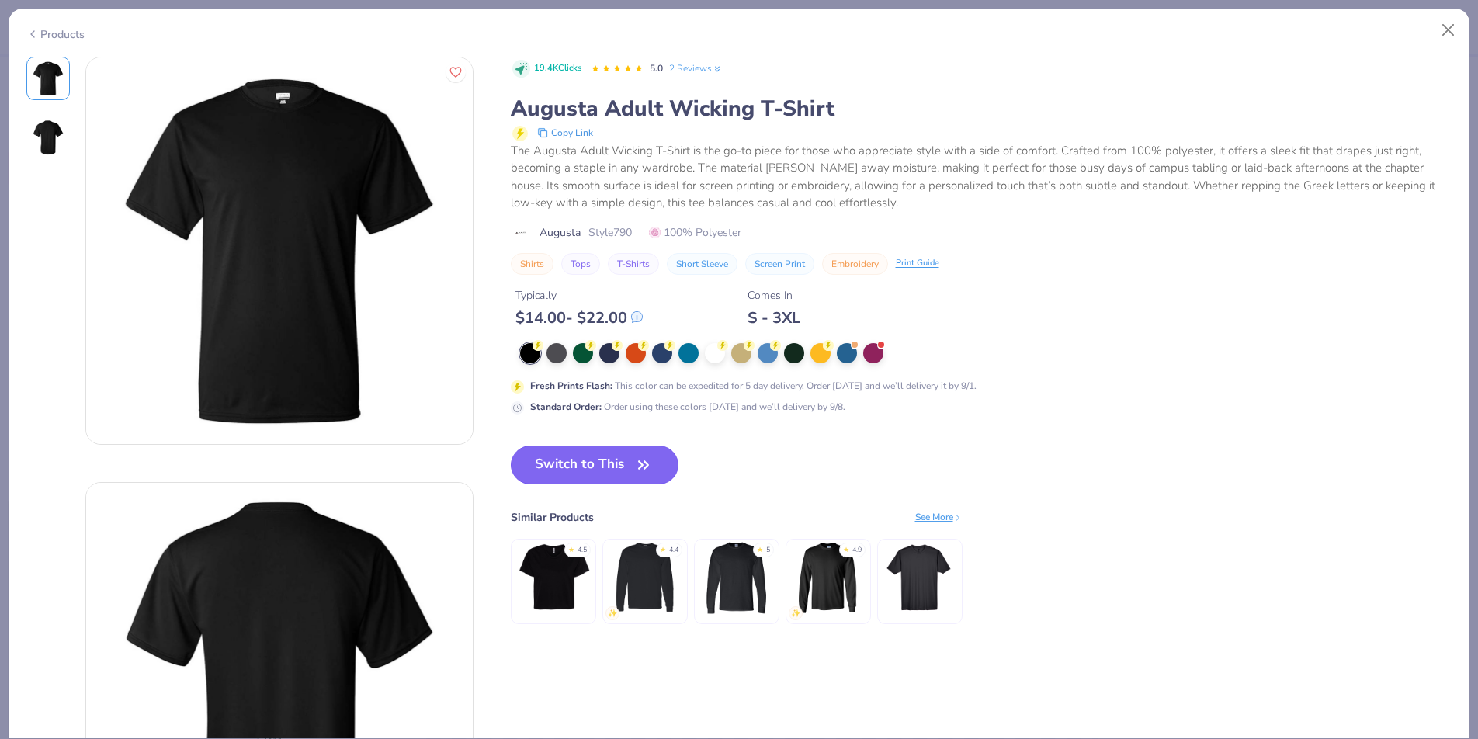
click at [611, 457] on button "Switch to This" at bounding box center [595, 465] width 168 height 39
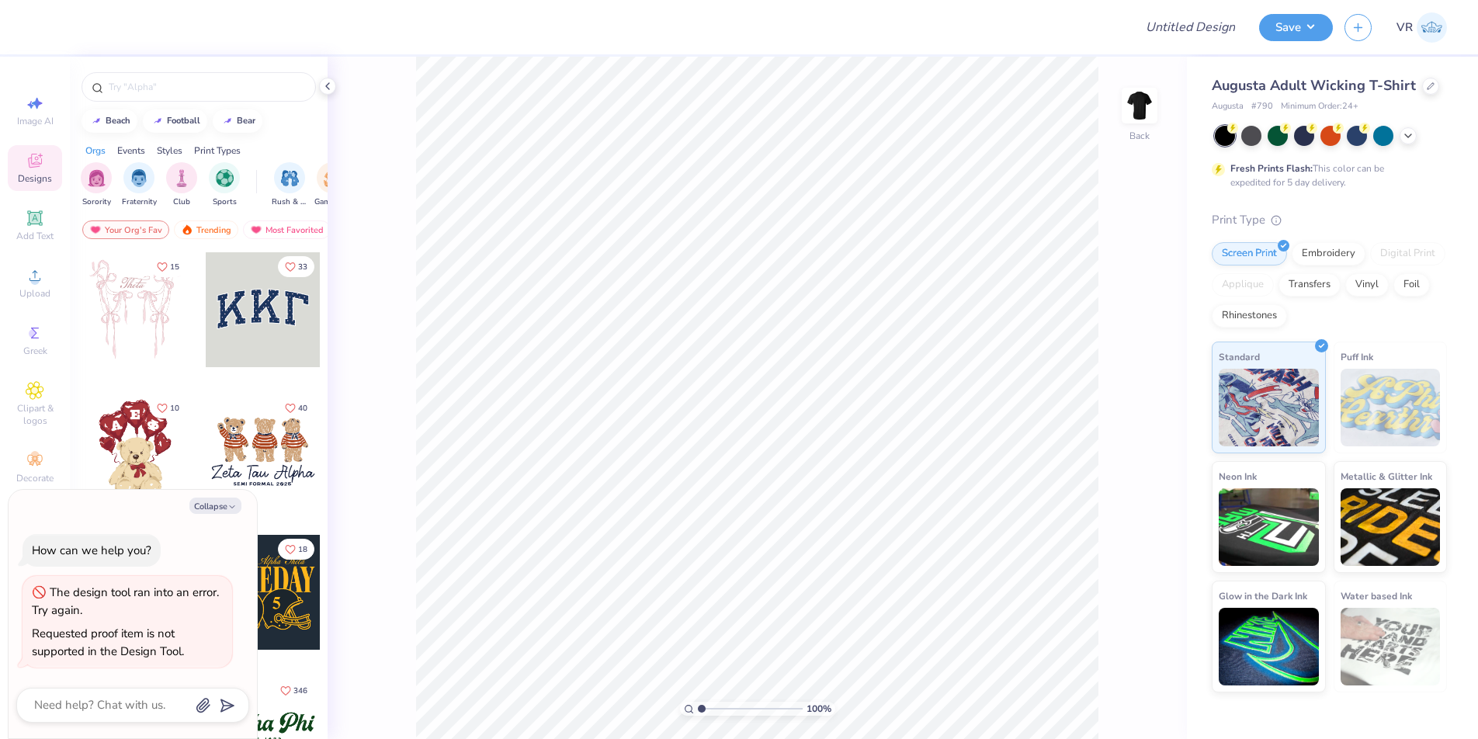
click at [1403, 85] on span "Augusta Adult Wicking T-Shirt" at bounding box center [1314, 85] width 204 height 19
drag, startPoint x: 1415, startPoint y: 84, endPoint x: 1205, endPoint y: 88, distance: 210.4
click at [1205, 88] on div "Augusta Adult Wicking T-Shirt Augusta # 790 Minimum Order: 24 + Fresh Prints Fl…" at bounding box center [1332, 375] width 291 height 636
copy span "Augusta Adult Wicking T-Shirt"
click at [325, 84] on icon at bounding box center [327, 86] width 12 height 12
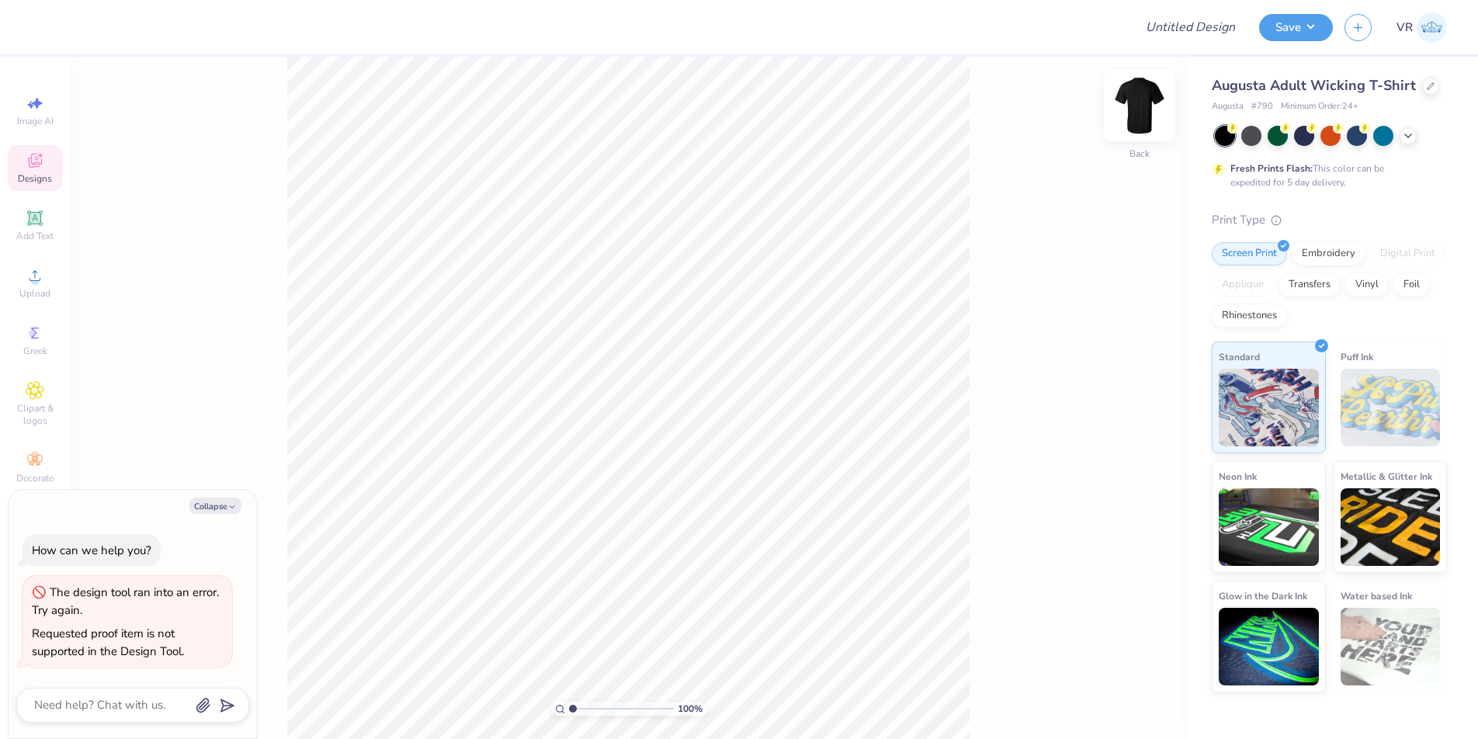
click at [1141, 111] on img at bounding box center [1140, 106] width 62 height 62
click at [1144, 106] on img at bounding box center [1140, 106] width 62 height 62
drag, startPoint x: 1217, startPoint y: 85, endPoint x: 1357, endPoint y: 64, distance: 141.3
click at [1358, 64] on div "Augusta Adult Wicking T-Shirt Augusta # 790 Minimum Order: 24 + Fresh Prints Fl…" at bounding box center [1332, 375] width 291 height 636
click at [1223, 87] on span "Augusta Adult Wicking T-Shirt" at bounding box center [1314, 85] width 204 height 19
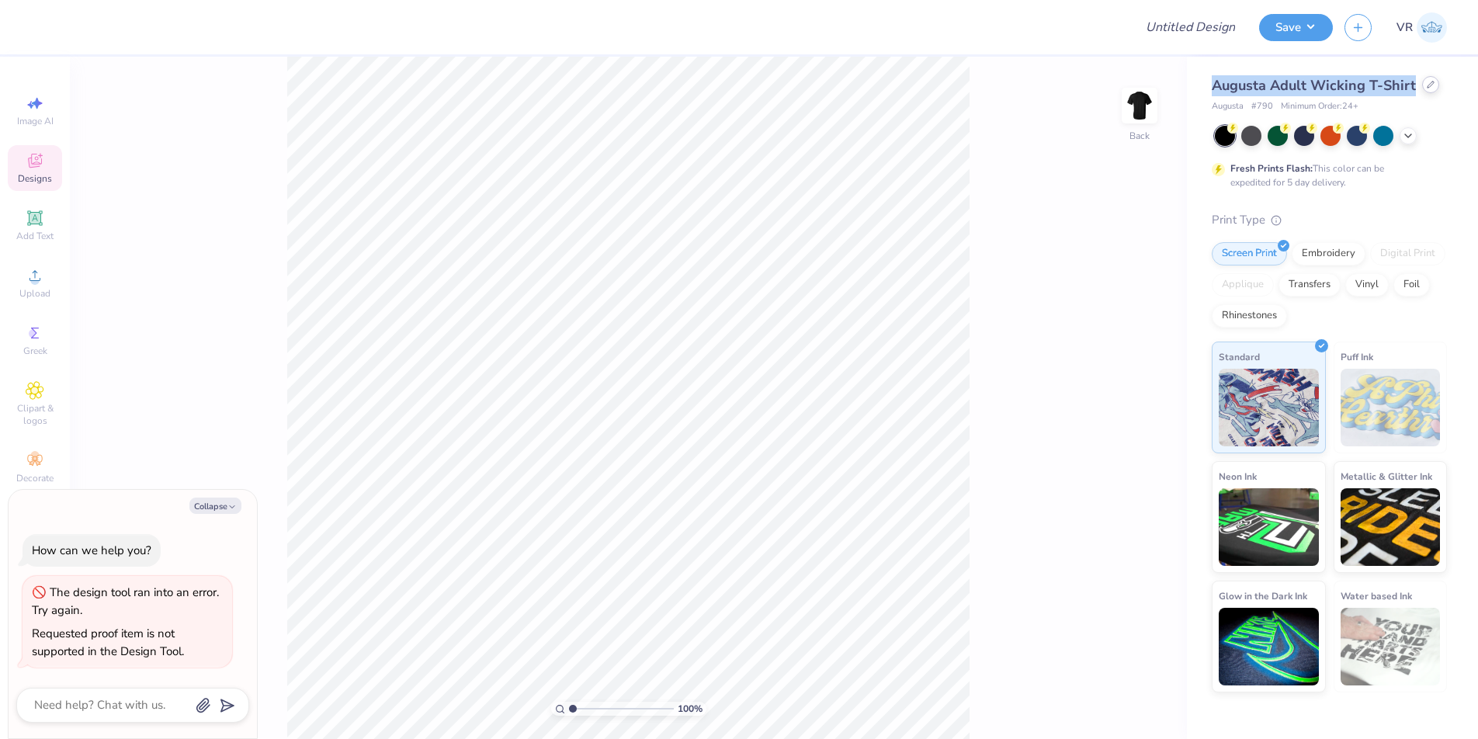
drag, startPoint x: 1210, startPoint y: 85, endPoint x: 1424, endPoint y: 82, distance: 213.5
click at [1424, 82] on div "Augusta Adult Wicking T-Shirt Augusta # 790 Minimum Order: 24 + Fresh Prints Fl…" at bounding box center [1332, 375] width 291 height 636
copy span "Augusta Adult Wicking T-Shirt"
drag, startPoint x: 1327, startPoint y: 96, endPoint x: 1191, endPoint y: 95, distance: 135.9
click at [1326, 95] on div "Augusta Adult Wicking T-Shirt Augusta # 790 Minimum Order: 24 +" at bounding box center [1329, 94] width 235 height 38
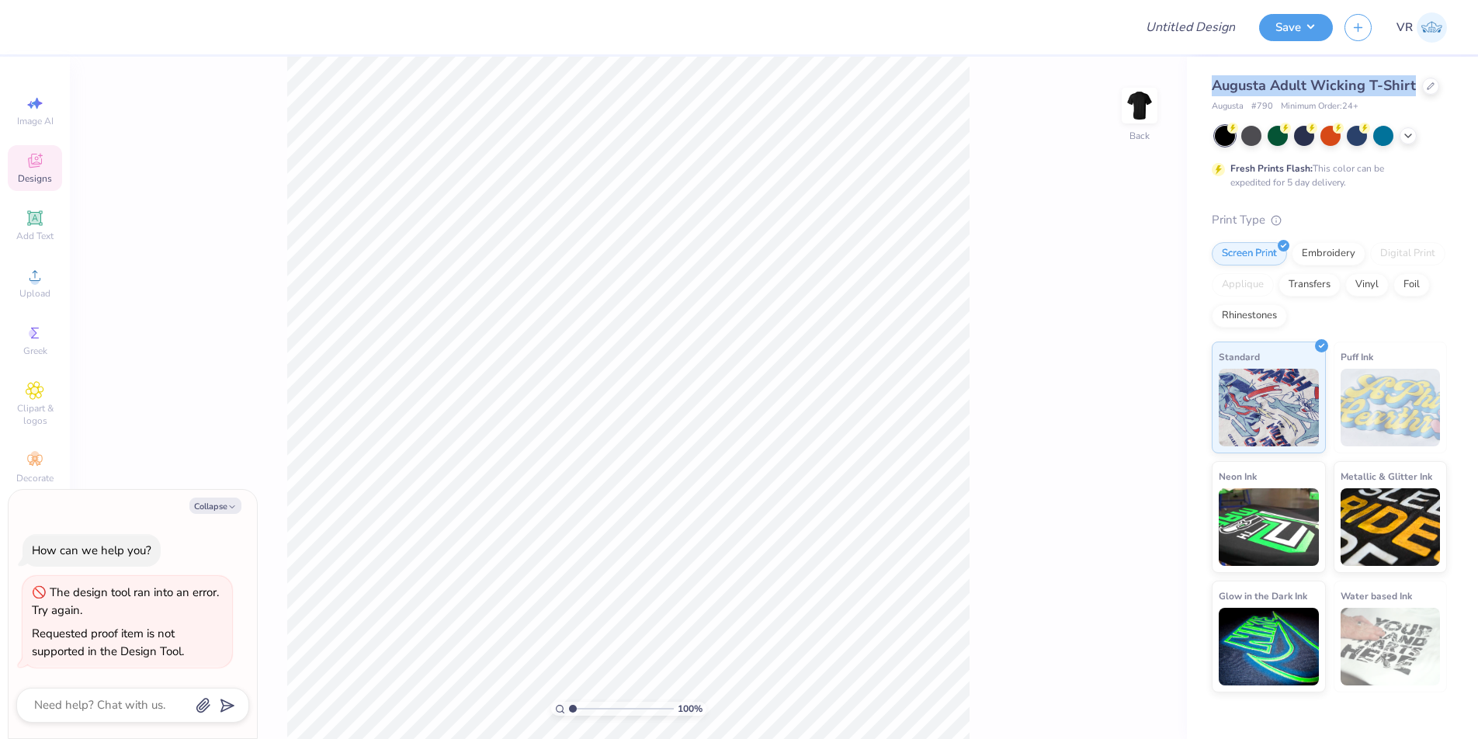
drag, startPoint x: 1214, startPoint y: 88, endPoint x: 1394, endPoint y: 92, distance: 180.2
click at [1418, 75] on div "Augusta Adult Wicking T-Shirt Augusta # 790 Minimum Order: 24 + Fresh Prints Fl…" at bounding box center [1332, 375] width 291 height 636
copy span "Augusta Adult Wicking T-Shirt"
type textarea "x"
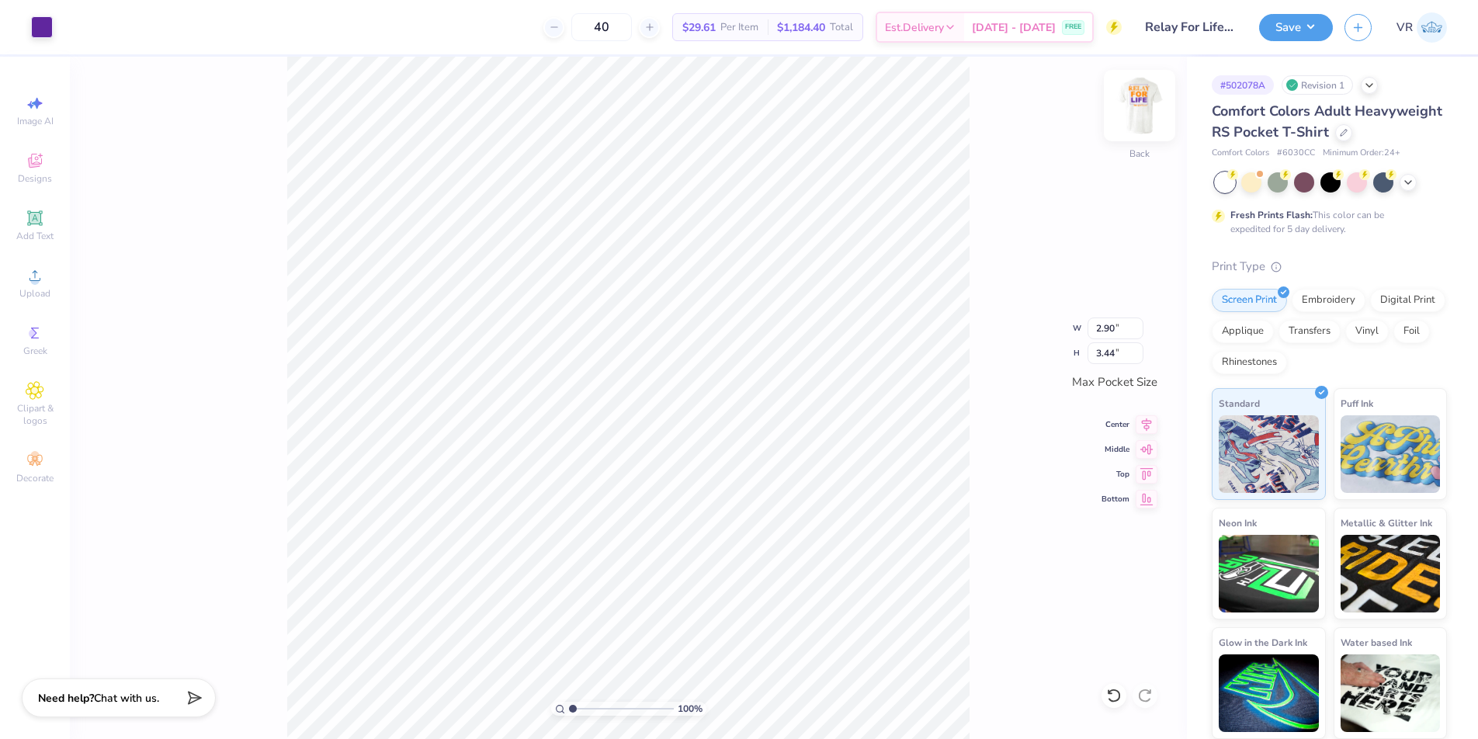
click at [1152, 110] on img at bounding box center [1140, 106] width 62 height 62
click at [1314, 29] on button "Save" at bounding box center [1296, 25] width 74 height 27
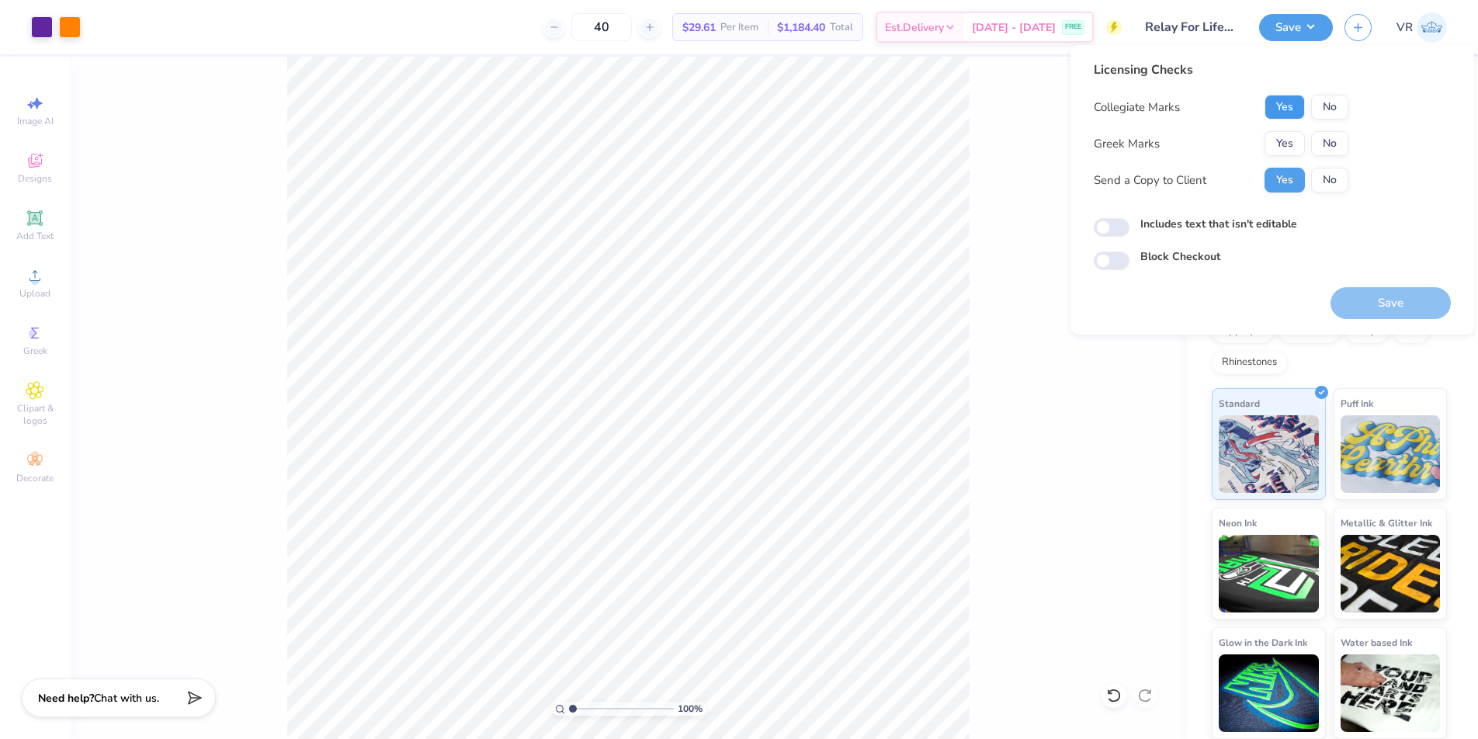
click at [1276, 98] on button "Yes" at bounding box center [1285, 107] width 40 height 25
click at [1326, 141] on button "No" at bounding box center [1329, 143] width 37 height 25
click at [1398, 309] on button "Save" at bounding box center [1391, 303] width 120 height 32
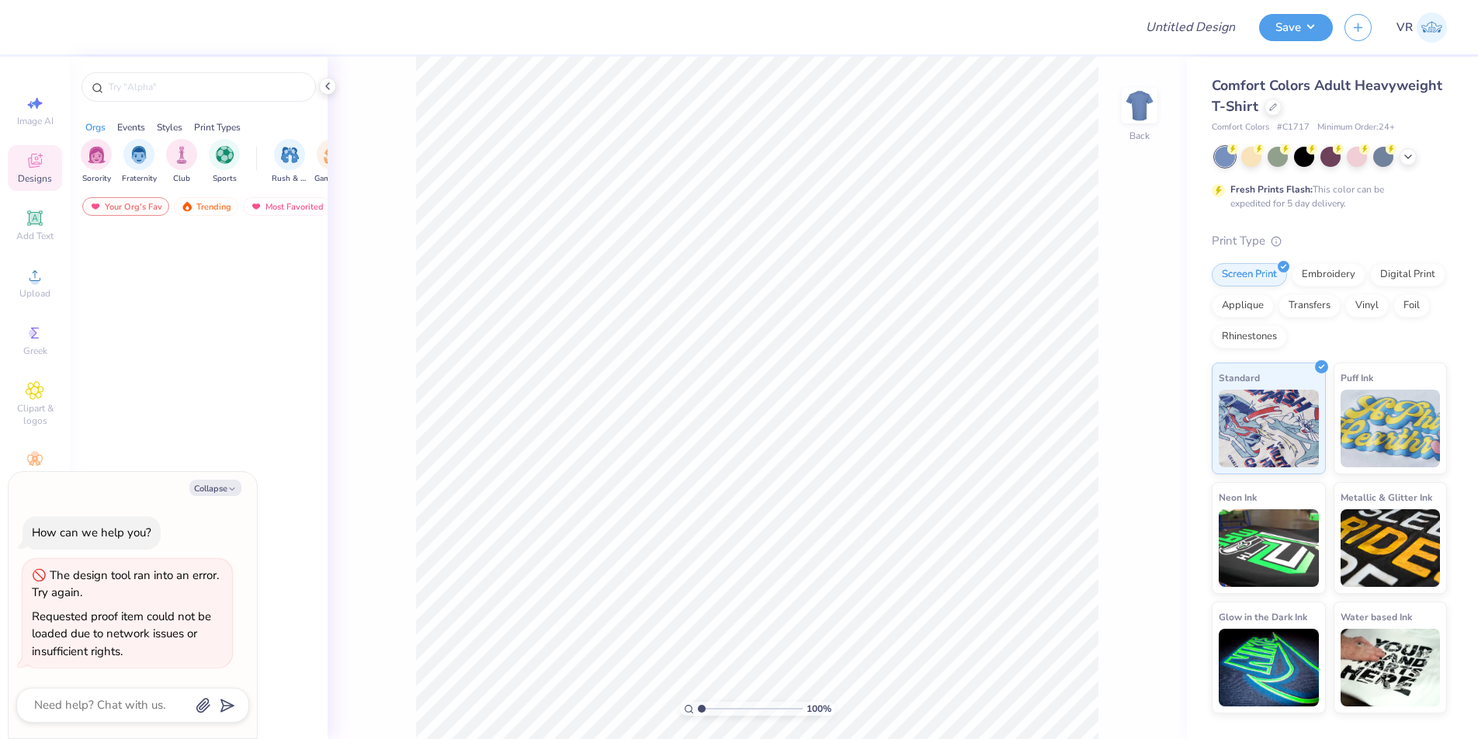
type textarea "x"
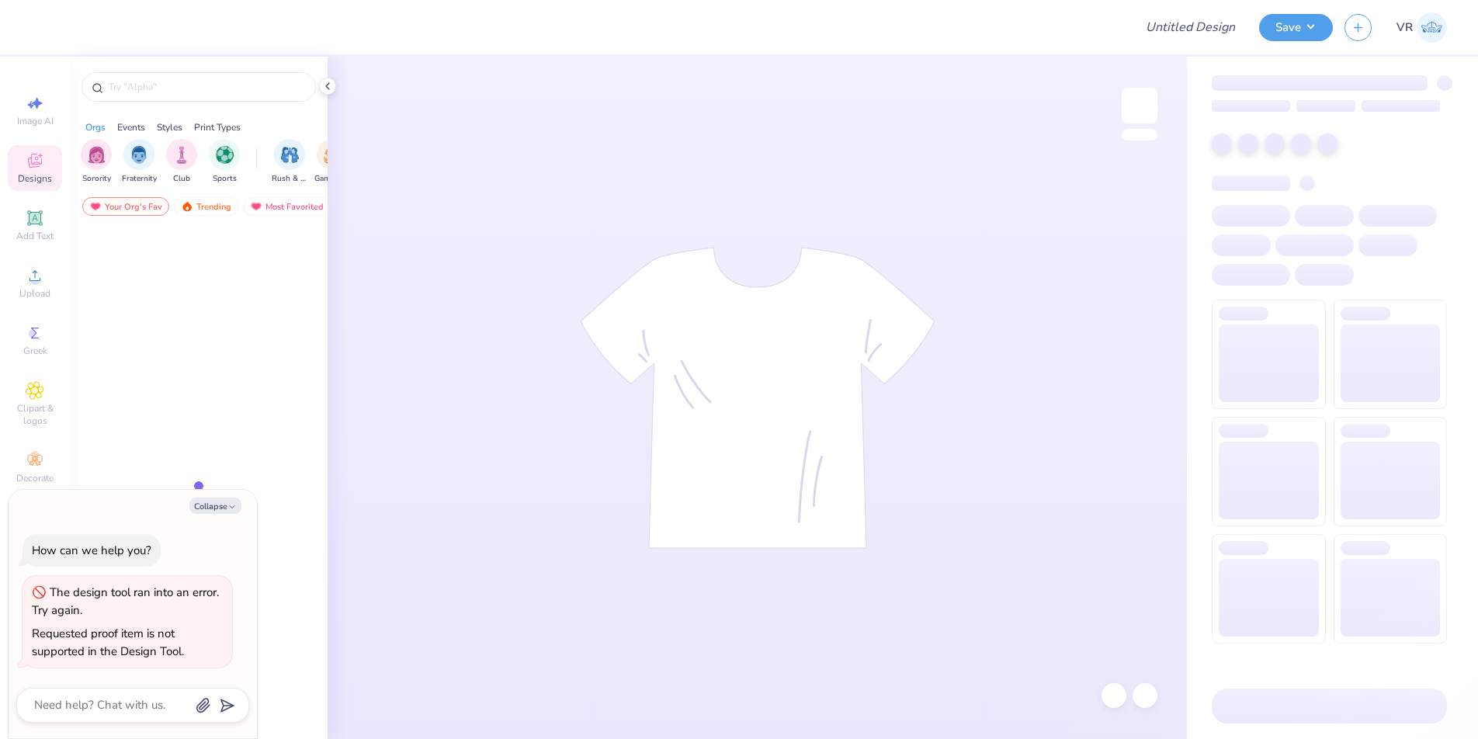
type textarea "x"
